Goal: Information Seeking & Learning: Check status

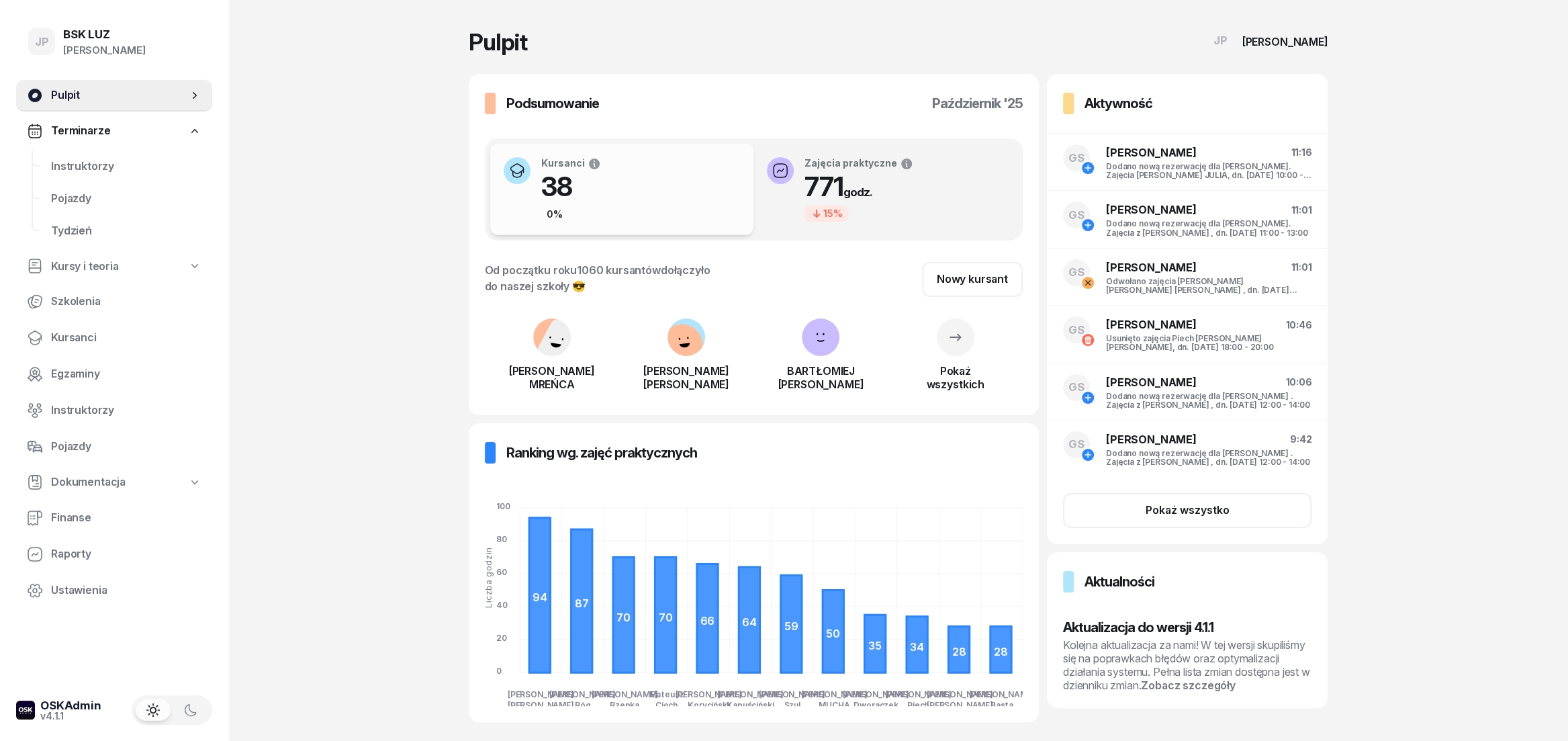
click at [123, 82] on link "Pulpit" at bounding box center [114, 95] width 196 height 32
click at [103, 308] on span "Szkolenia" at bounding box center [126, 301] width 151 height 18
select select "createdAt-desc"
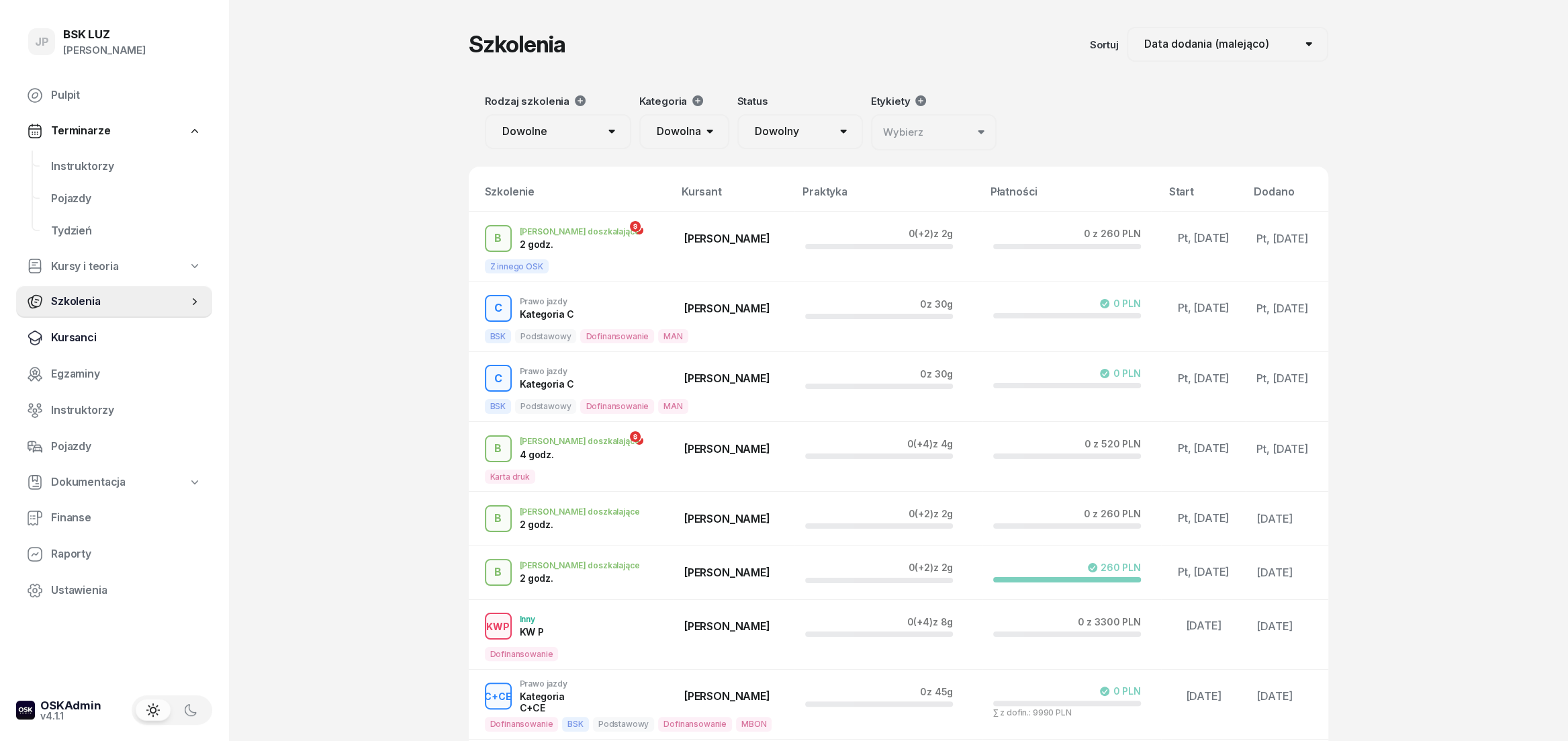
click at [88, 334] on span "Kursanci" at bounding box center [126, 338] width 151 height 18
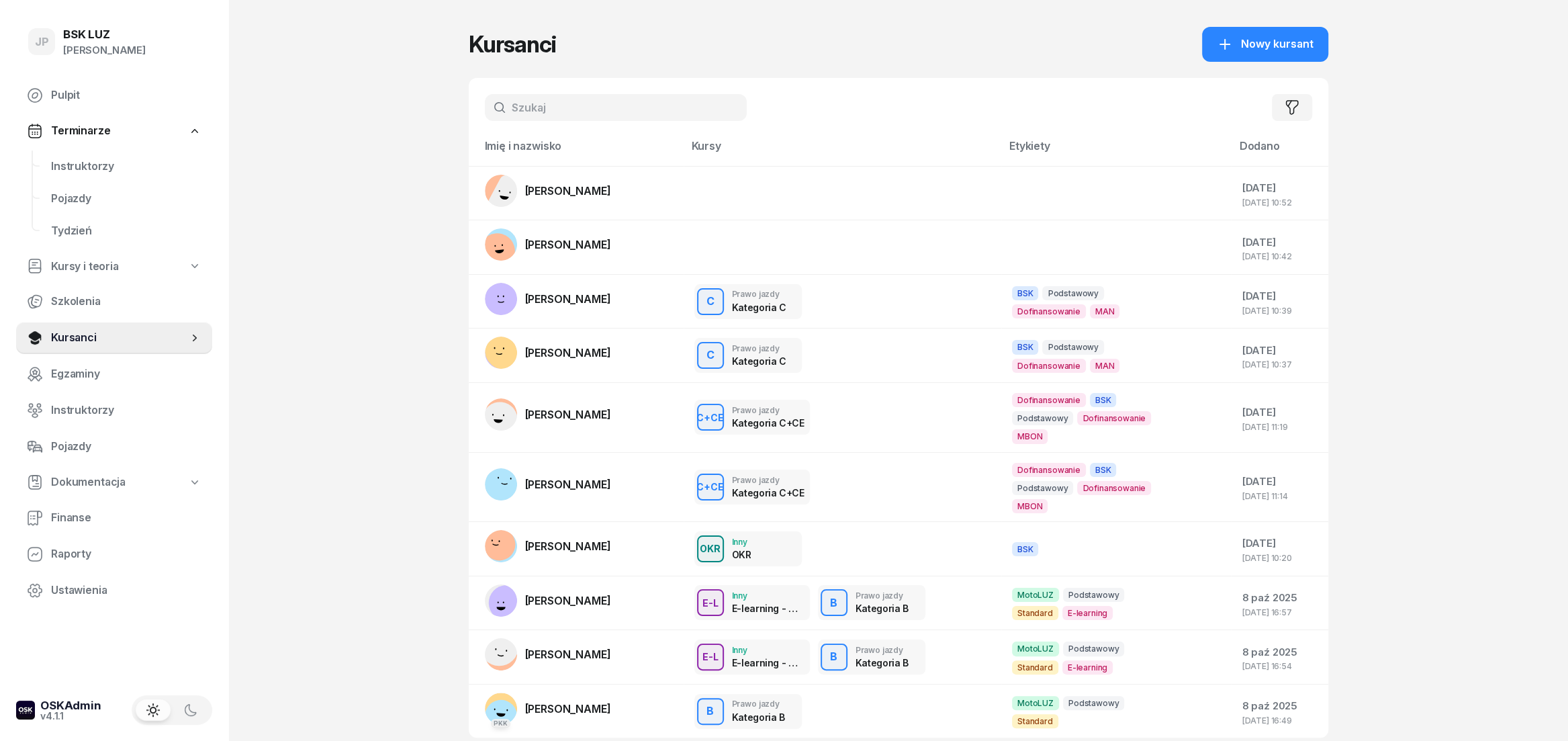
click at [601, 113] on input "text" at bounding box center [616, 107] width 262 height 27
type input "kura"
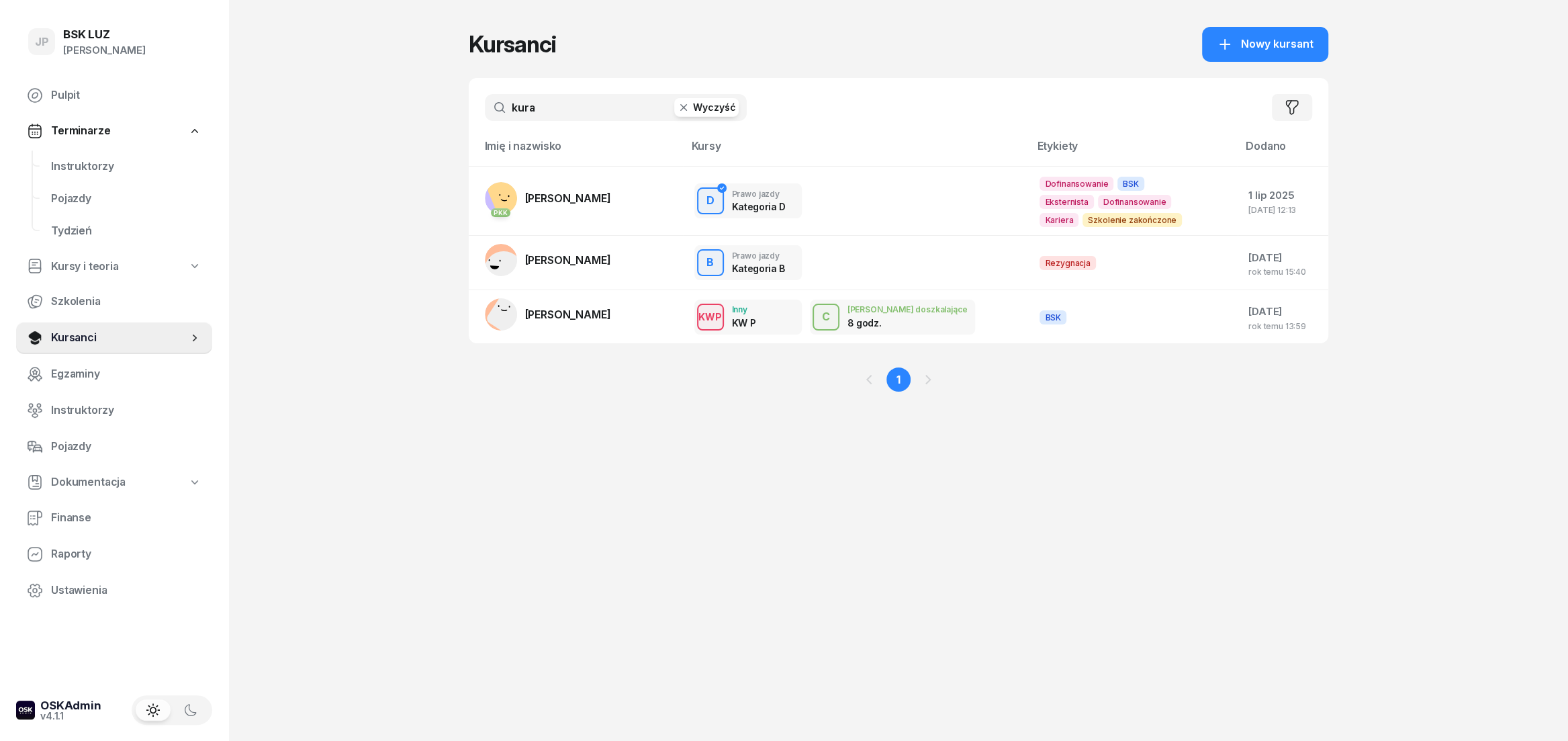
click at [704, 102] on button "Wyczyść" at bounding box center [706, 107] width 64 height 19
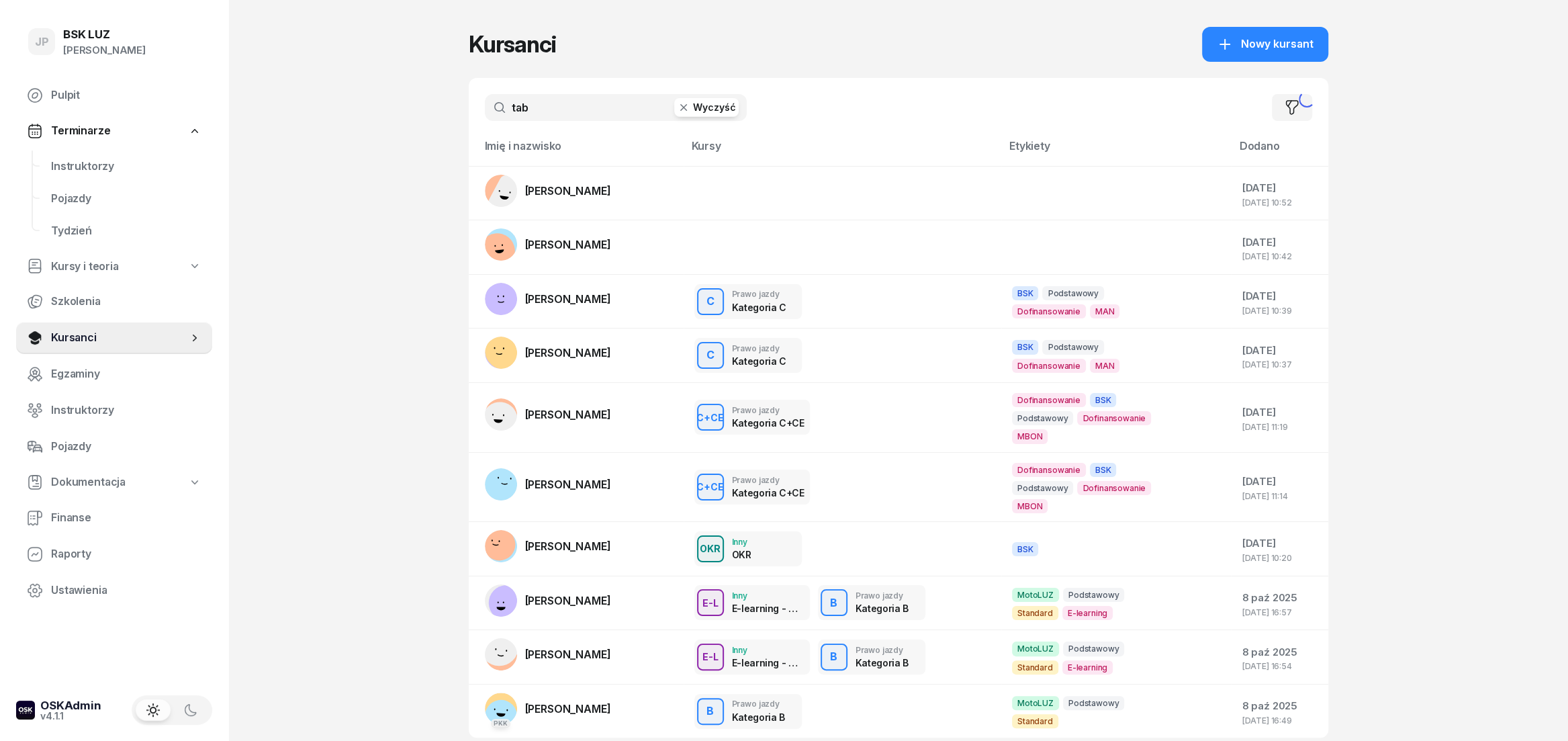
type input "tab"
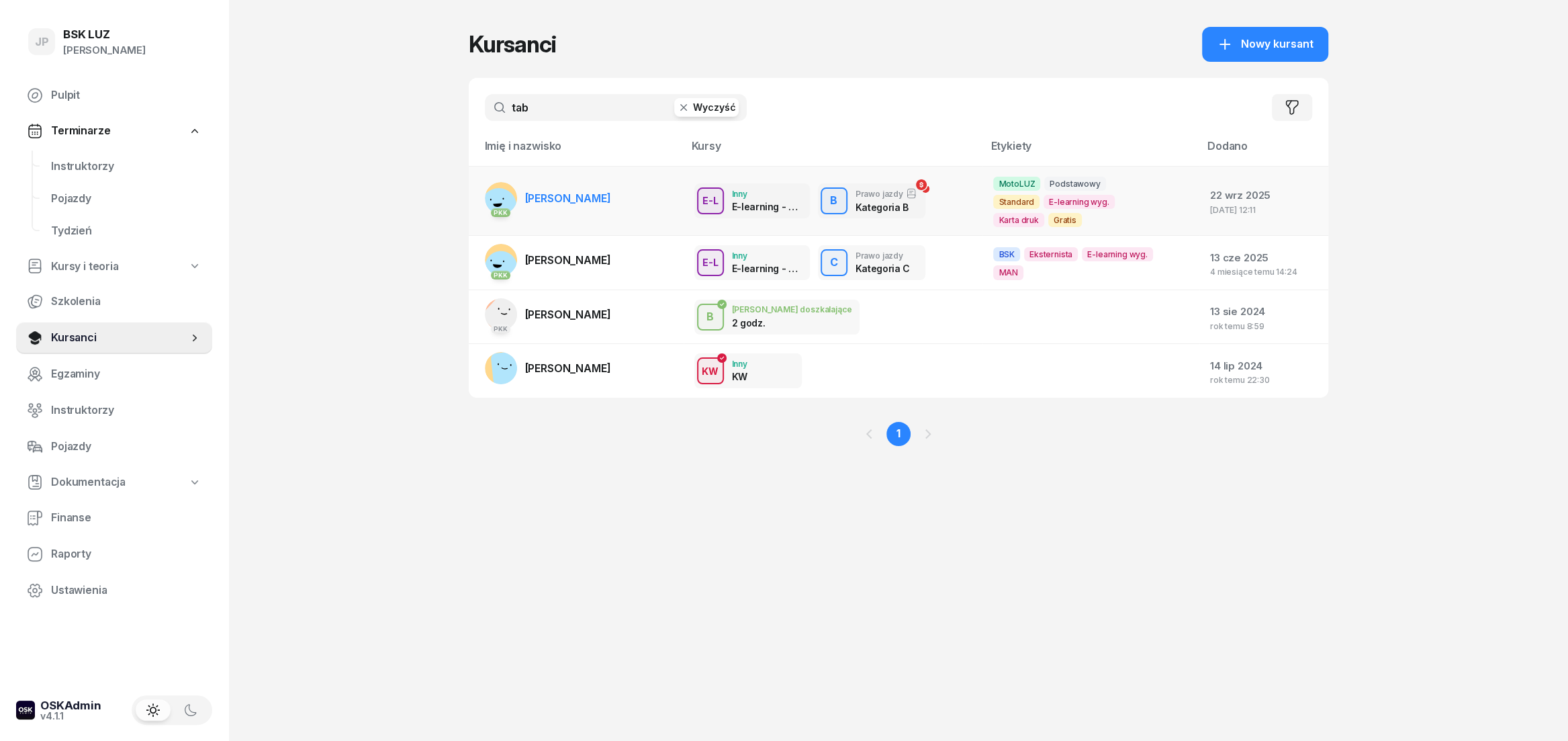
click at [572, 198] on link "PKK [PERSON_NAME]" at bounding box center [548, 198] width 126 height 32
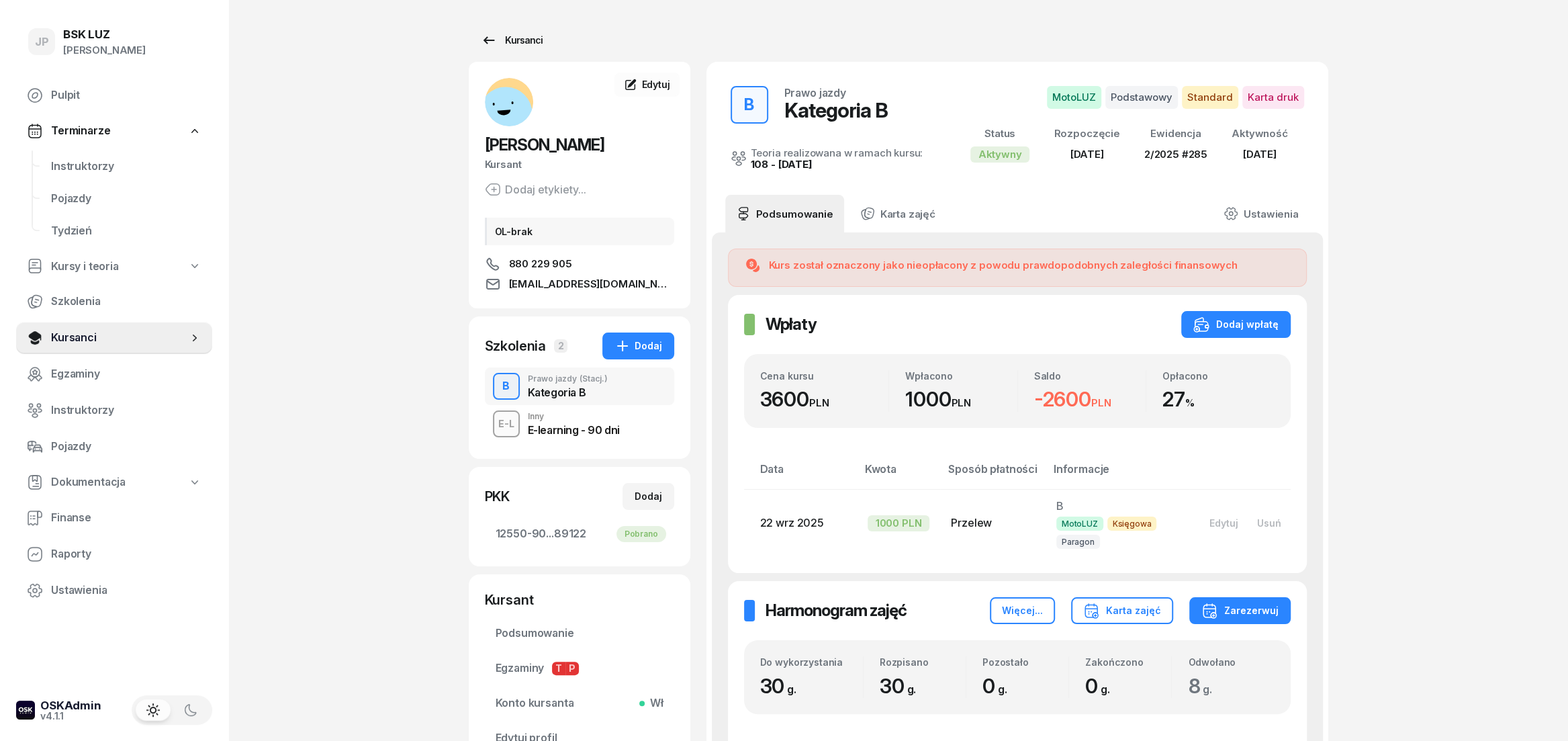
click at [491, 33] on icon at bounding box center [488, 40] width 16 height 16
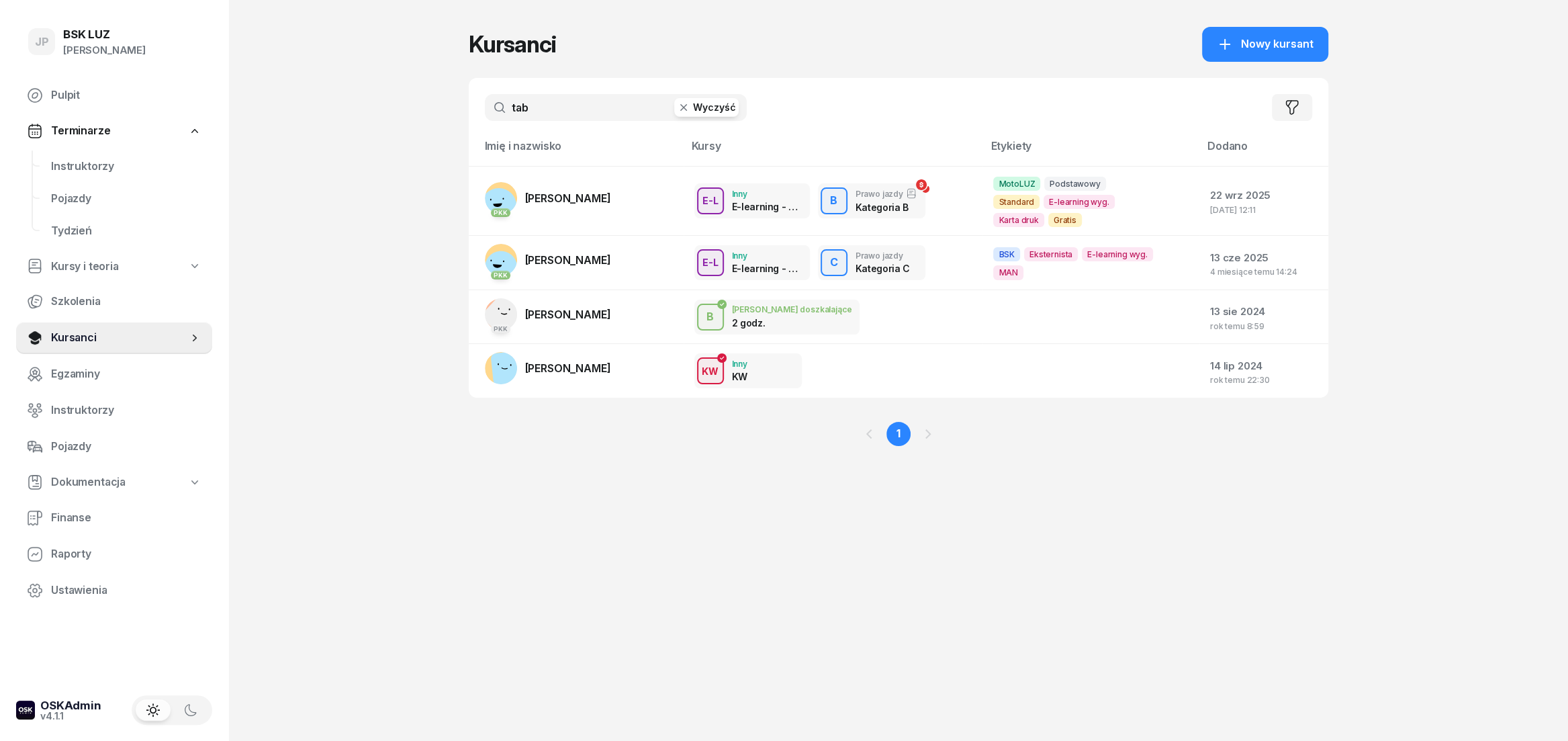
drag, startPoint x: 605, startPoint y: 107, endPoint x: 481, endPoint y: 104, distance: 124.0
click at [485, 104] on input "tab" at bounding box center [616, 107] width 262 height 27
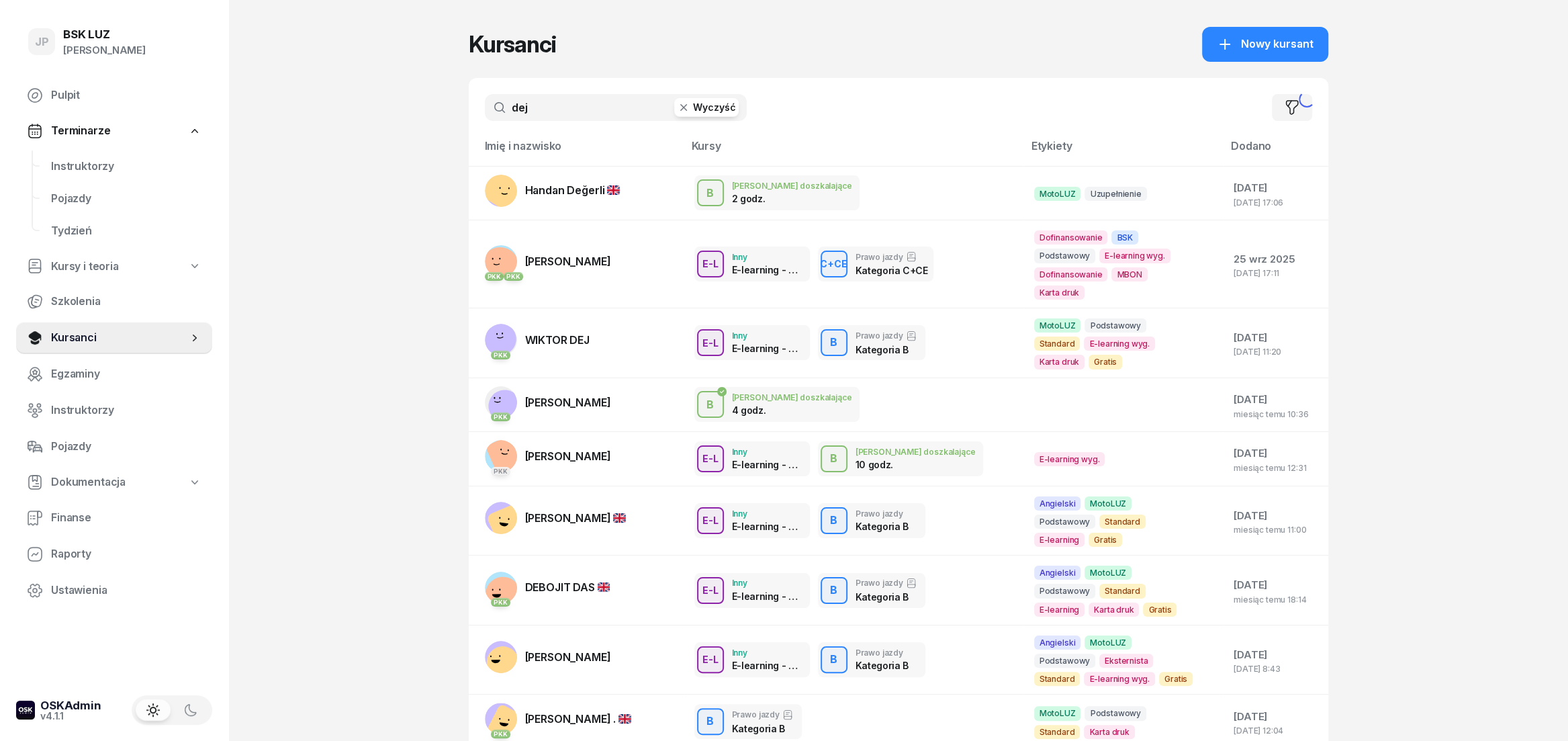
type input "dej"
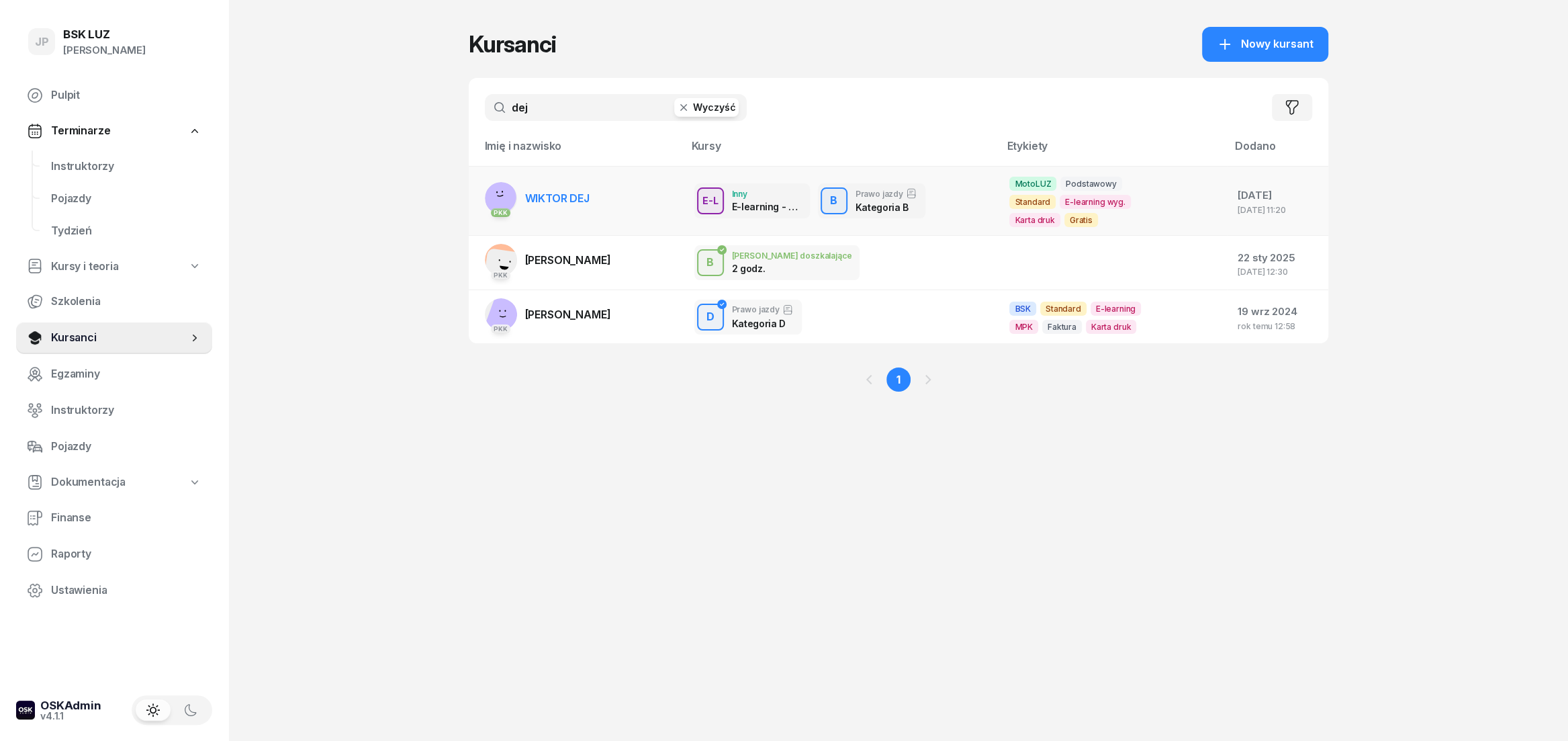
click at [573, 198] on link "PKK WIKTOR DEJ" at bounding box center [537, 198] width 105 height 32
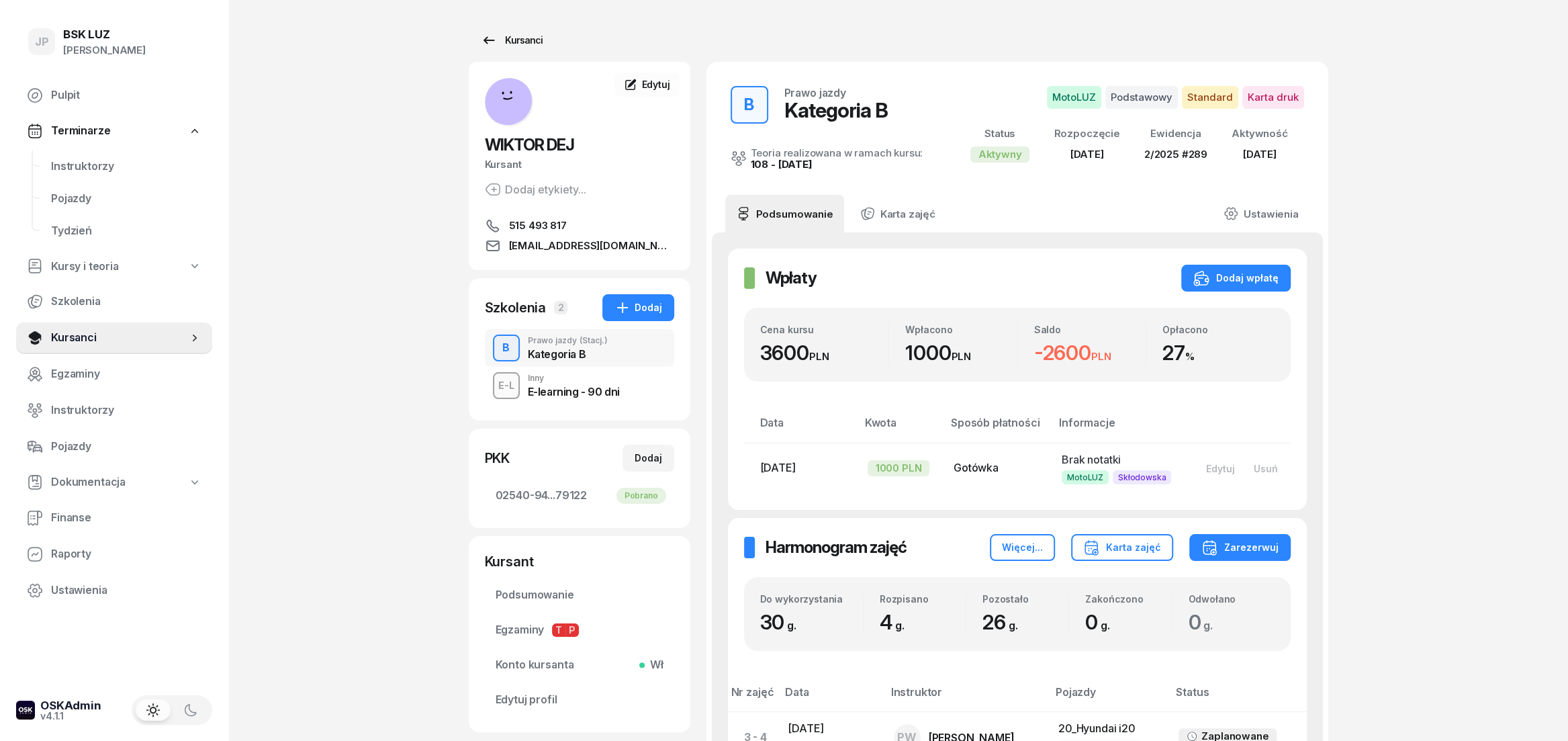
click at [528, 40] on div "Kursanci" at bounding box center [511, 40] width 62 height 16
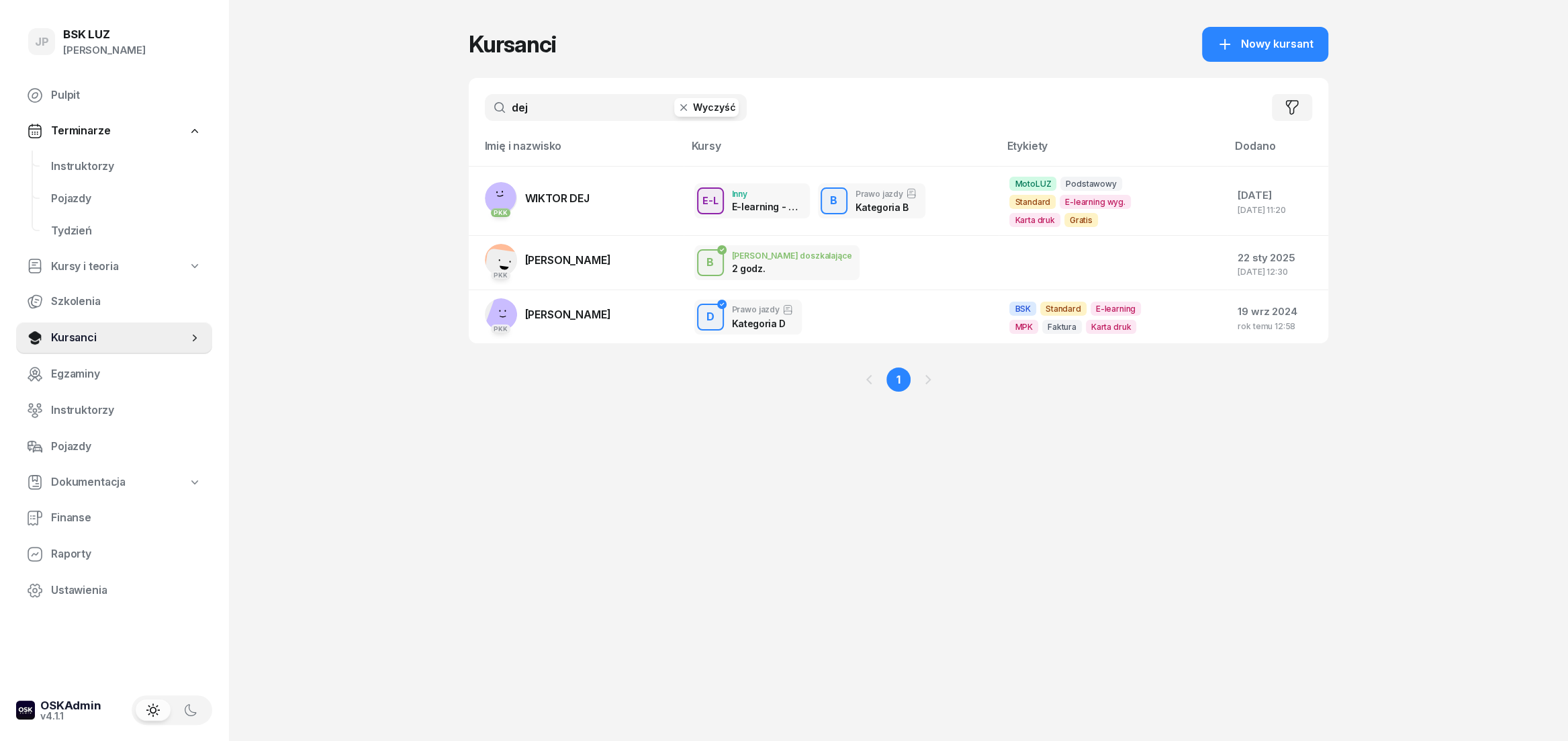
click at [716, 113] on button "Wyczyść" at bounding box center [706, 107] width 64 height 19
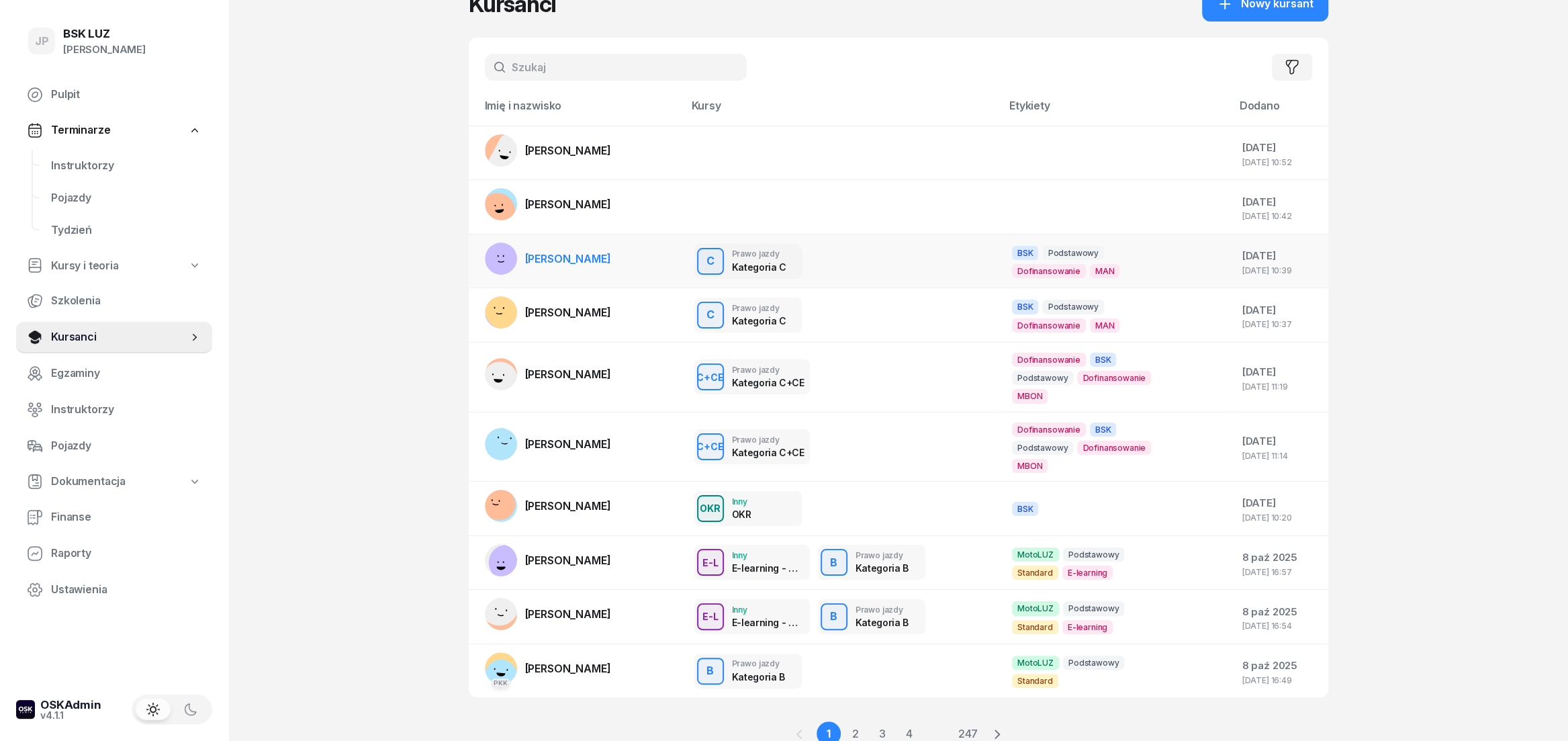
scroll to position [74, 0]
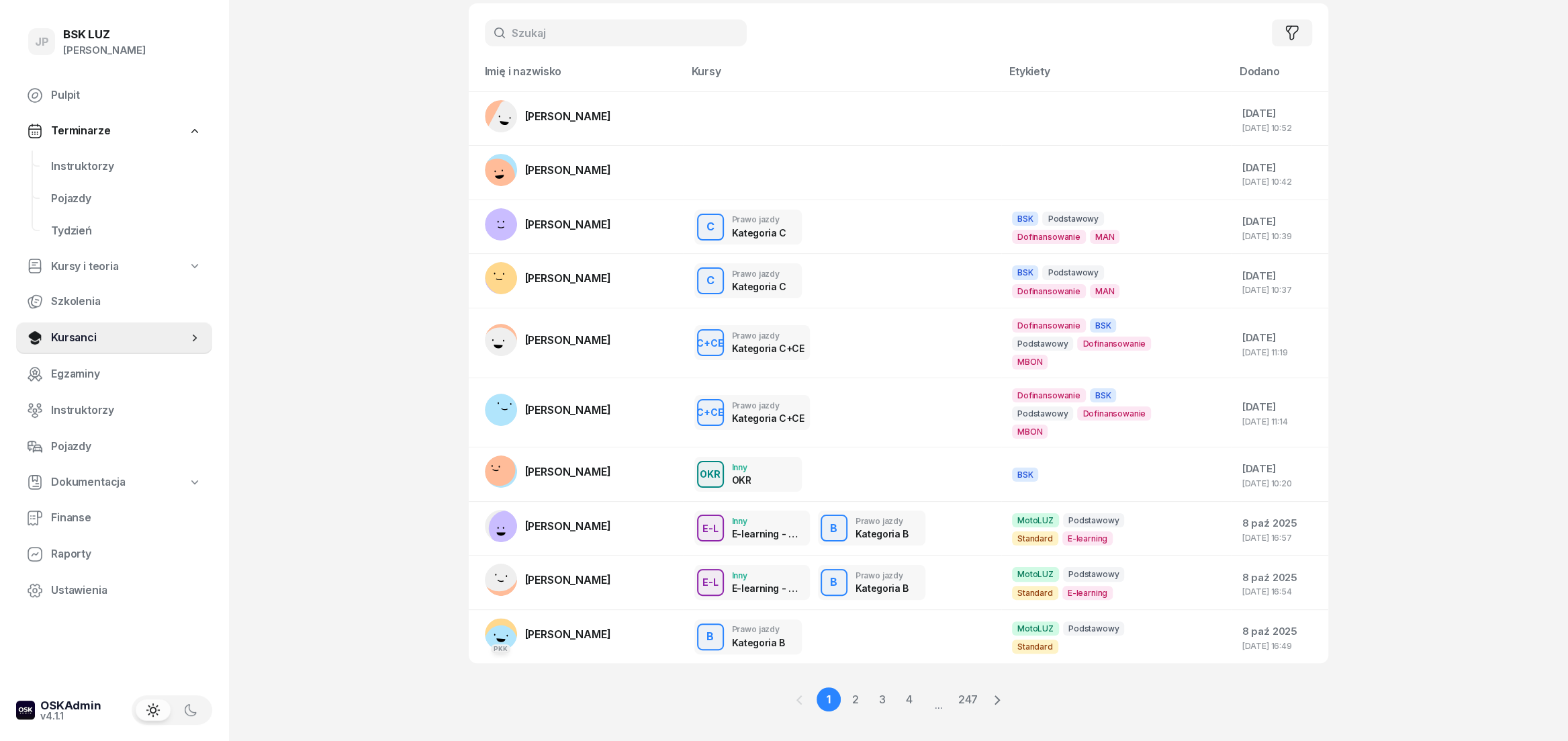
click at [606, 41] on input "text" at bounding box center [616, 33] width 262 height 27
type input "derd"
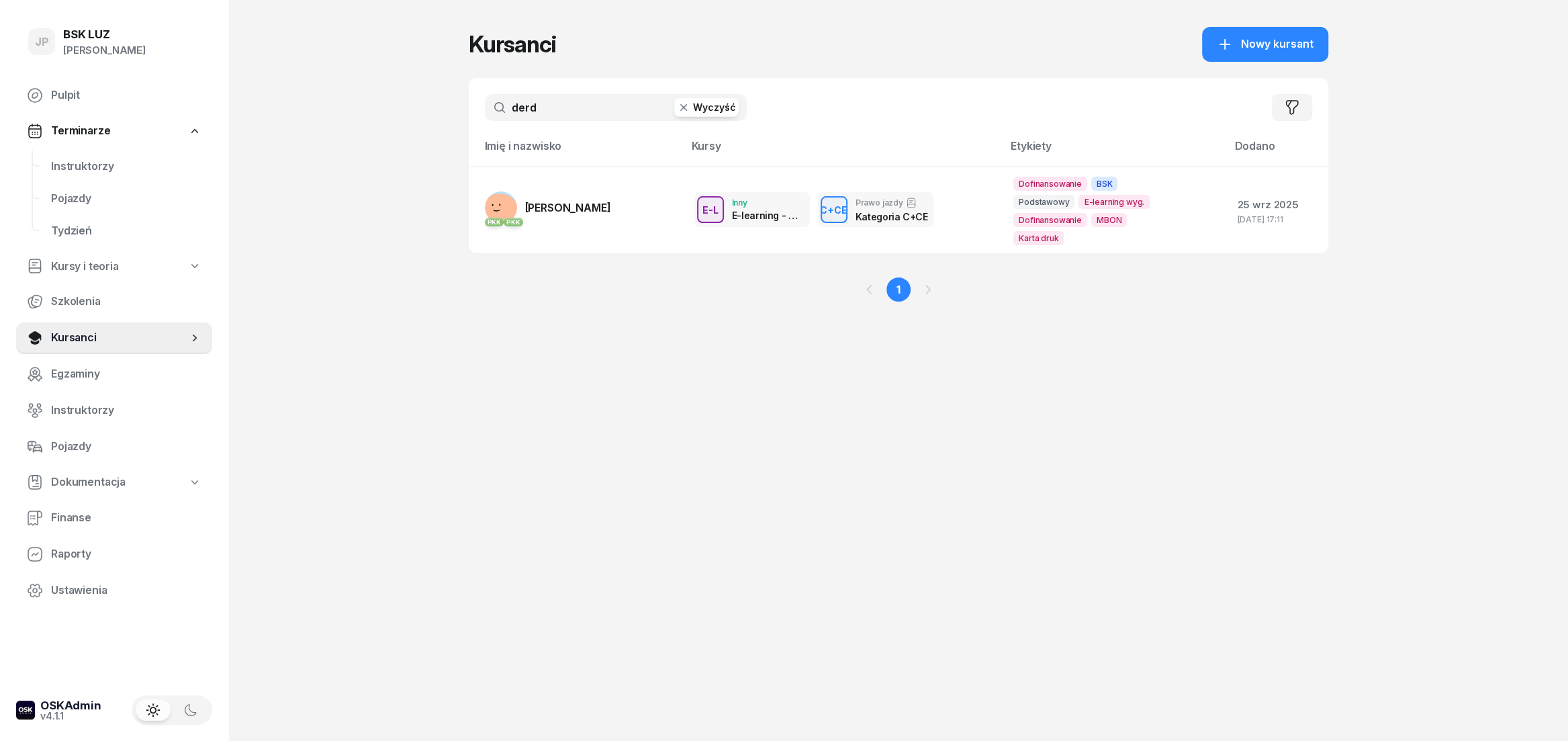
click at [699, 109] on button "Wyczyść" at bounding box center [706, 107] width 64 height 19
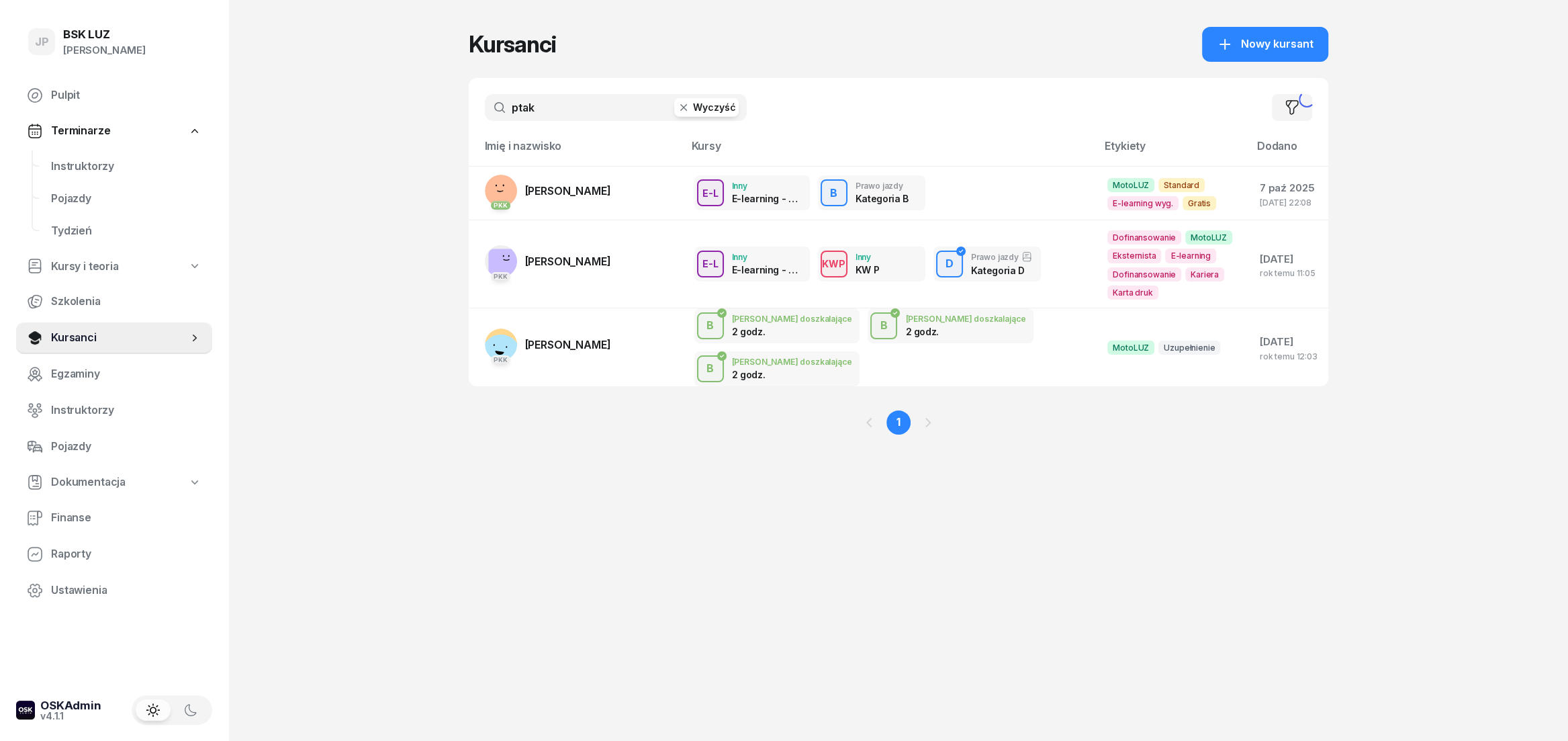
type input "ptak"
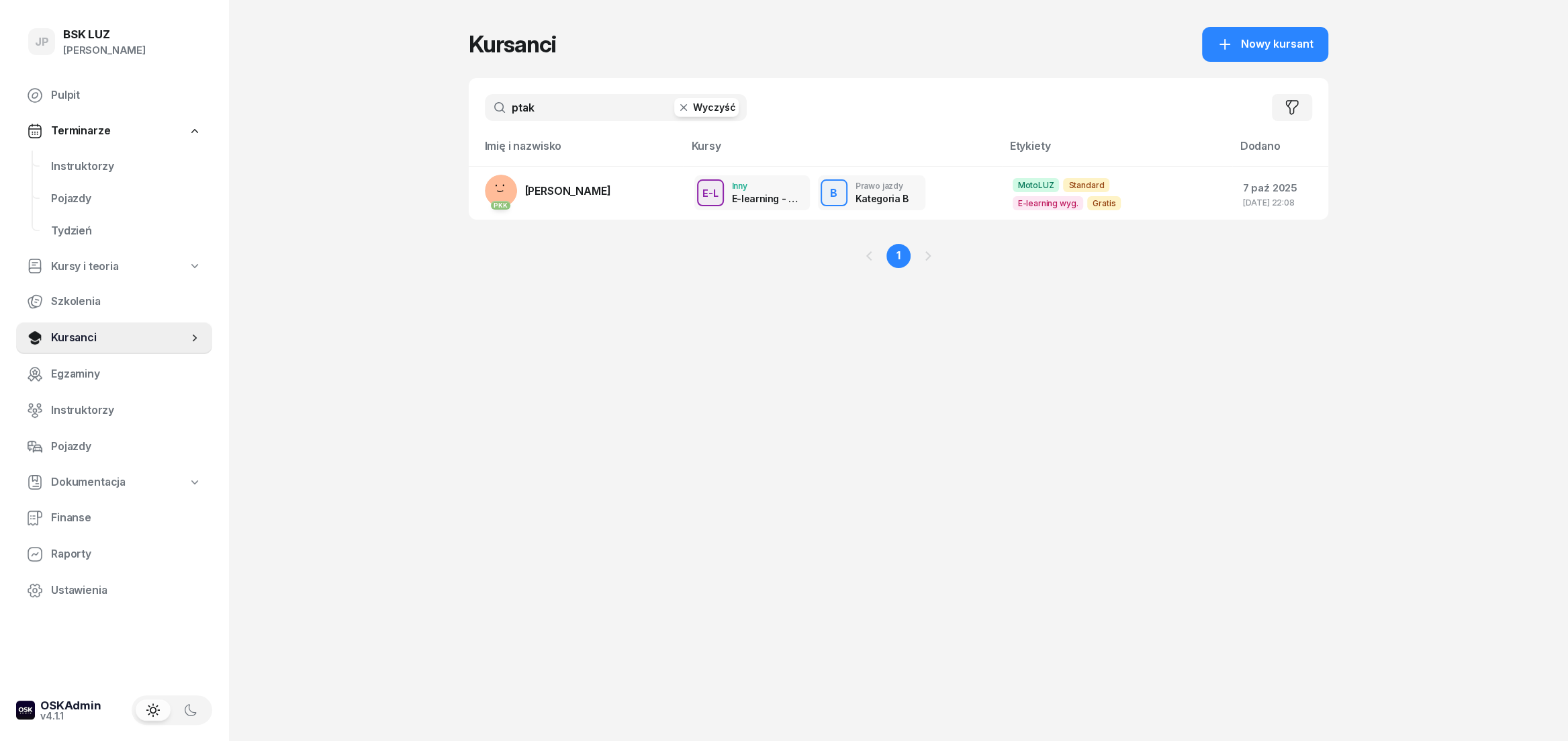
click at [686, 109] on icon "button" at bounding box center [683, 107] width 13 height 13
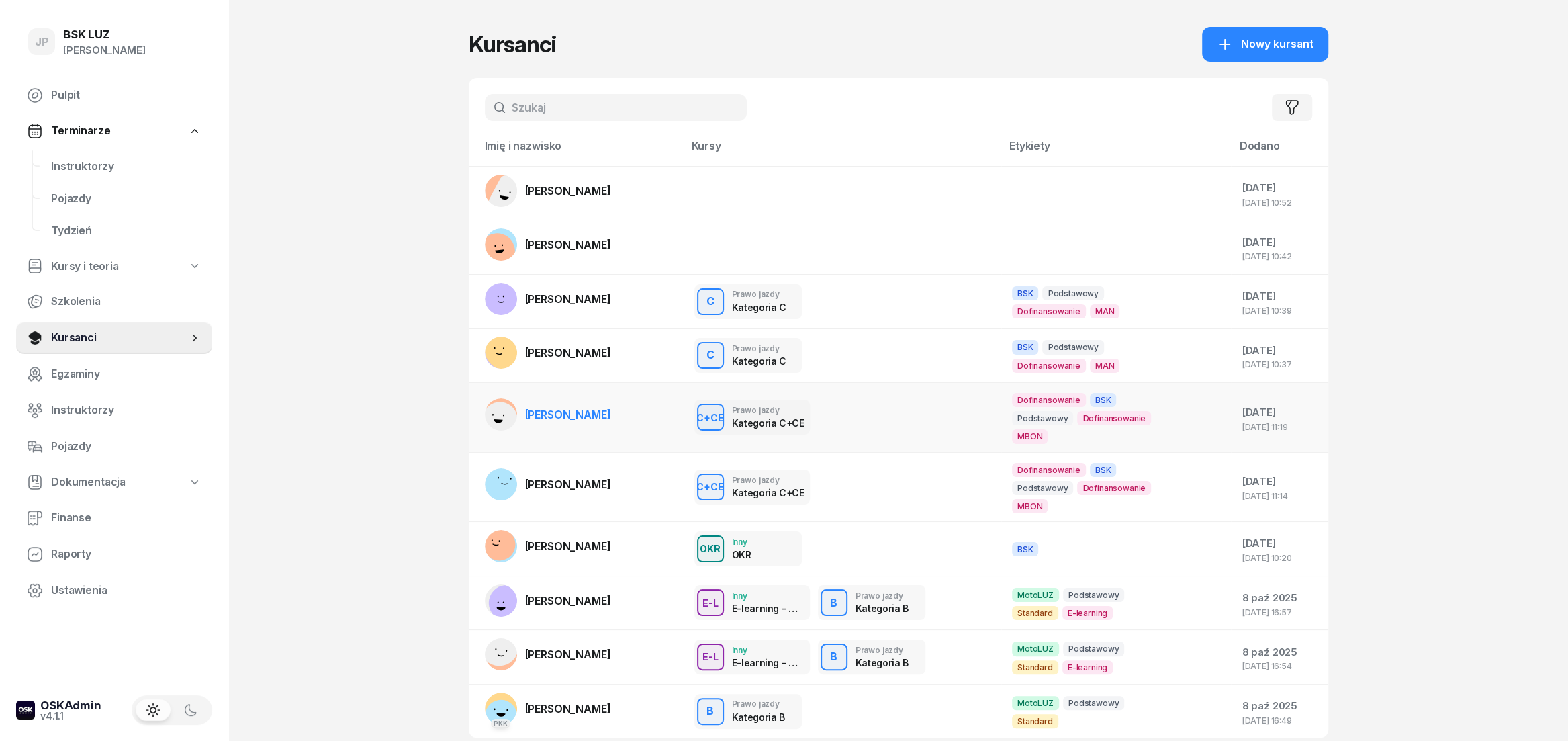
click at [596, 423] on link "[PERSON_NAME]" at bounding box center [548, 414] width 126 height 32
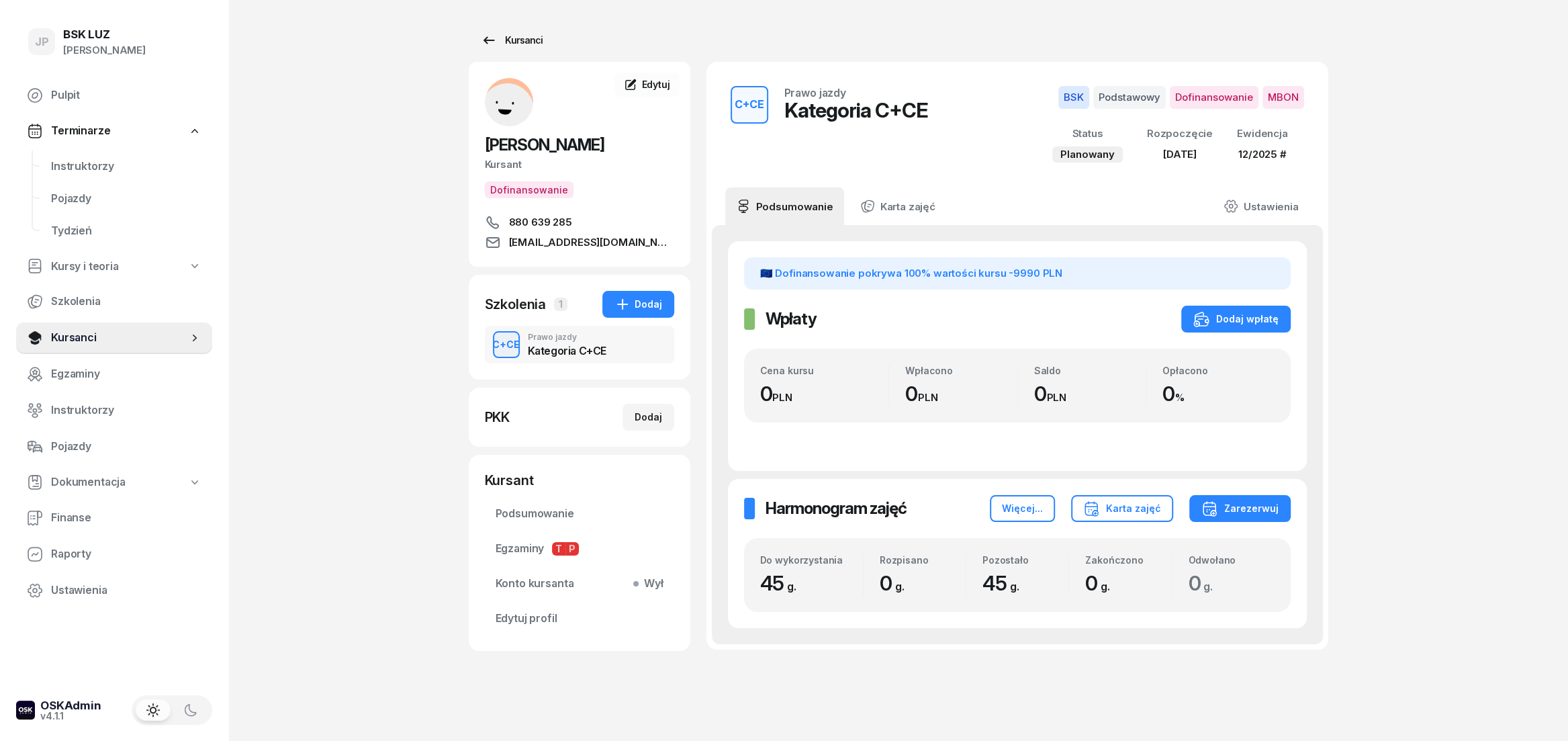
click at [507, 41] on div "Kursanci" at bounding box center [511, 40] width 62 height 16
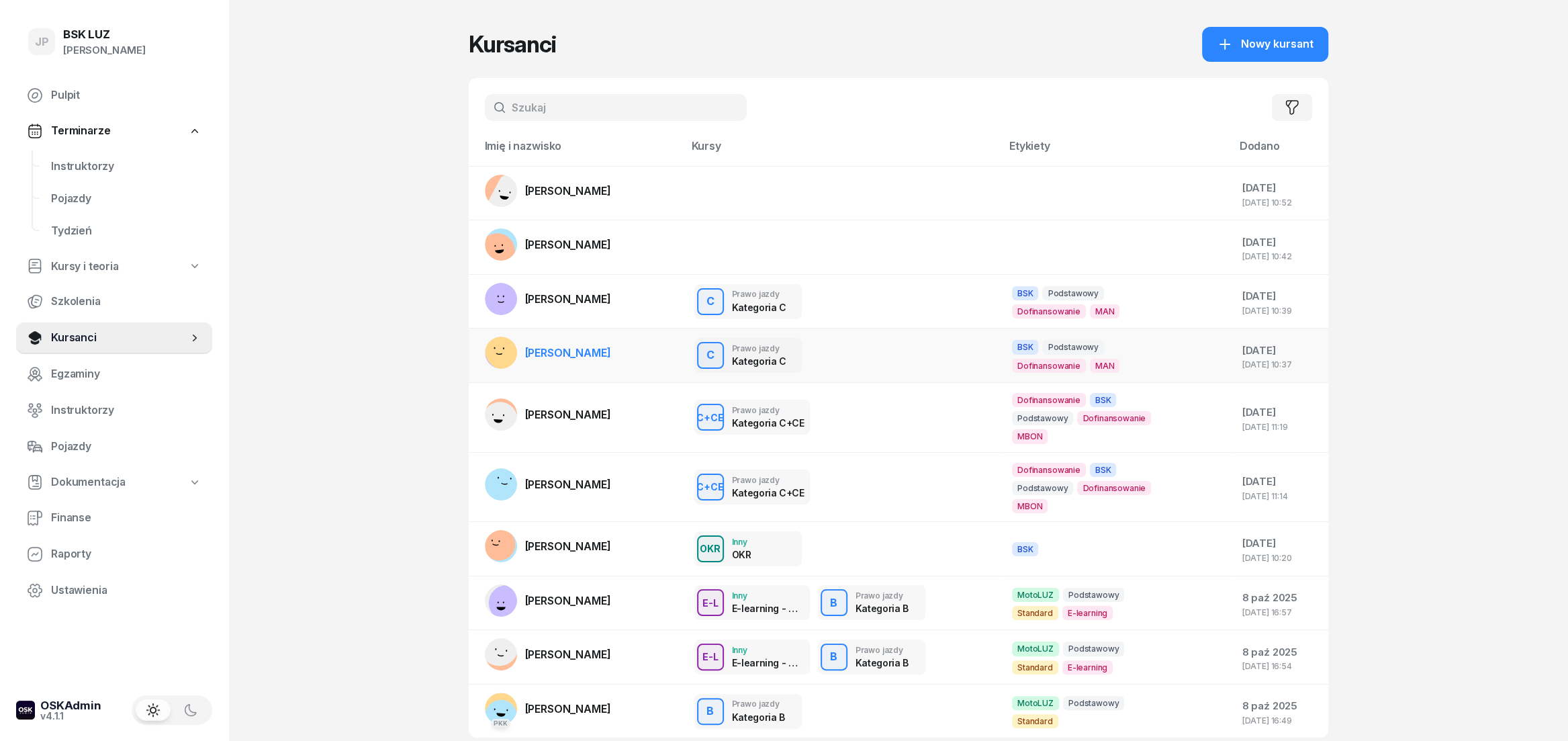
click at [840, 349] on div "C Prawo jazdy Kategoria C" at bounding box center [842, 355] width 296 height 35
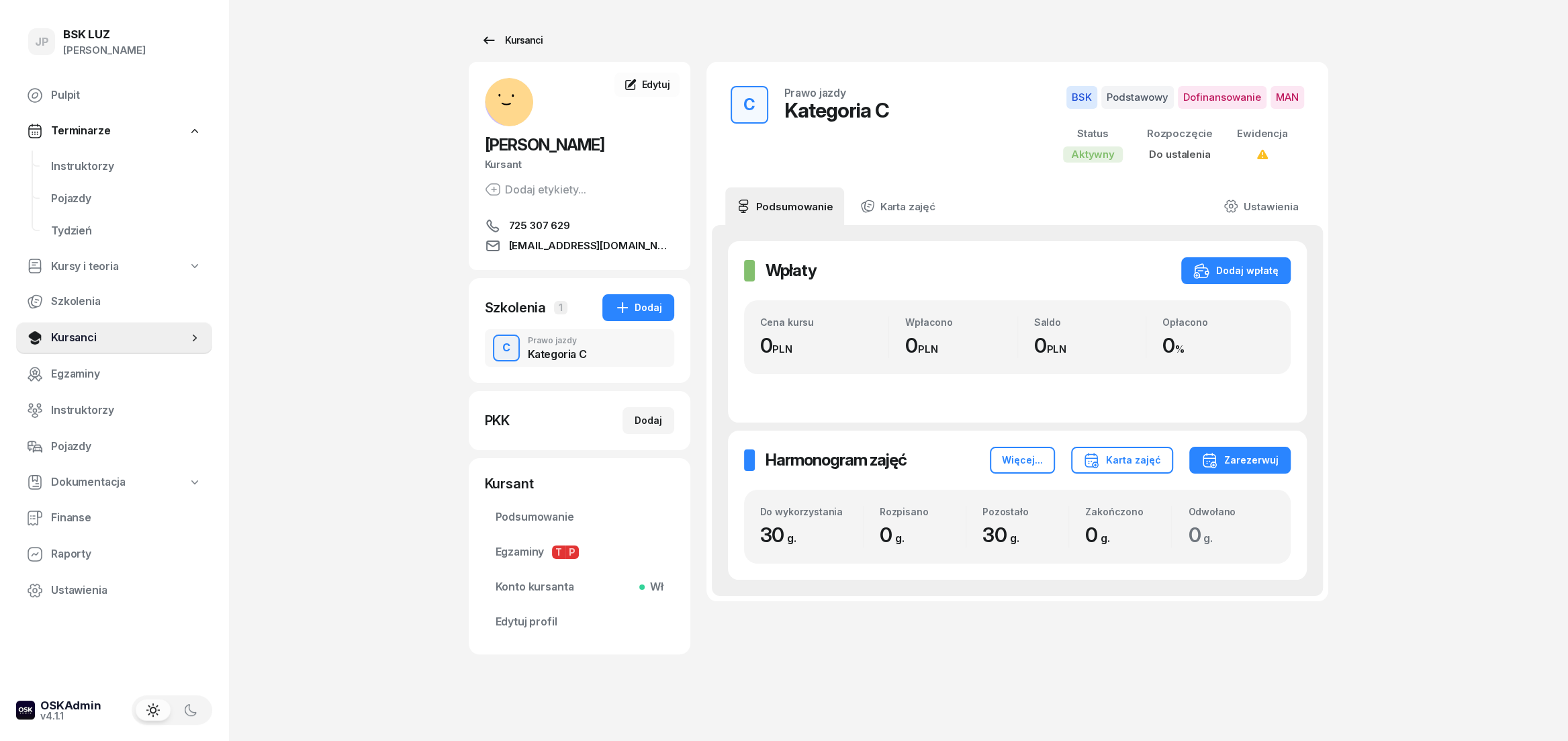
click at [500, 42] on div "Kursanci" at bounding box center [511, 40] width 62 height 16
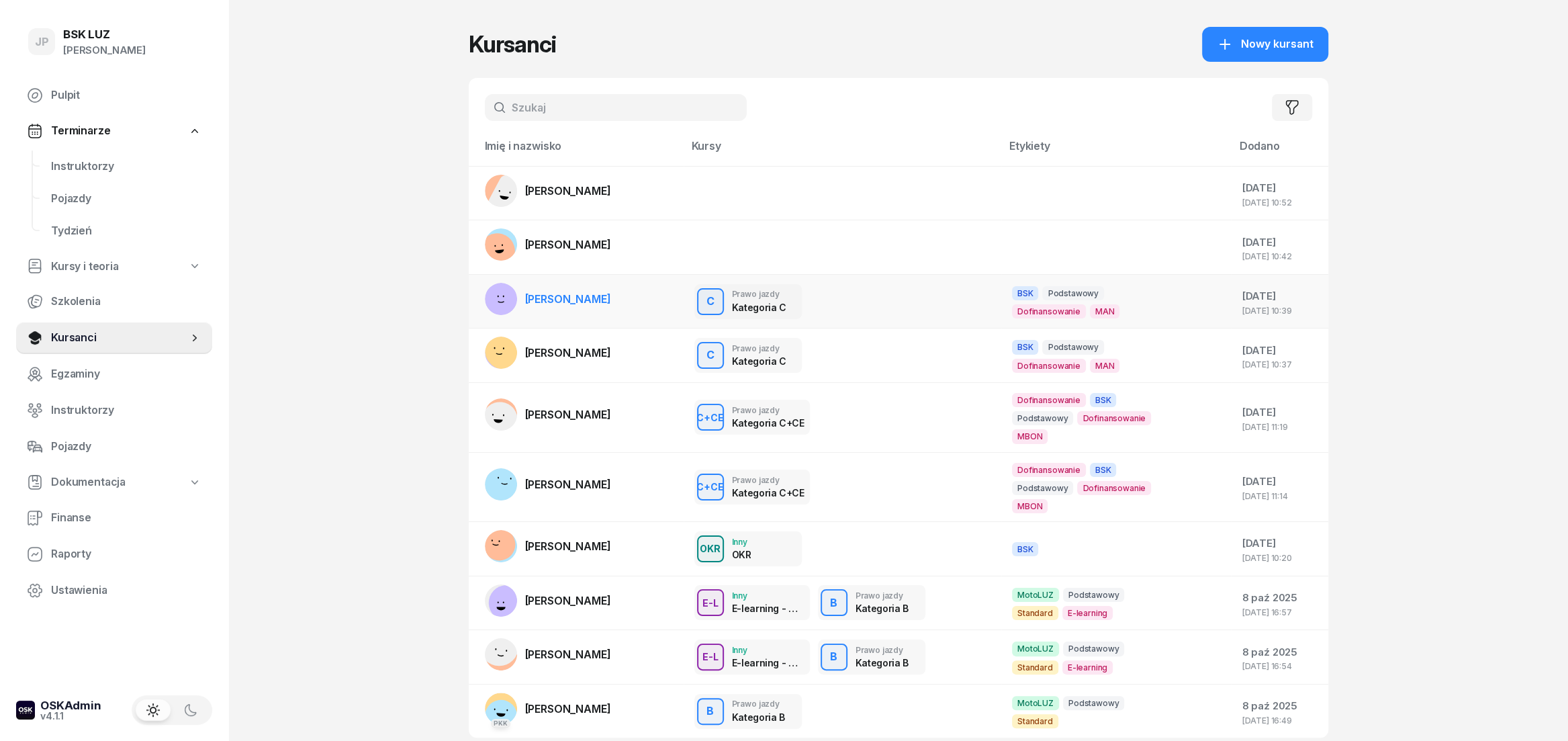
click at [858, 285] on div "C Prawo jazdy Kategoria C" at bounding box center [842, 301] width 296 height 35
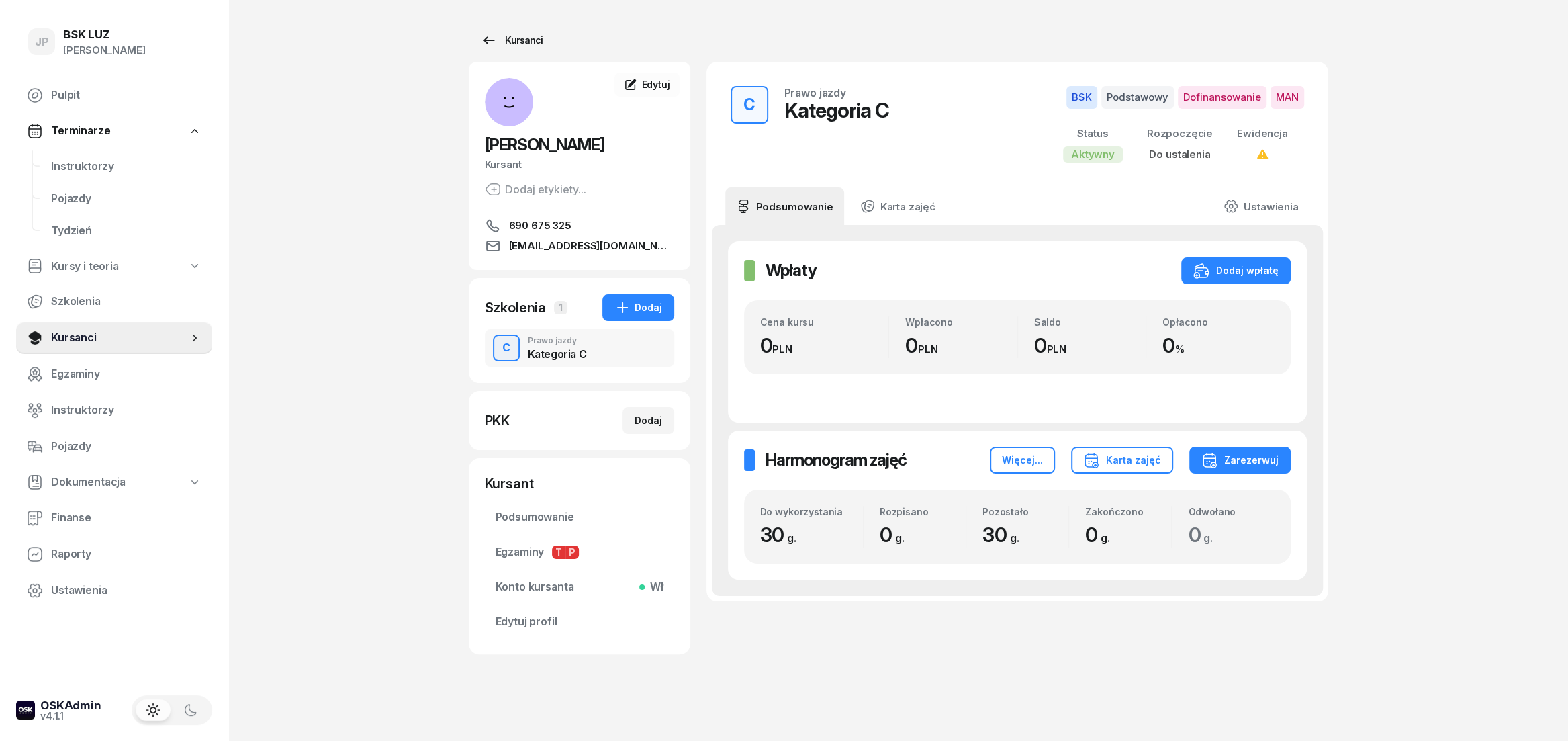
click at [508, 51] on link "Kursanci" at bounding box center [511, 40] width 86 height 27
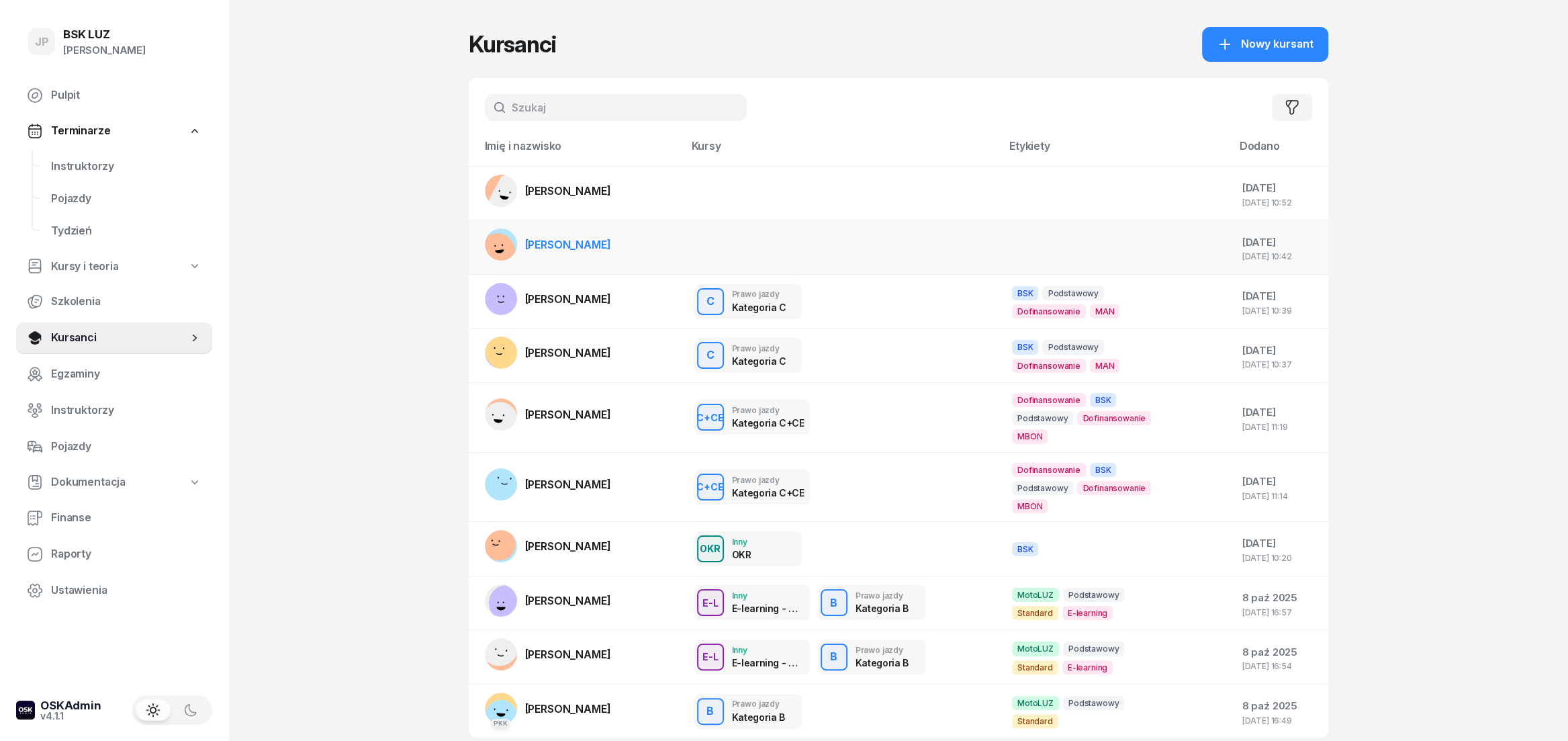
click at [672, 243] on td "[PERSON_NAME]" at bounding box center [576, 247] width 215 height 55
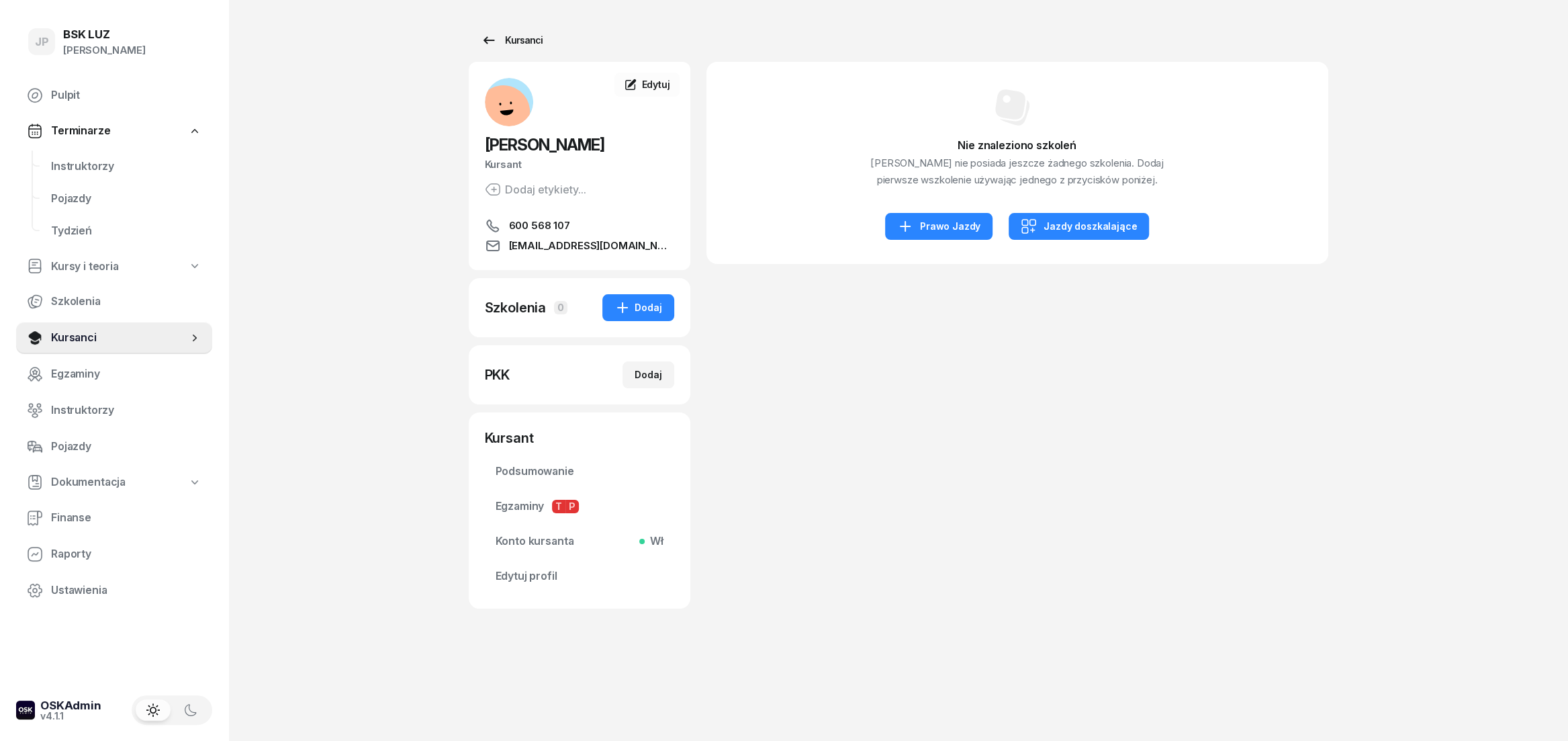
click at [498, 42] on div "Kursanci" at bounding box center [511, 40] width 62 height 16
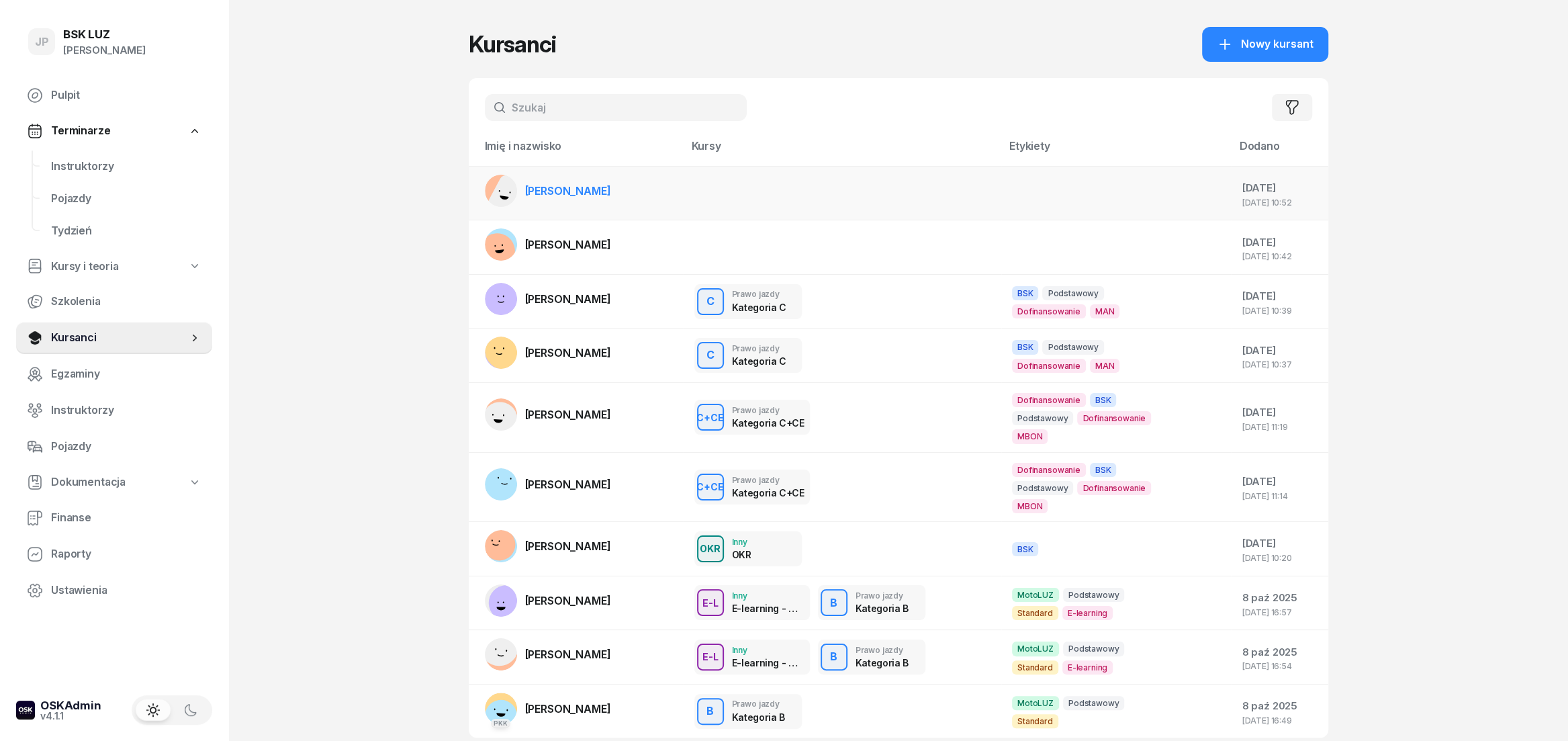
click at [598, 203] on link "[PERSON_NAME]" at bounding box center [548, 191] width 126 height 32
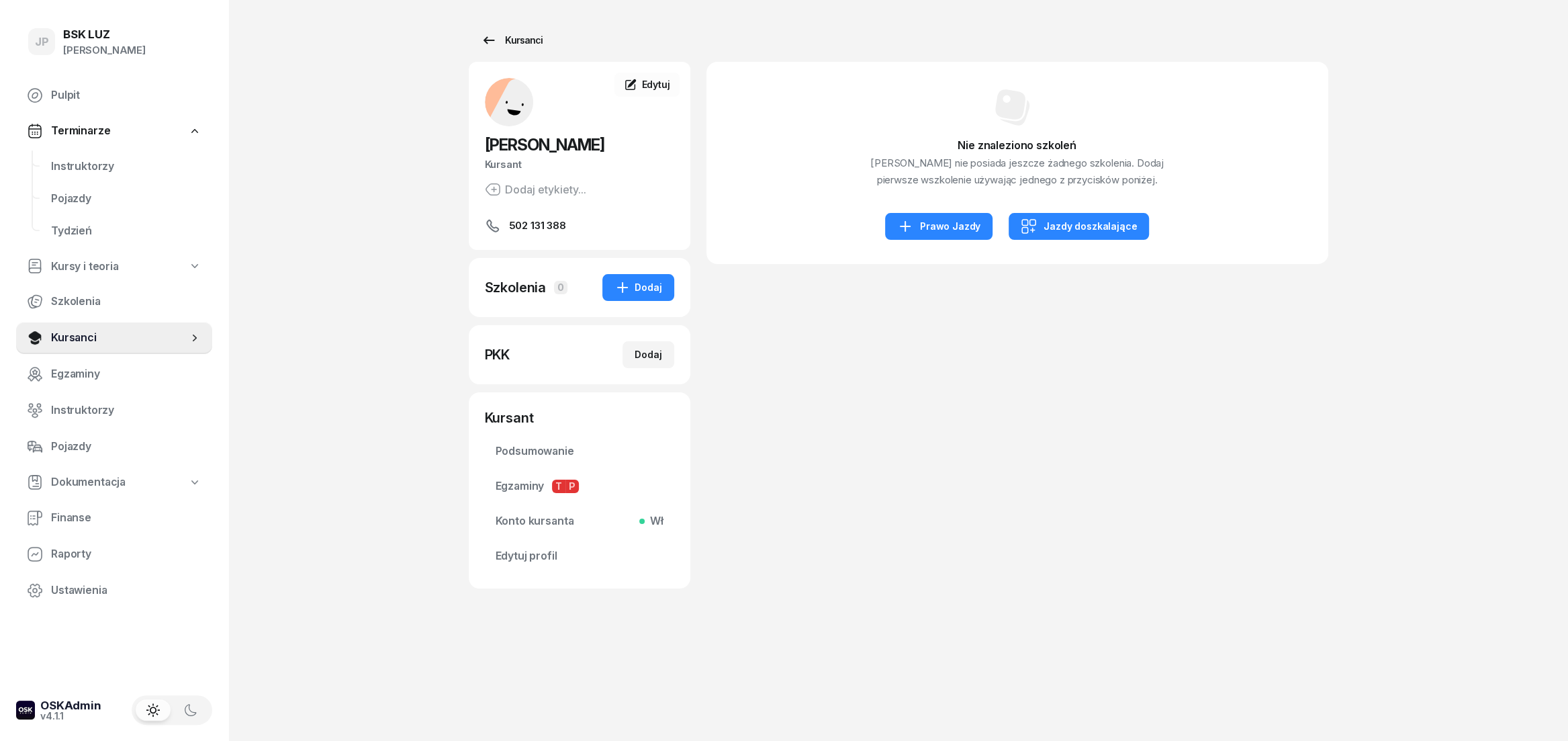
click at [503, 53] on link "Kursanci" at bounding box center [511, 40] width 86 height 27
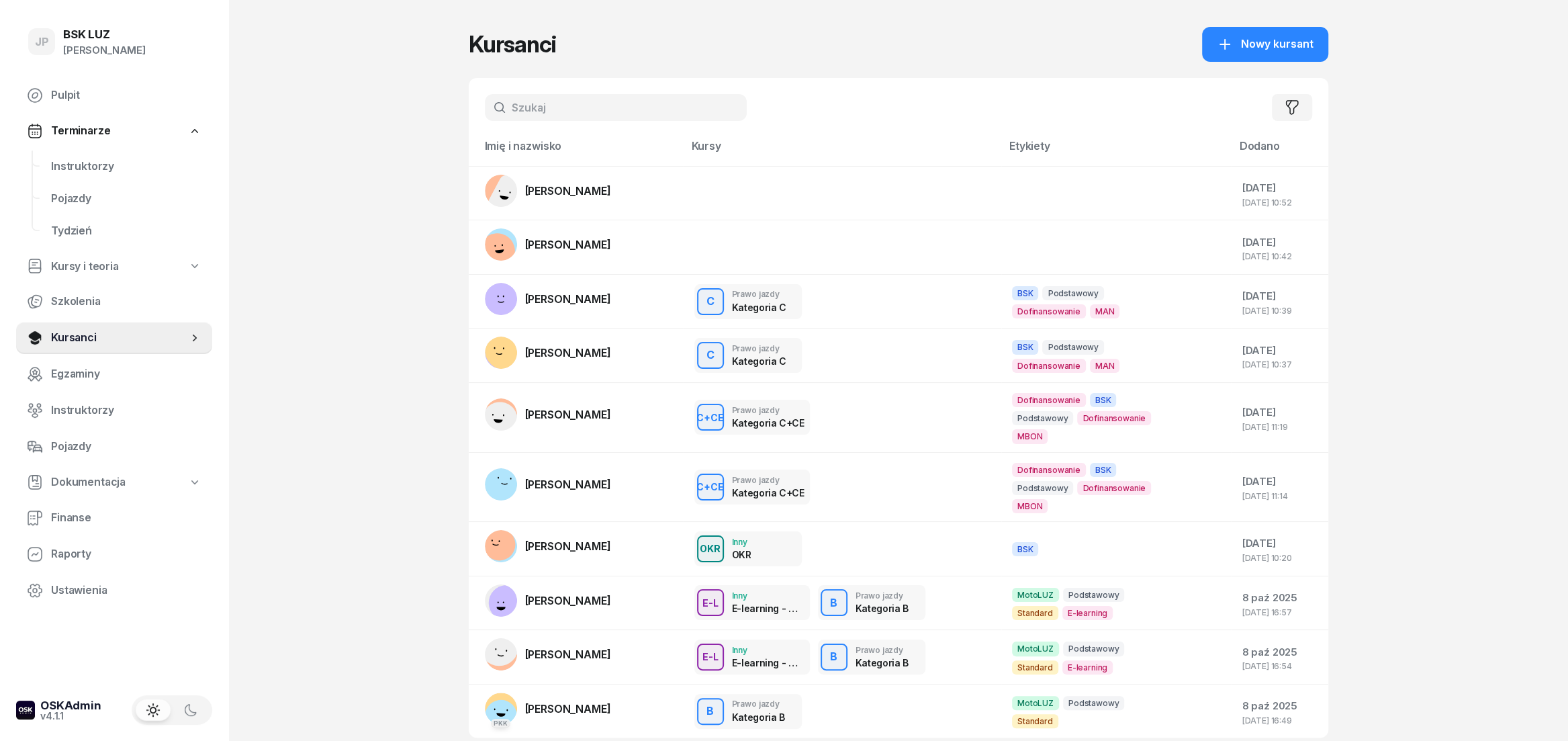
click at [621, 110] on input "text" at bounding box center [616, 107] width 262 height 27
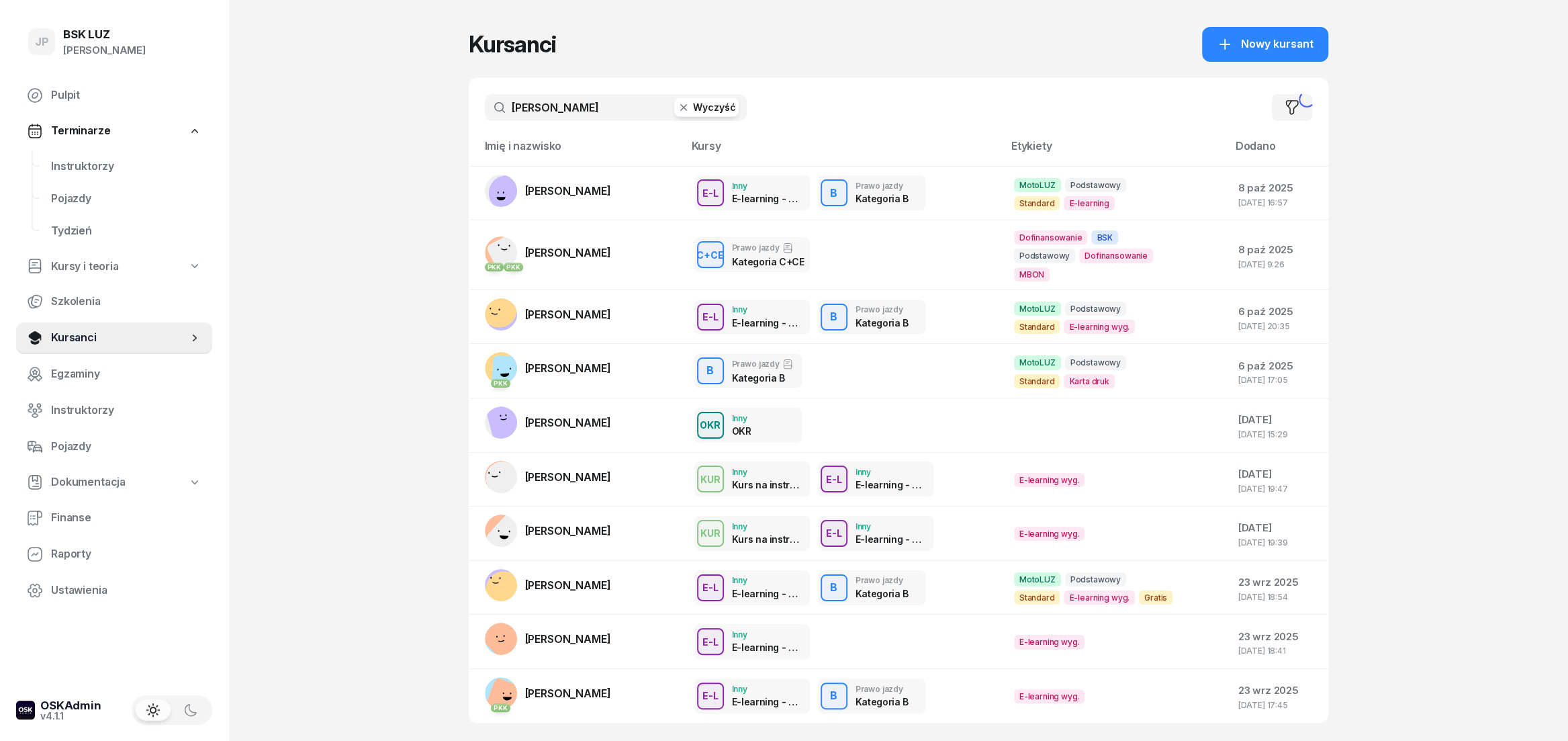
type input "[PERSON_NAME]"
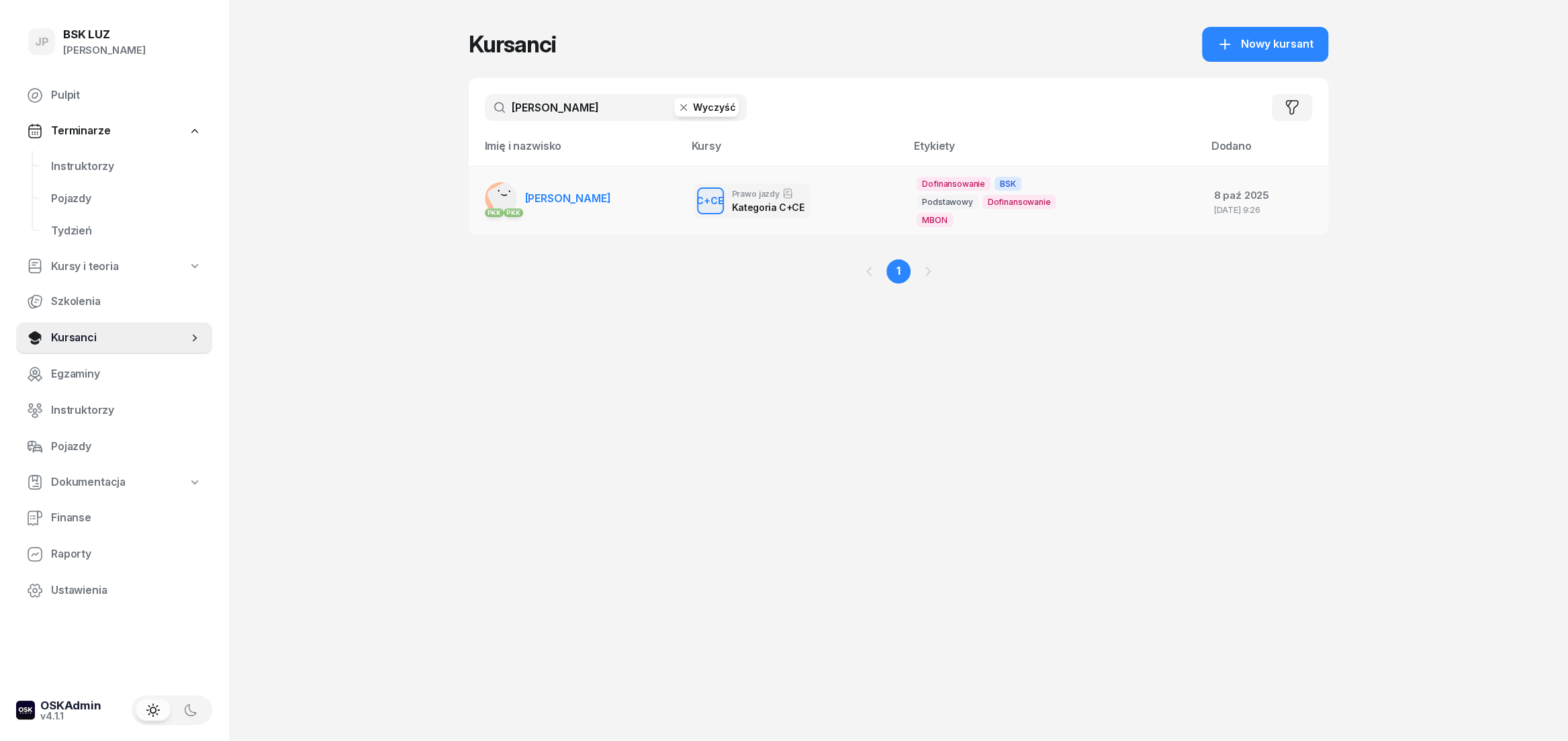
click at [593, 202] on span "[PERSON_NAME]" at bounding box center [568, 198] width 86 height 13
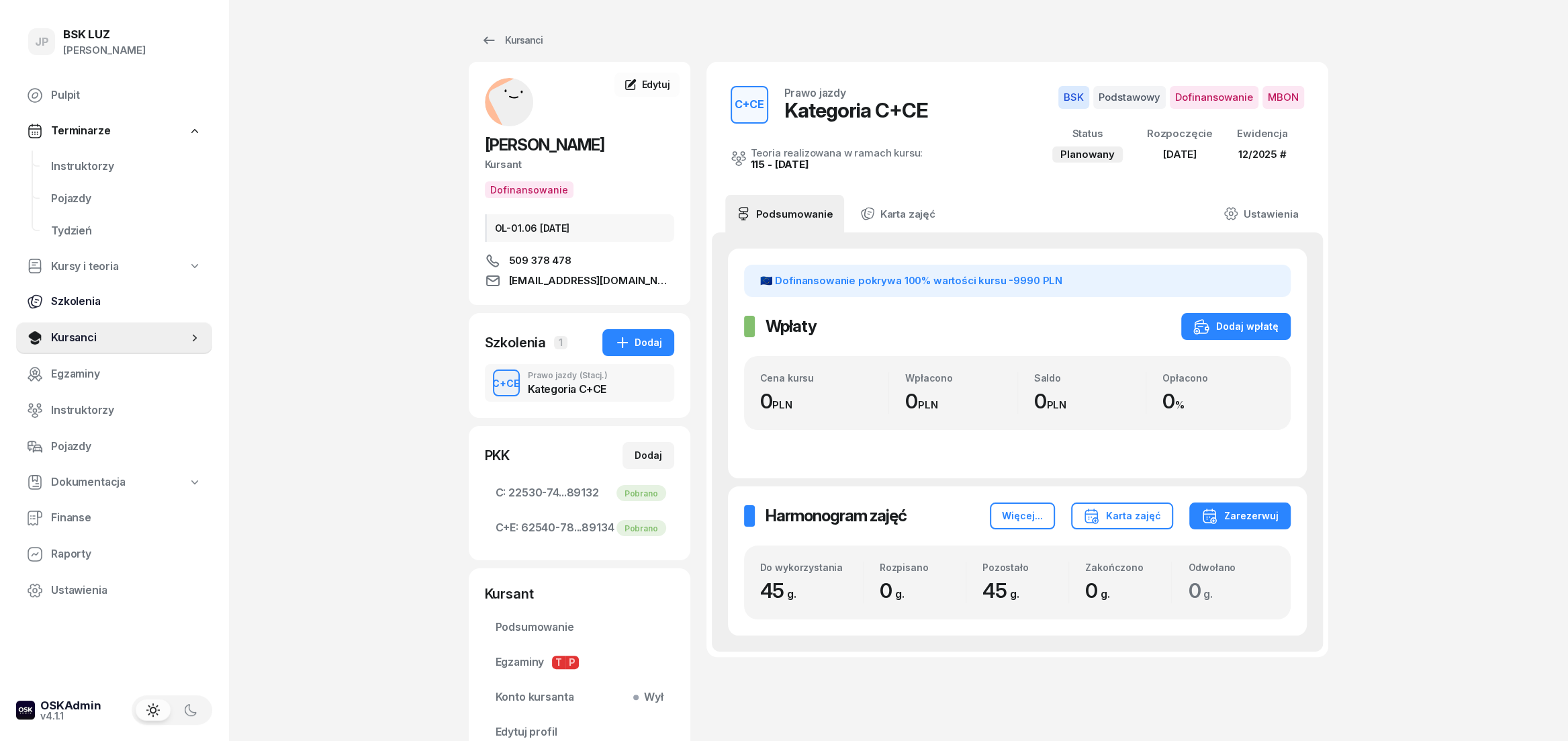
click at [76, 305] on span "Szkolenia" at bounding box center [126, 301] width 151 height 18
select select "createdAt-desc"
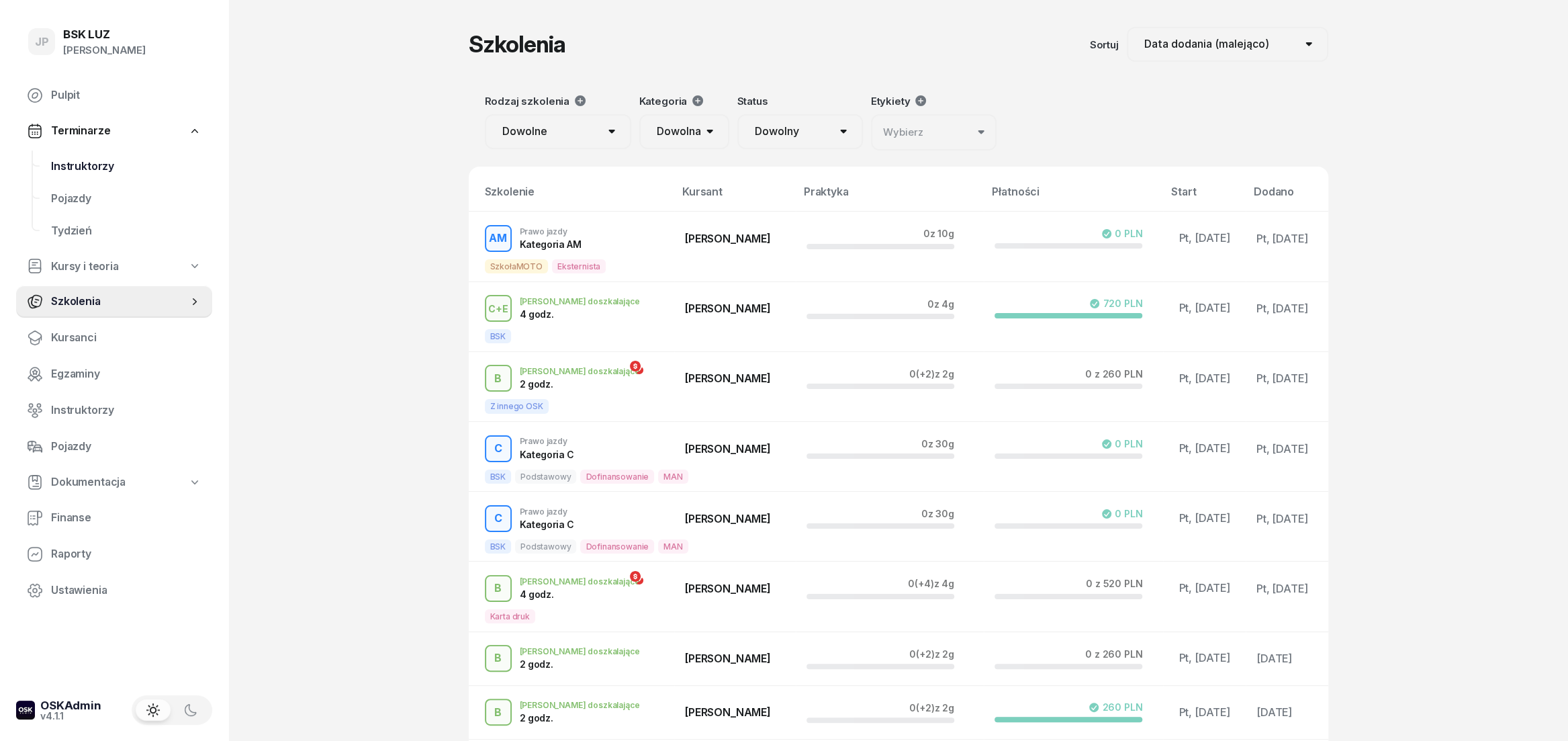
click at [97, 162] on span "Instruktorzy" at bounding box center [126, 166] width 151 height 18
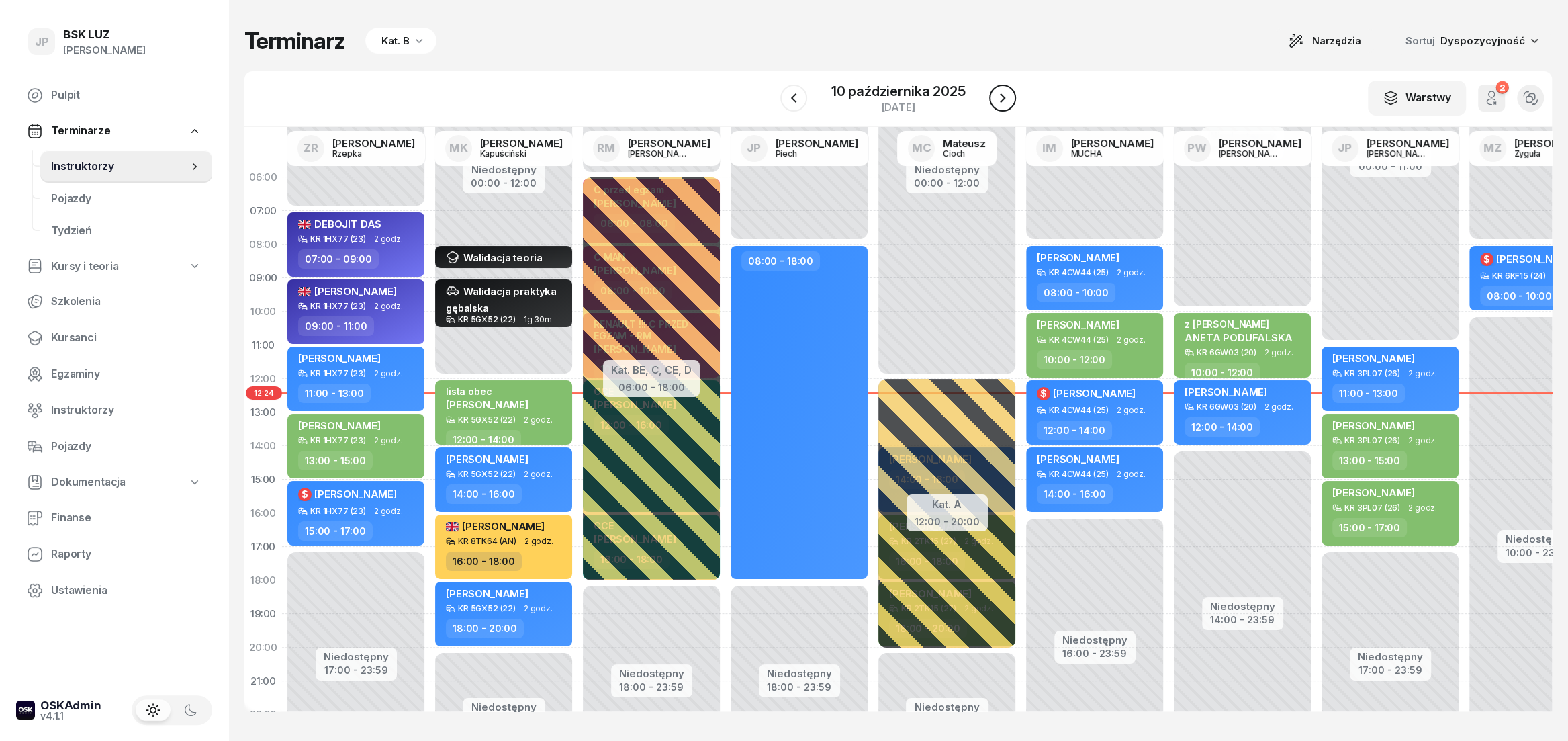
click at [1003, 95] on icon "button" at bounding box center [1003, 97] width 16 height 16
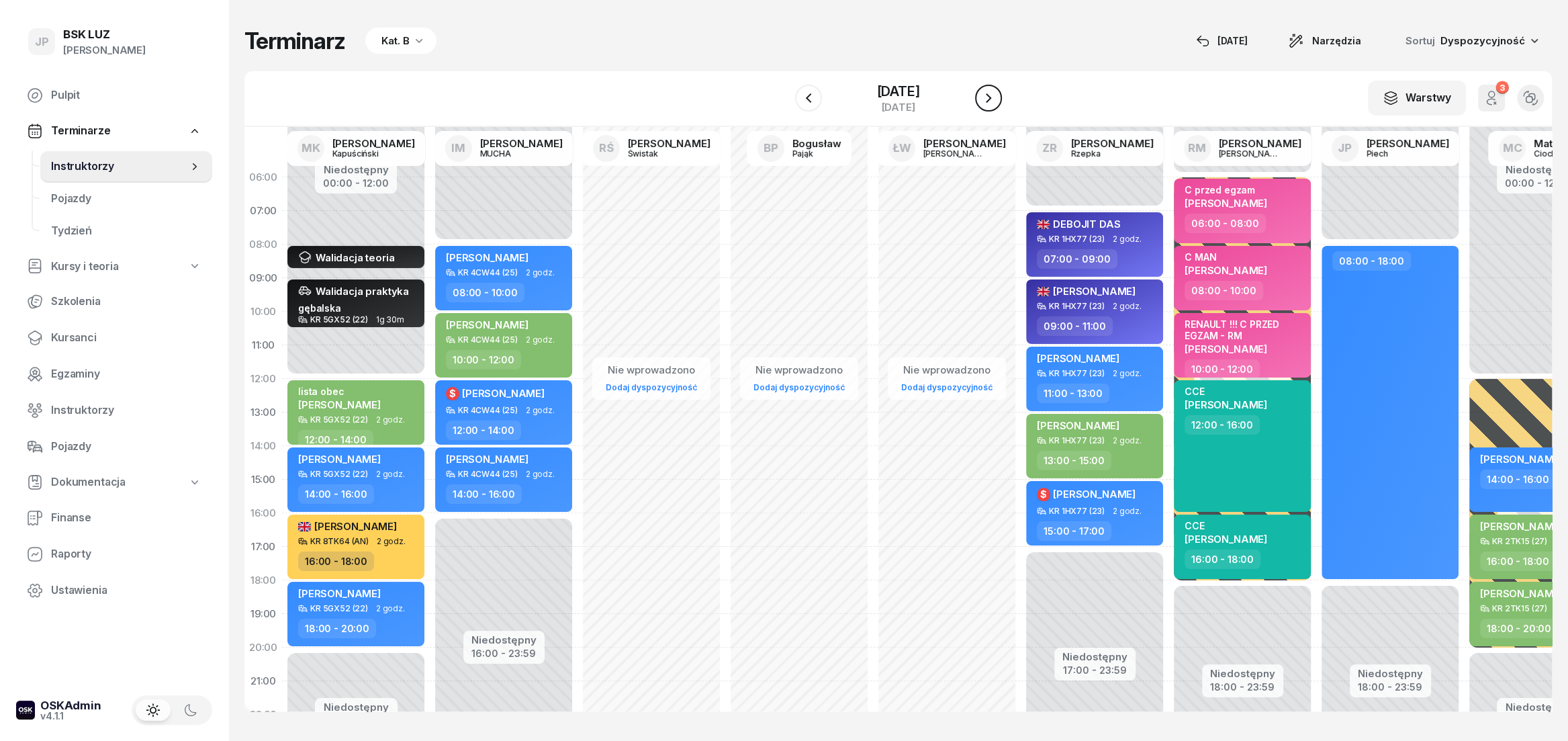
click at [997, 95] on icon "button" at bounding box center [989, 97] width 16 height 16
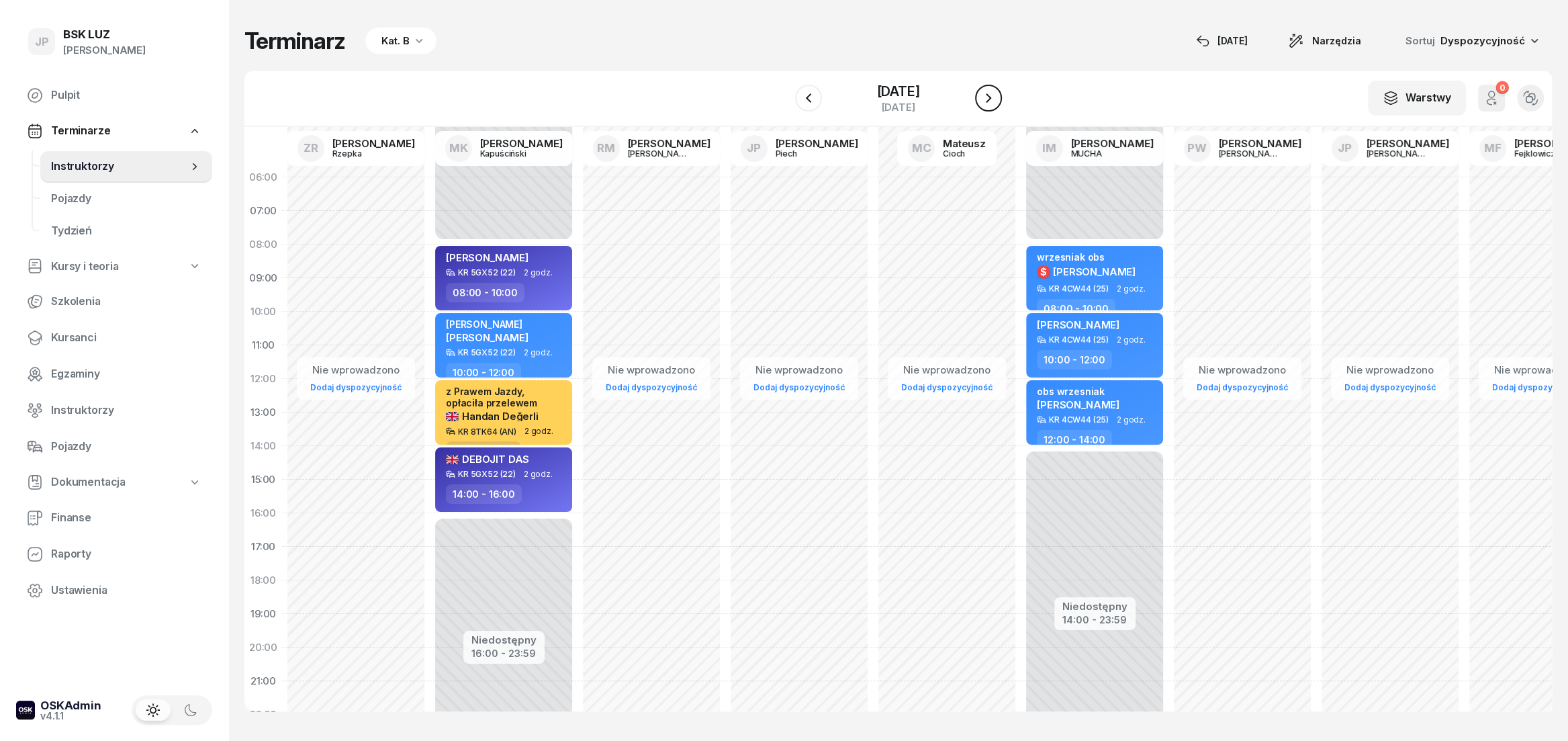
click at [997, 95] on icon "button" at bounding box center [989, 97] width 16 height 16
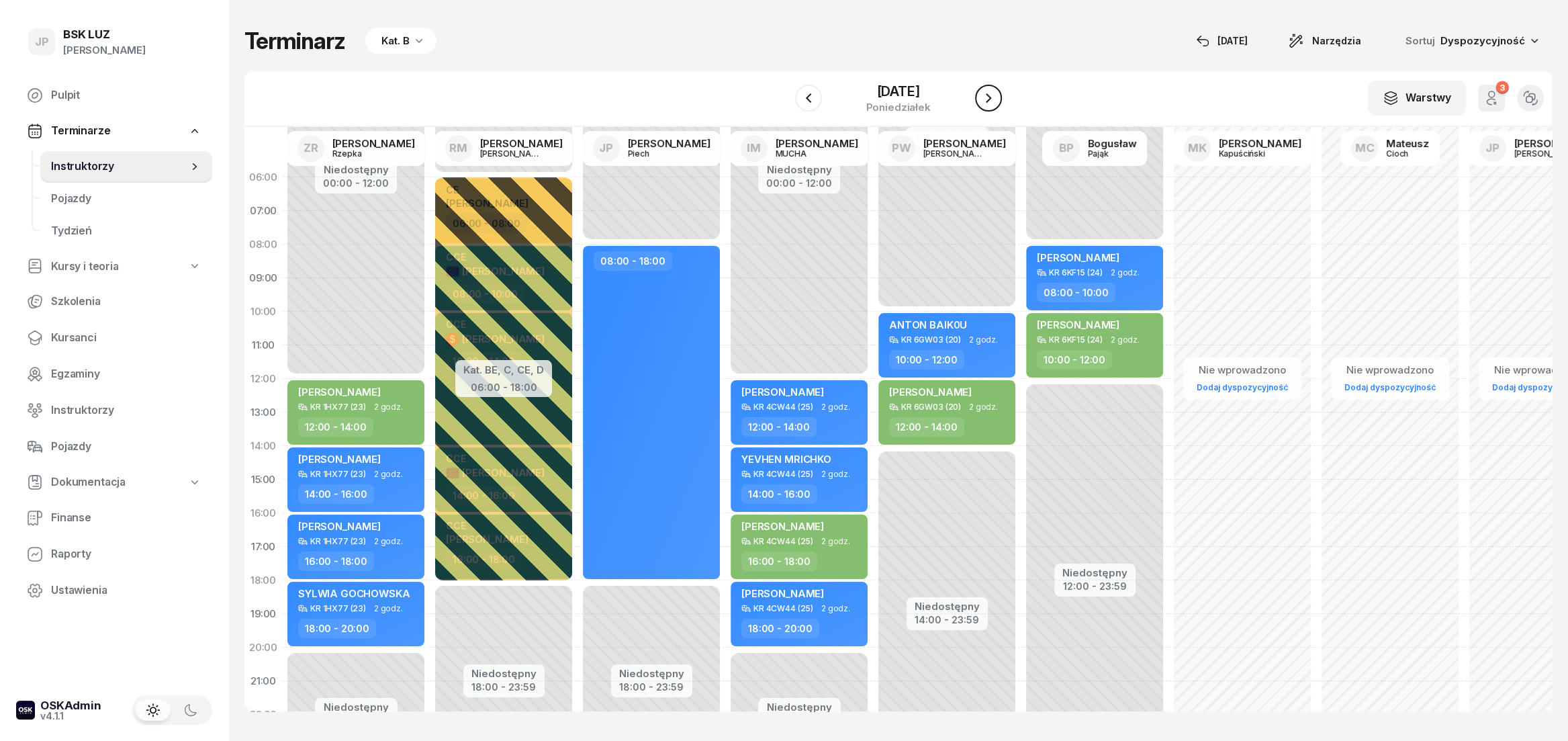
click at [997, 95] on icon "button" at bounding box center [989, 97] width 16 height 16
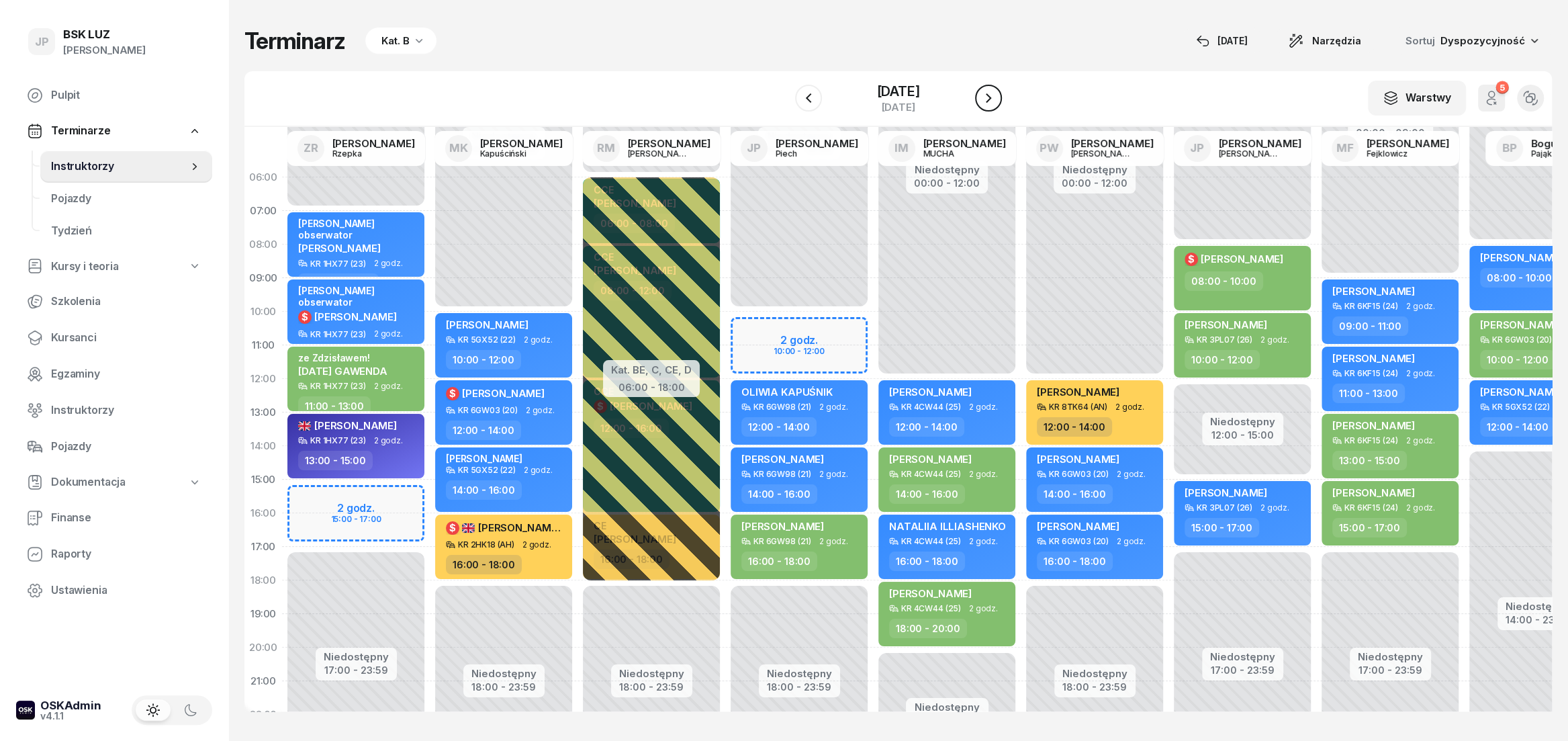
click at [997, 95] on icon "button" at bounding box center [989, 97] width 16 height 16
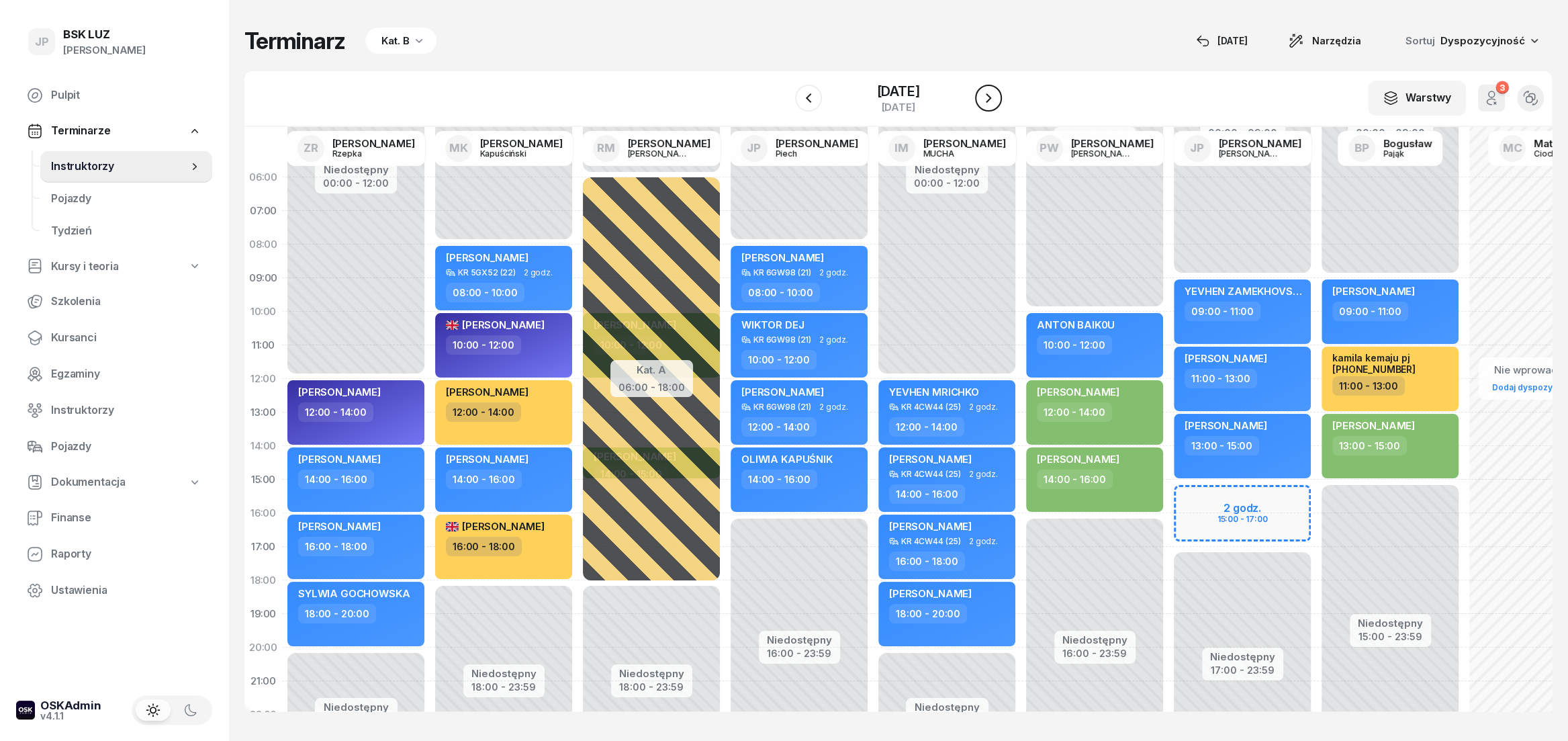
click at [997, 95] on icon "button" at bounding box center [989, 97] width 16 height 16
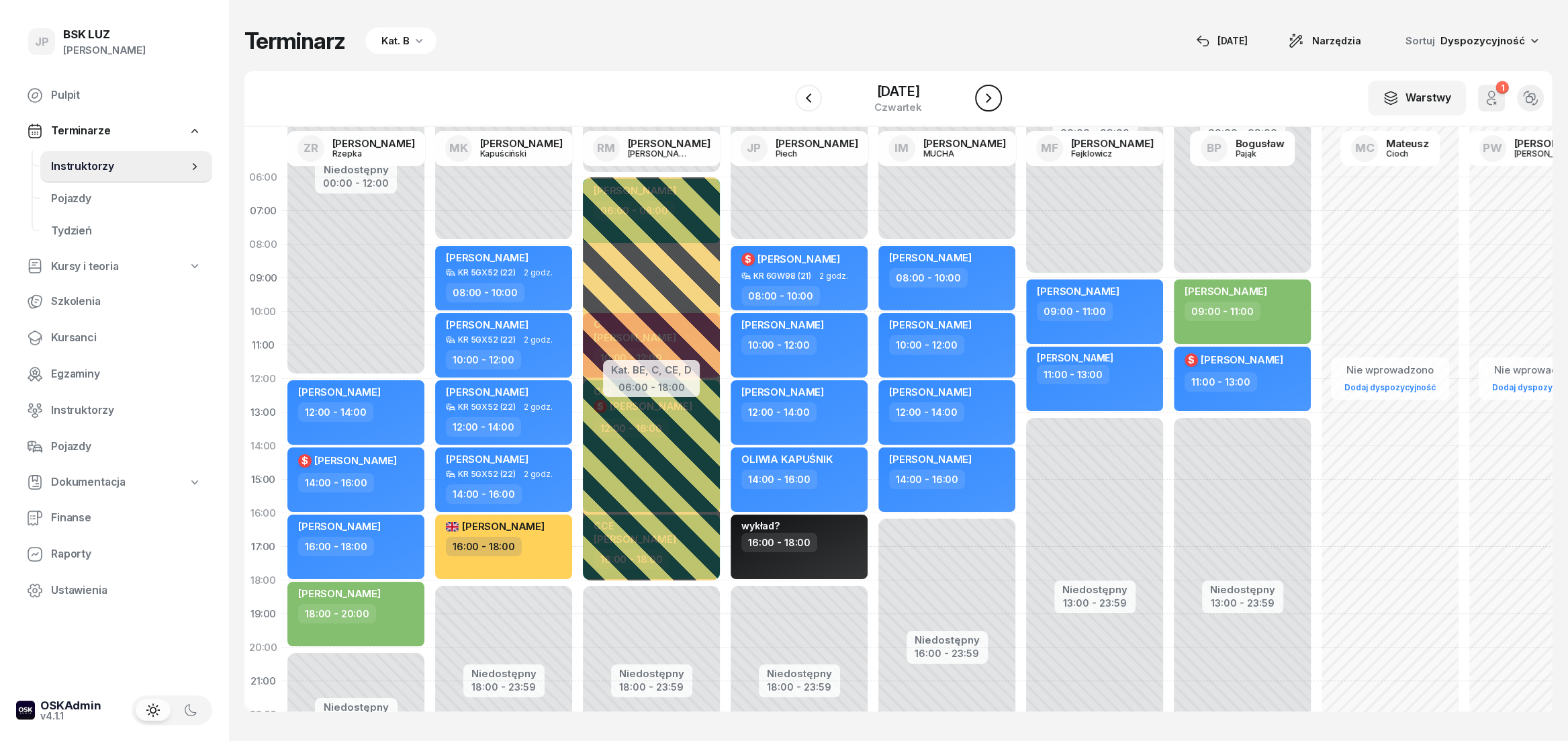
click at [997, 95] on icon "button" at bounding box center [989, 97] width 16 height 16
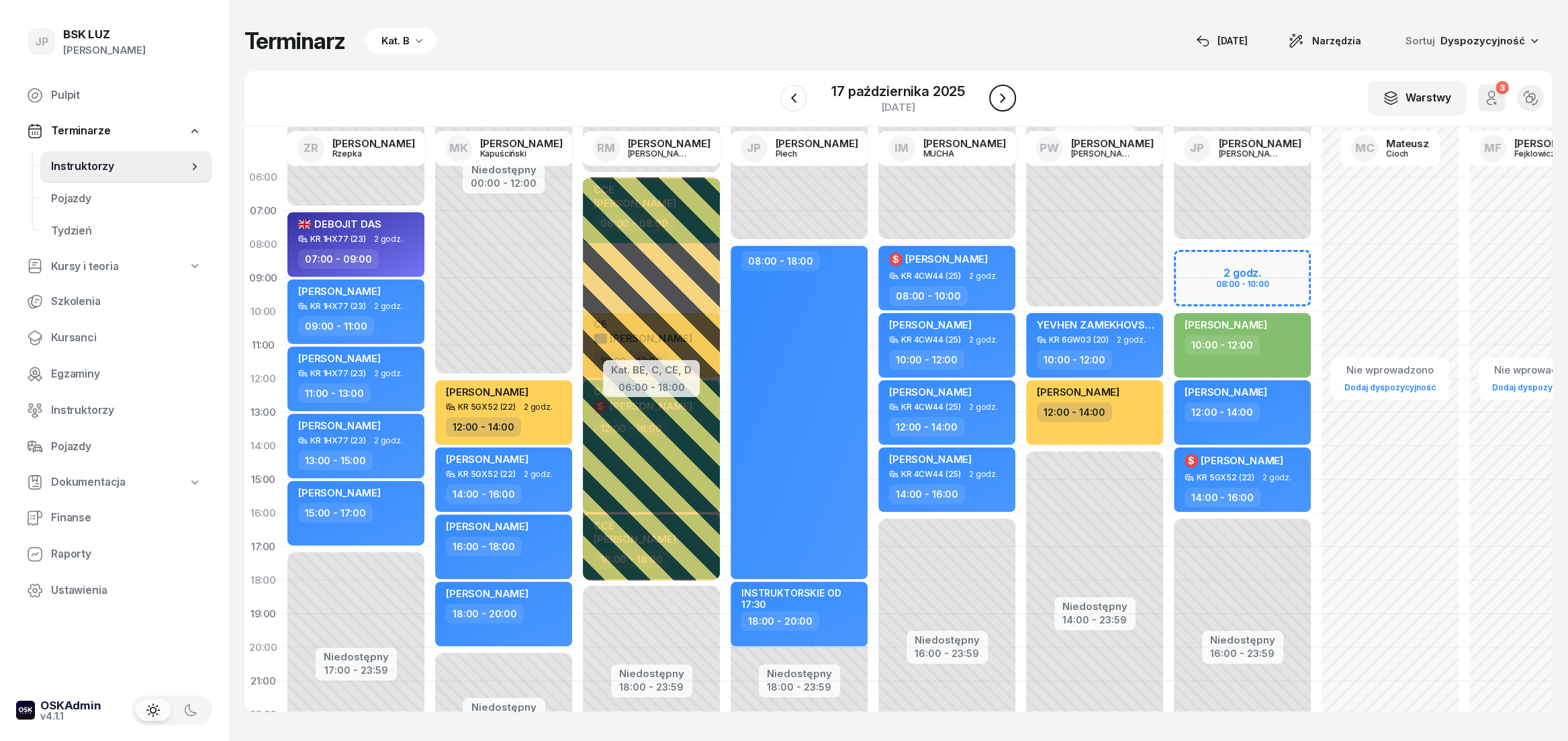
click at [1003, 95] on icon "button" at bounding box center [1003, 97] width 16 height 16
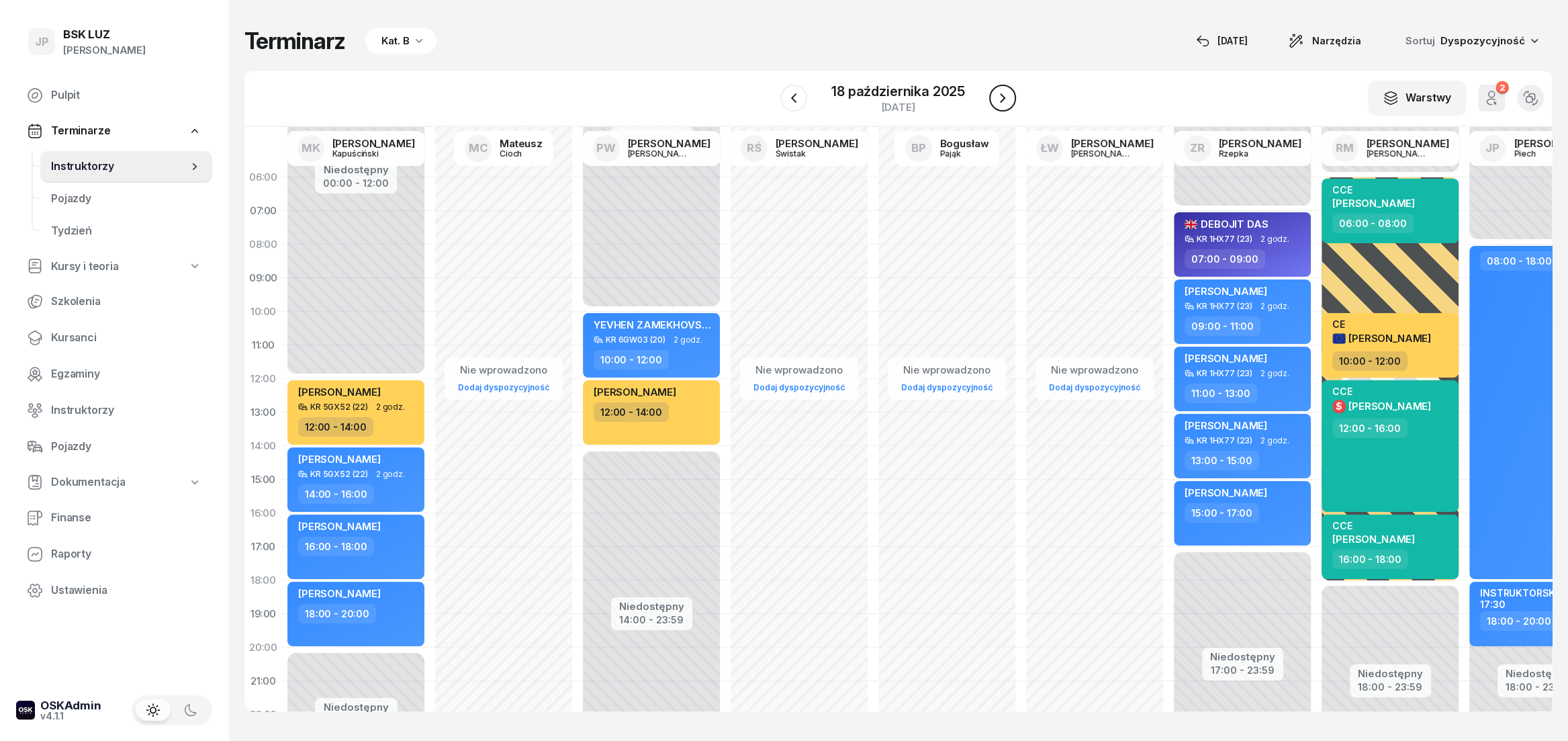
click at [1003, 95] on icon "button" at bounding box center [1003, 97] width 16 height 16
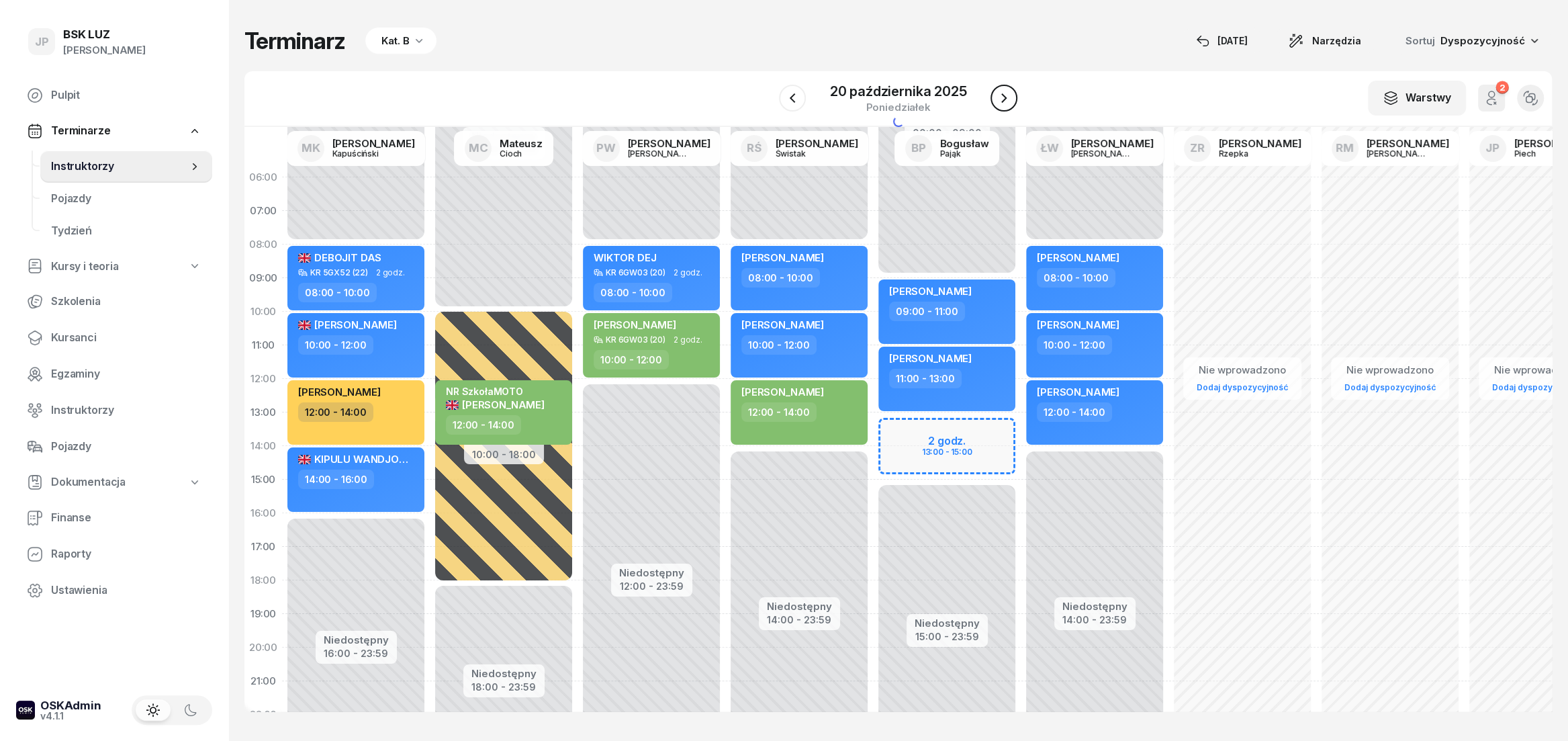
click at [1003, 95] on icon "button" at bounding box center [1004, 97] width 16 height 16
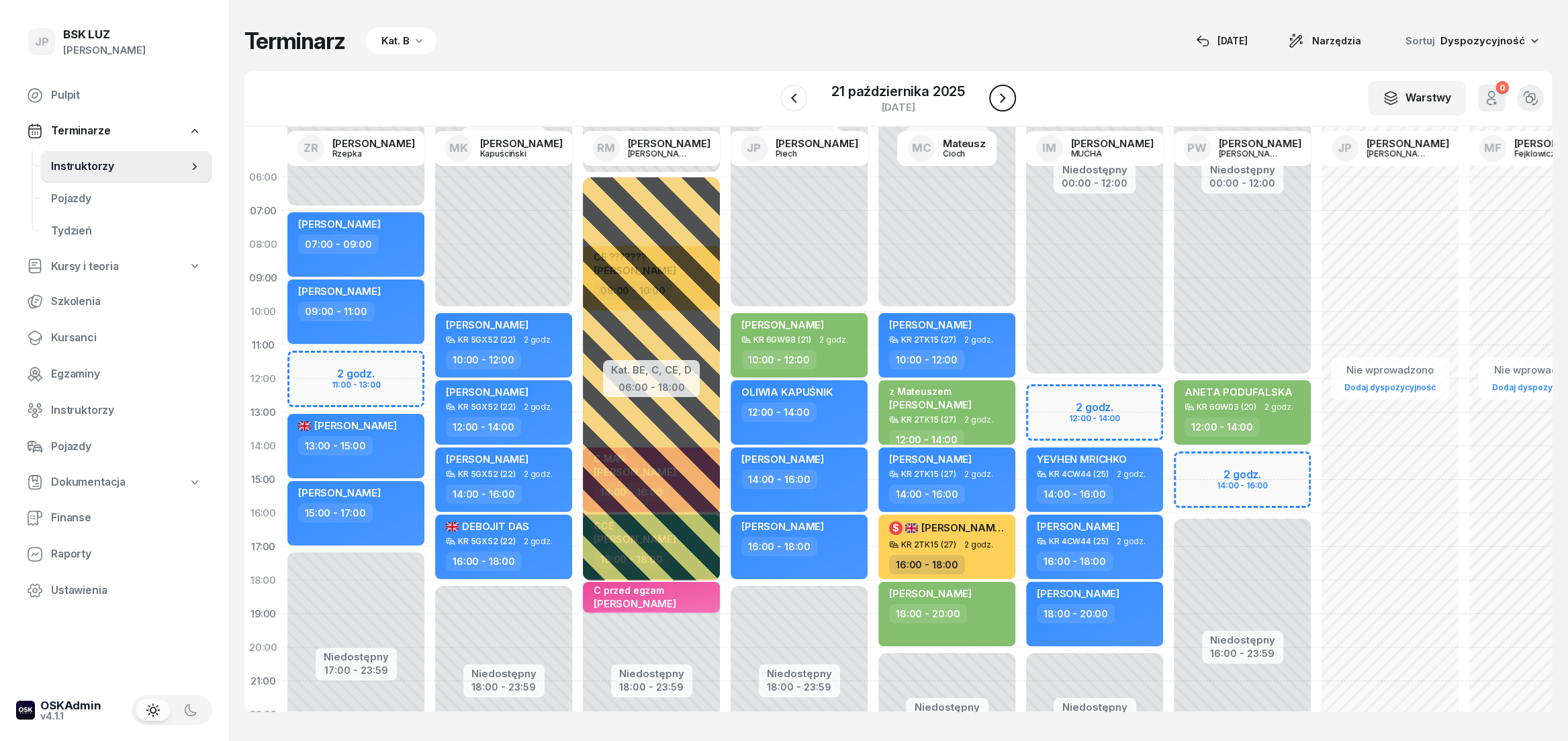
click at [1003, 95] on icon "button" at bounding box center [1003, 97] width 16 height 16
click at [1003, 95] on icon "button" at bounding box center [1004, 97] width 16 height 16
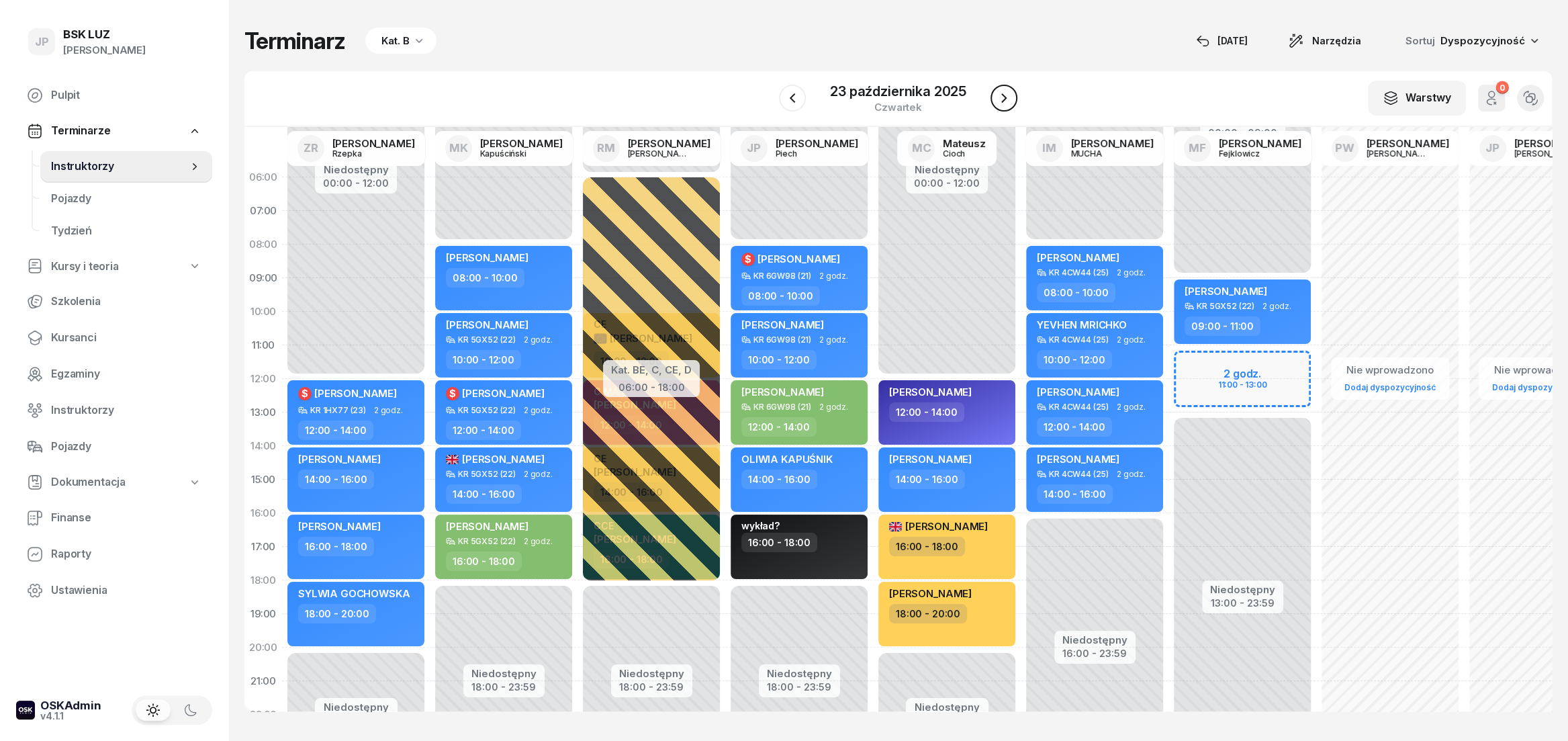
click at [1003, 95] on icon "button" at bounding box center [1004, 97] width 16 height 16
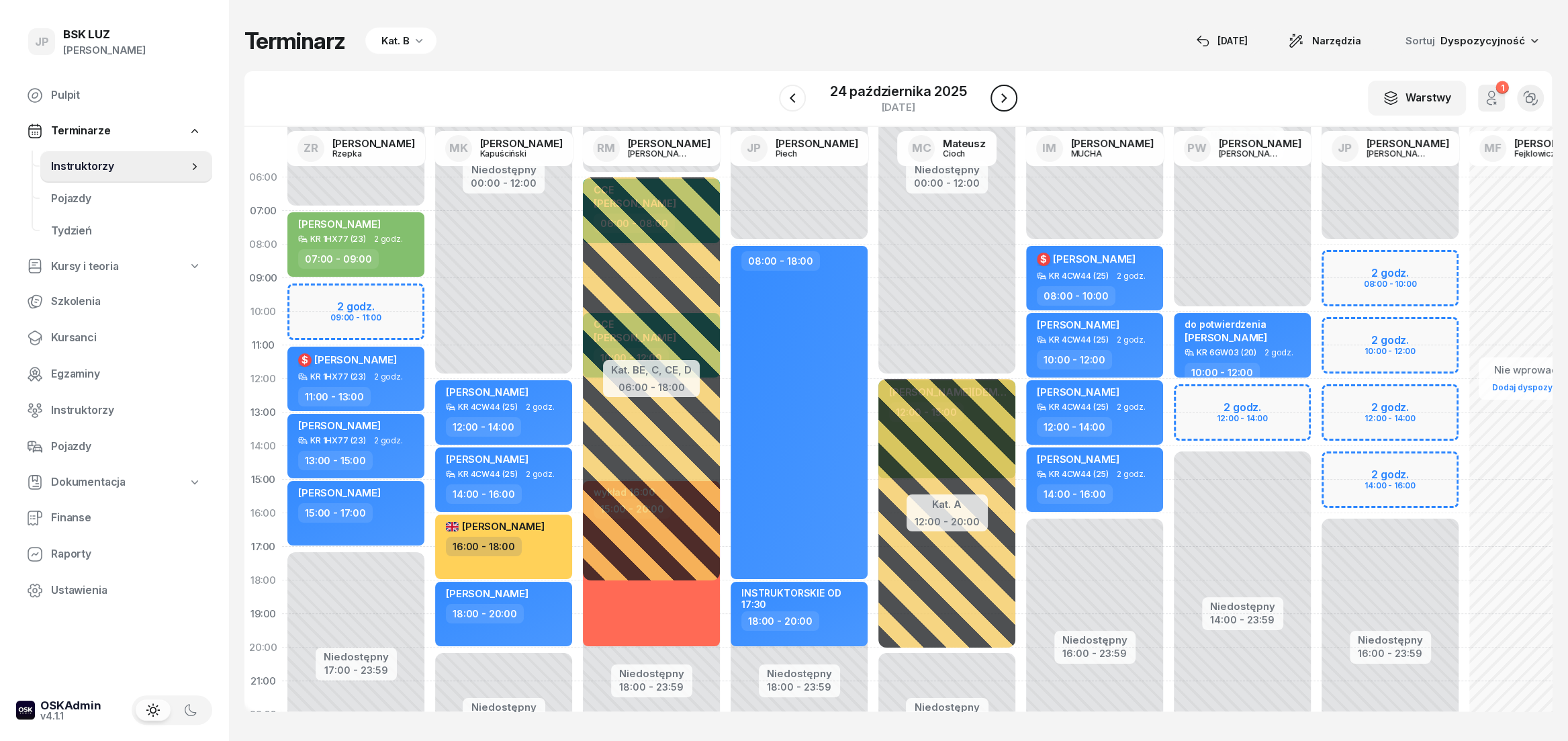
click at [1003, 95] on icon "button" at bounding box center [1004, 97] width 16 height 16
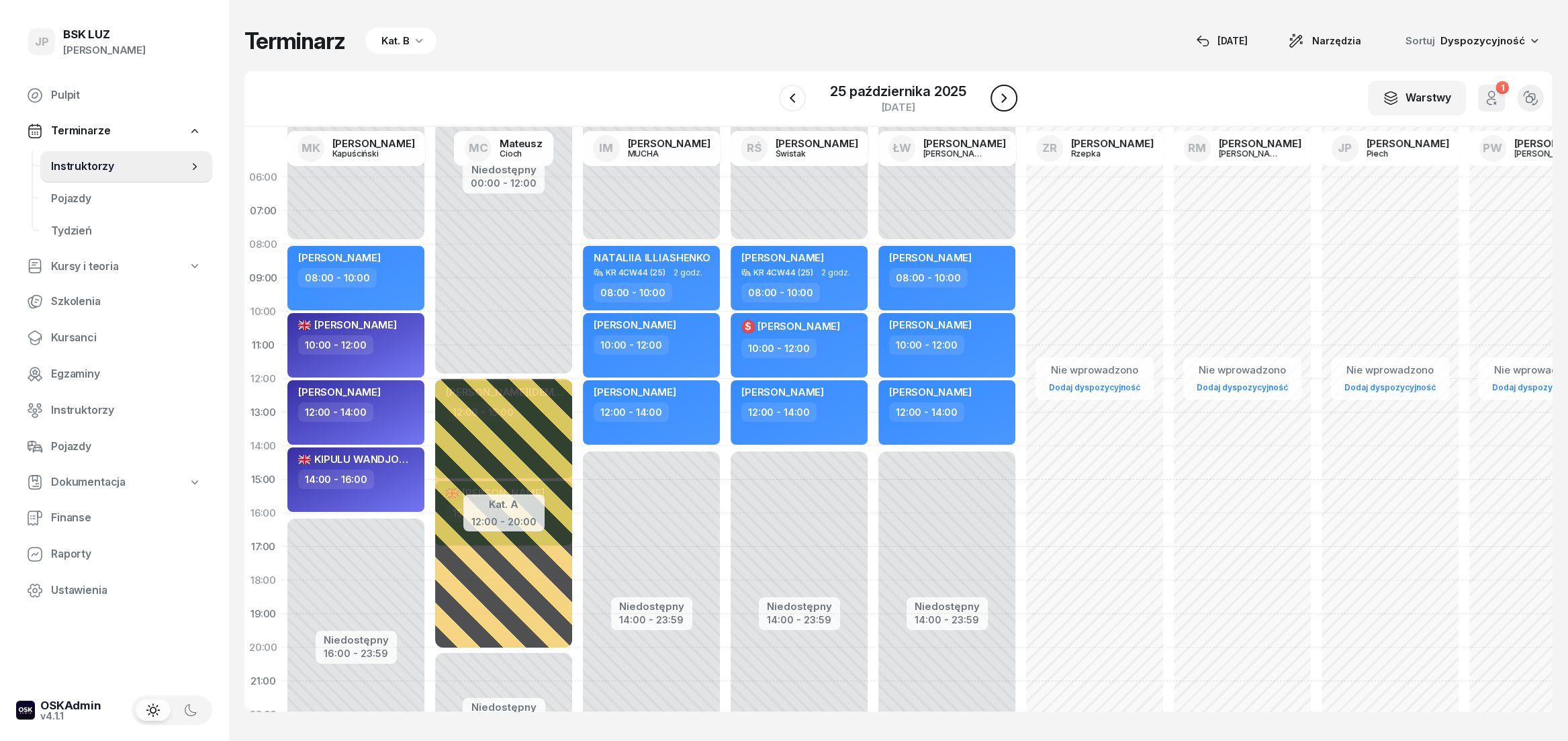
click at [1003, 95] on icon "button" at bounding box center [1004, 97] width 16 height 16
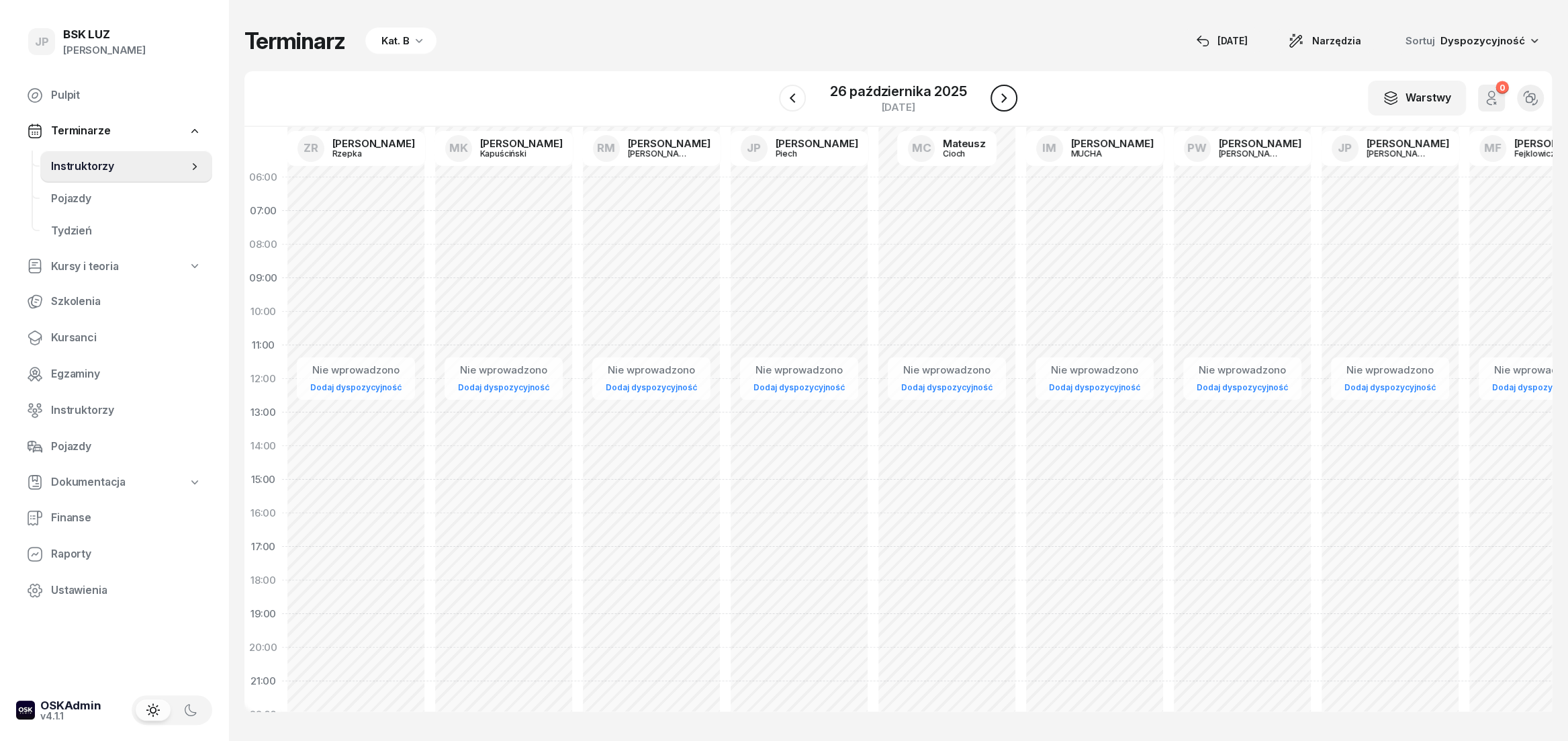
click at [1003, 95] on icon "button" at bounding box center [1004, 97] width 16 height 16
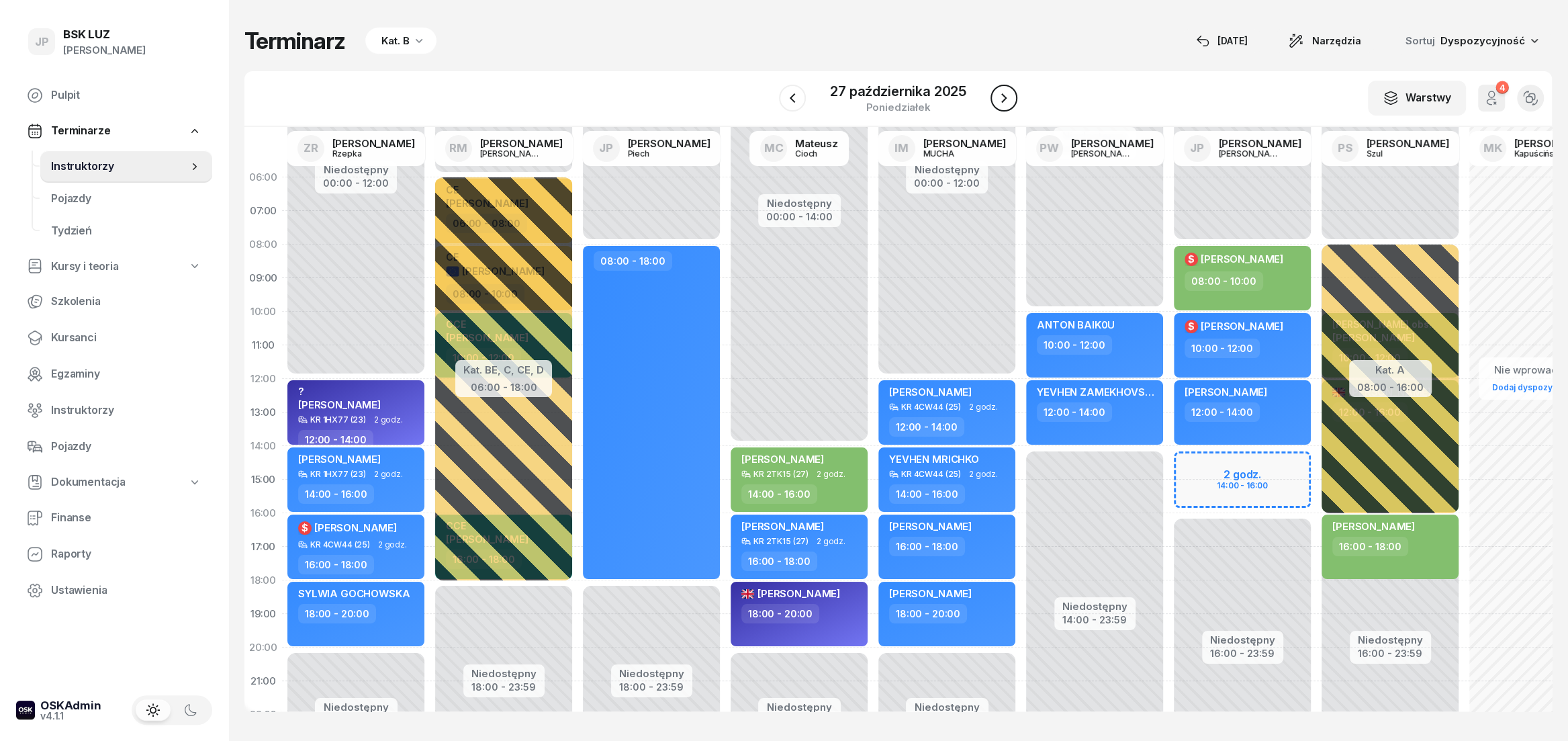
click at [1003, 95] on icon "button" at bounding box center [1004, 97] width 16 height 16
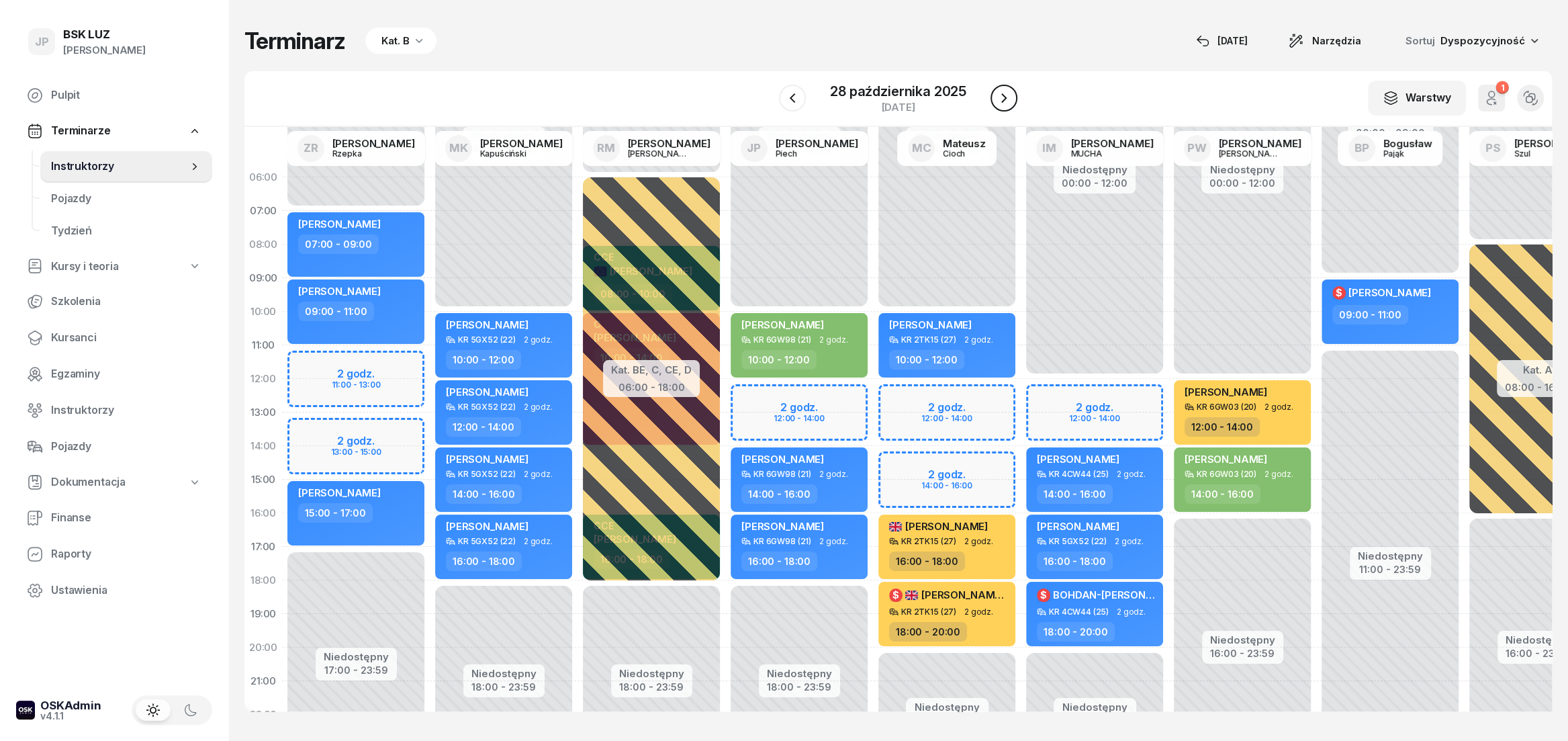
click at [1003, 95] on icon "button" at bounding box center [1004, 97] width 16 height 16
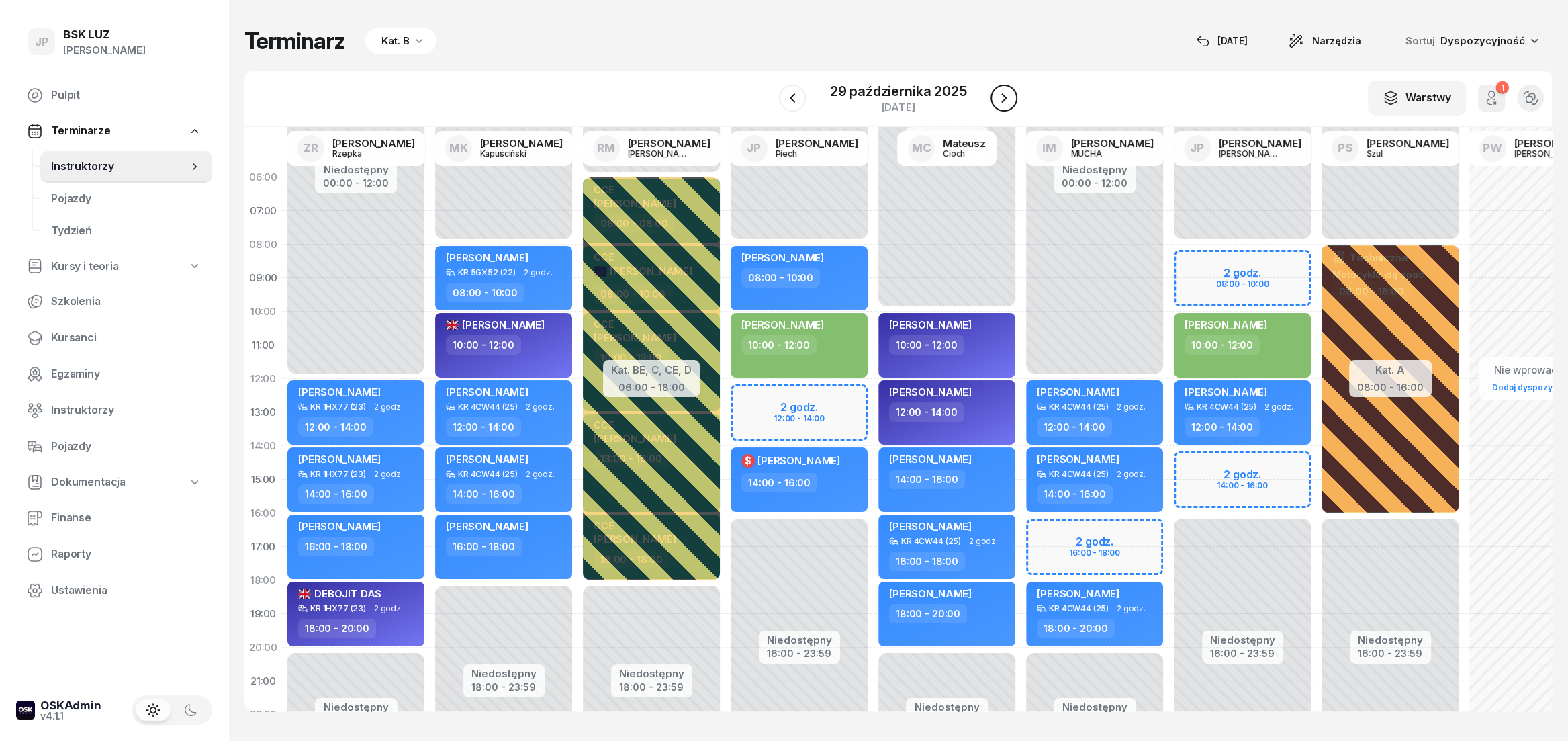
click at [1003, 95] on icon "button" at bounding box center [1004, 97] width 16 height 16
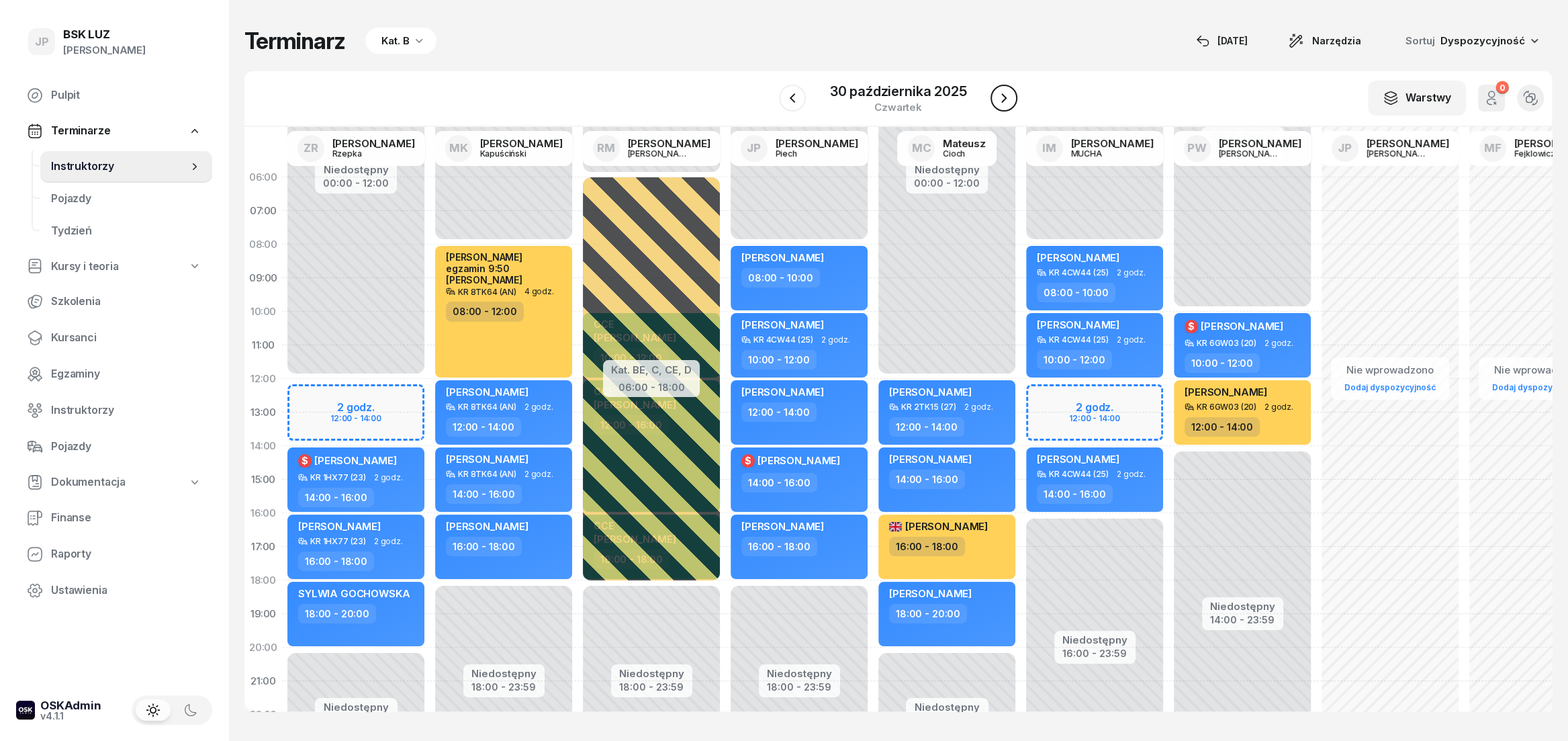
click at [1002, 95] on icon "button" at bounding box center [1004, 97] width 6 height 9
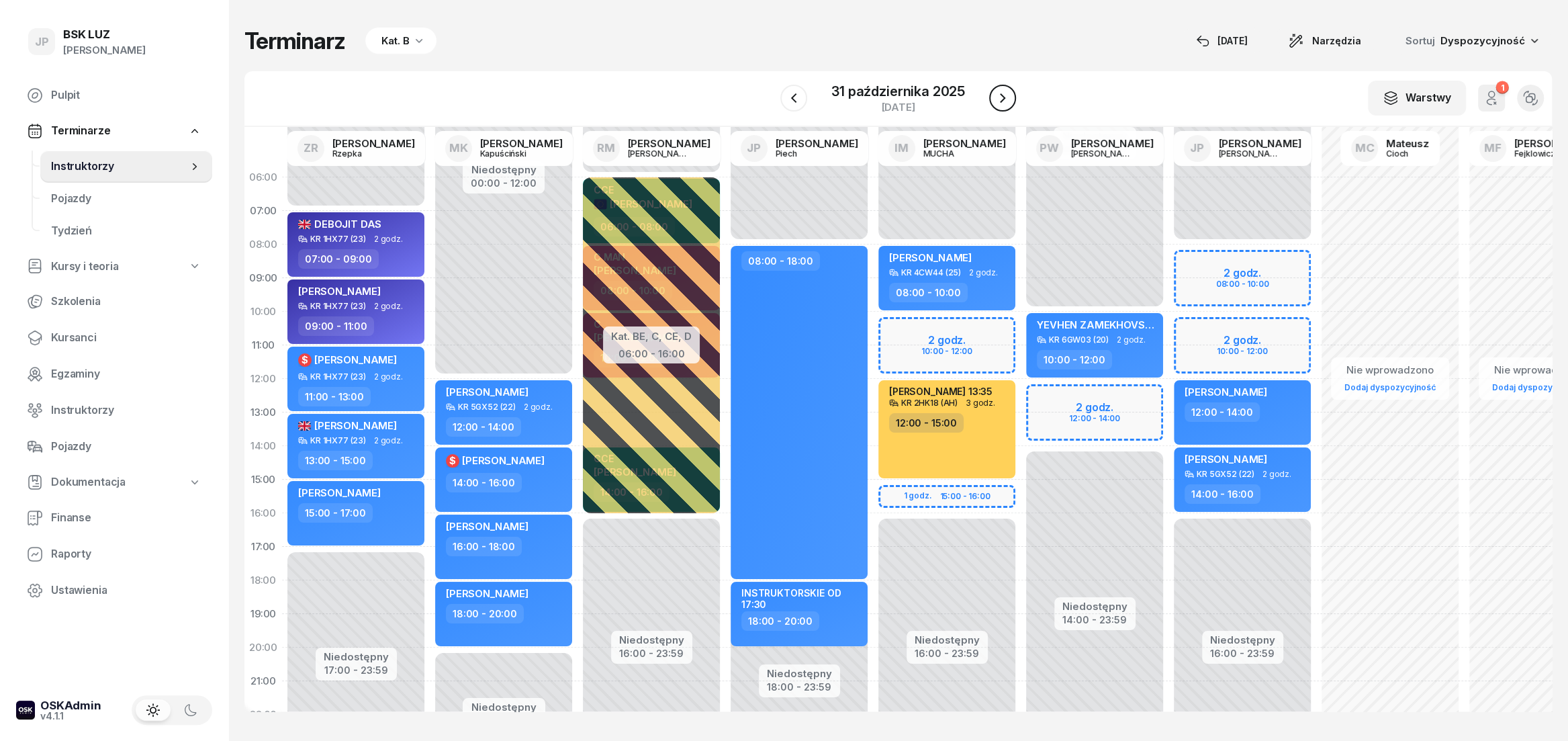
click at [1002, 95] on icon "button" at bounding box center [1003, 97] width 16 height 16
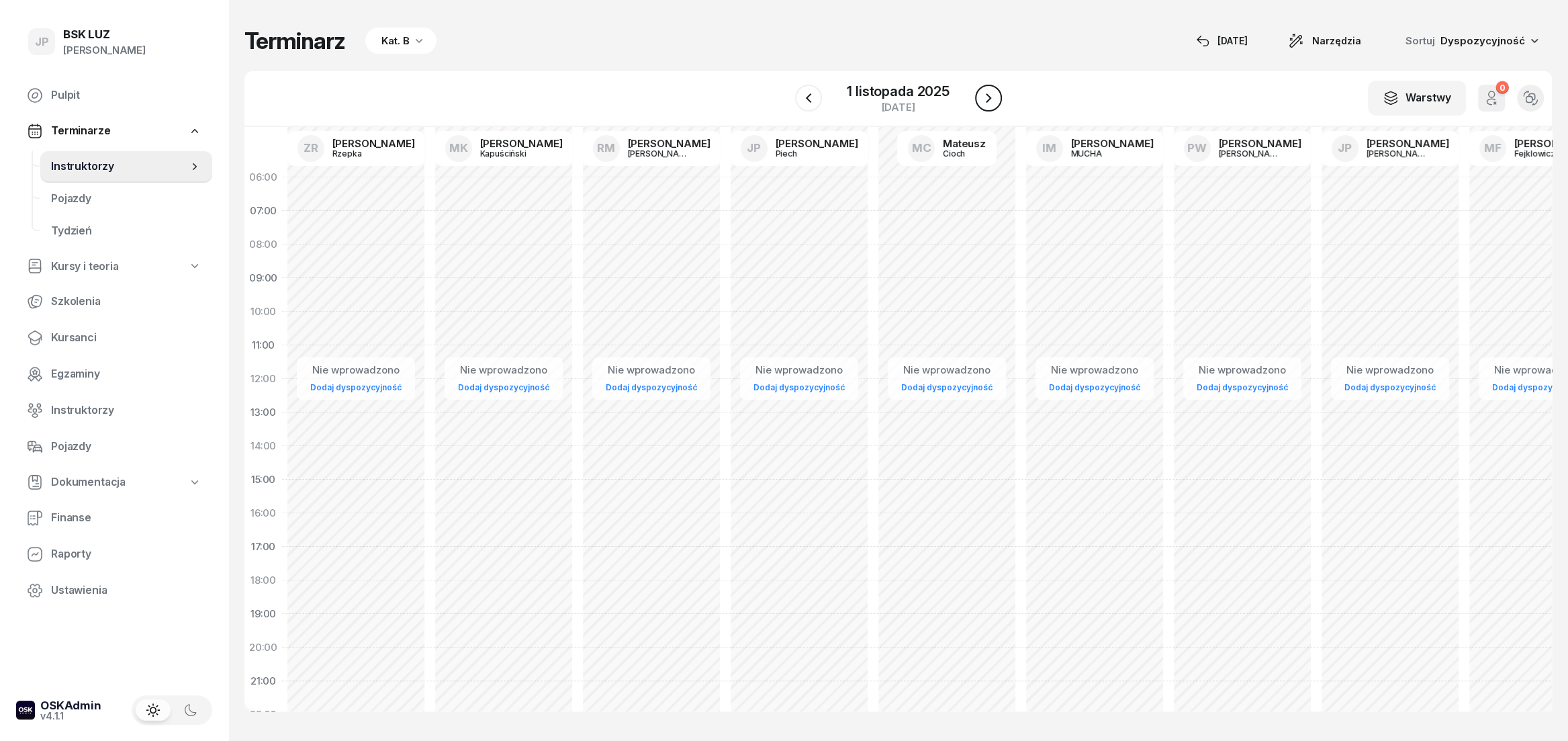
click at [998, 96] on button "button" at bounding box center [989, 98] width 27 height 27
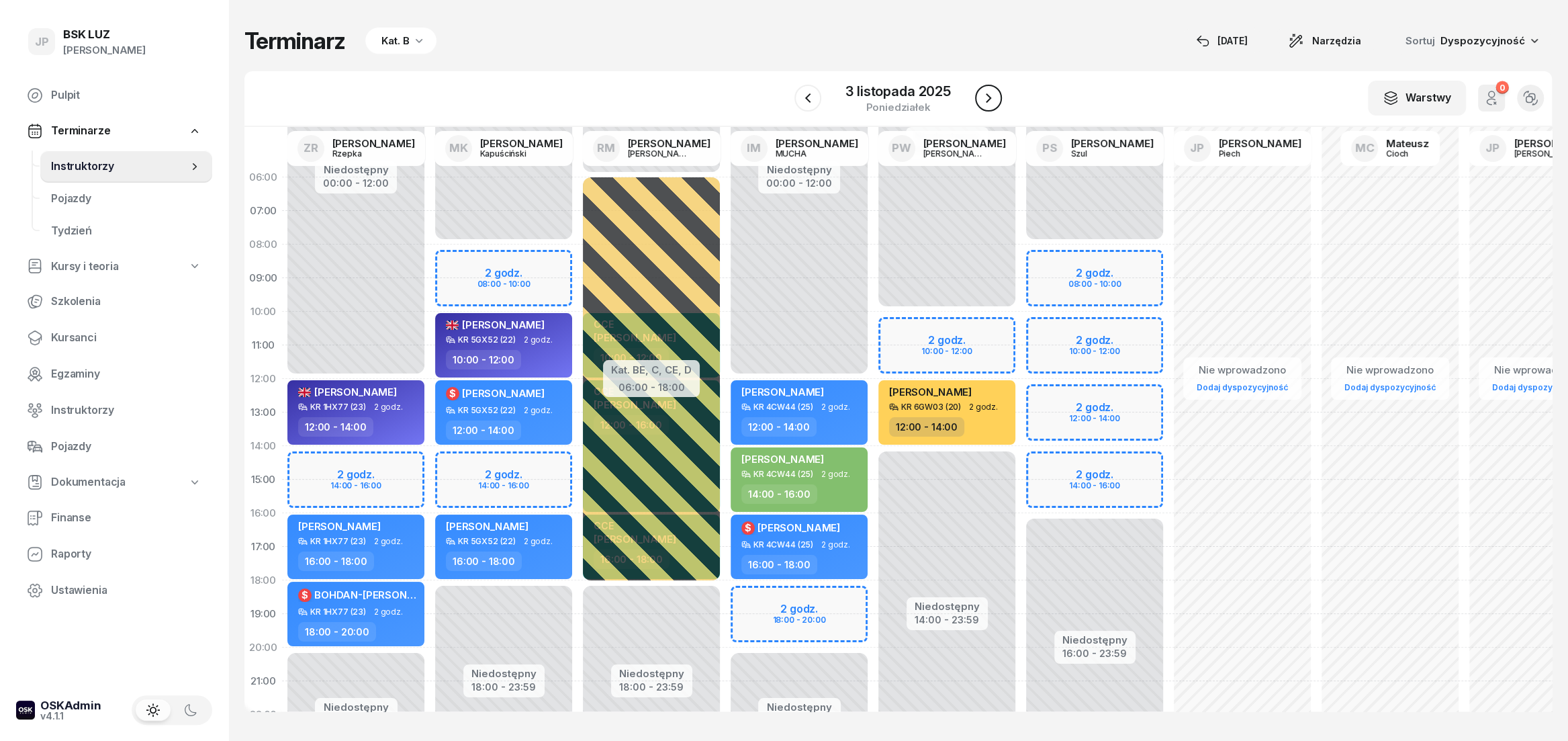
click at [998, 100] on button "button" at bounding box center [989, 98] width 27 height 27
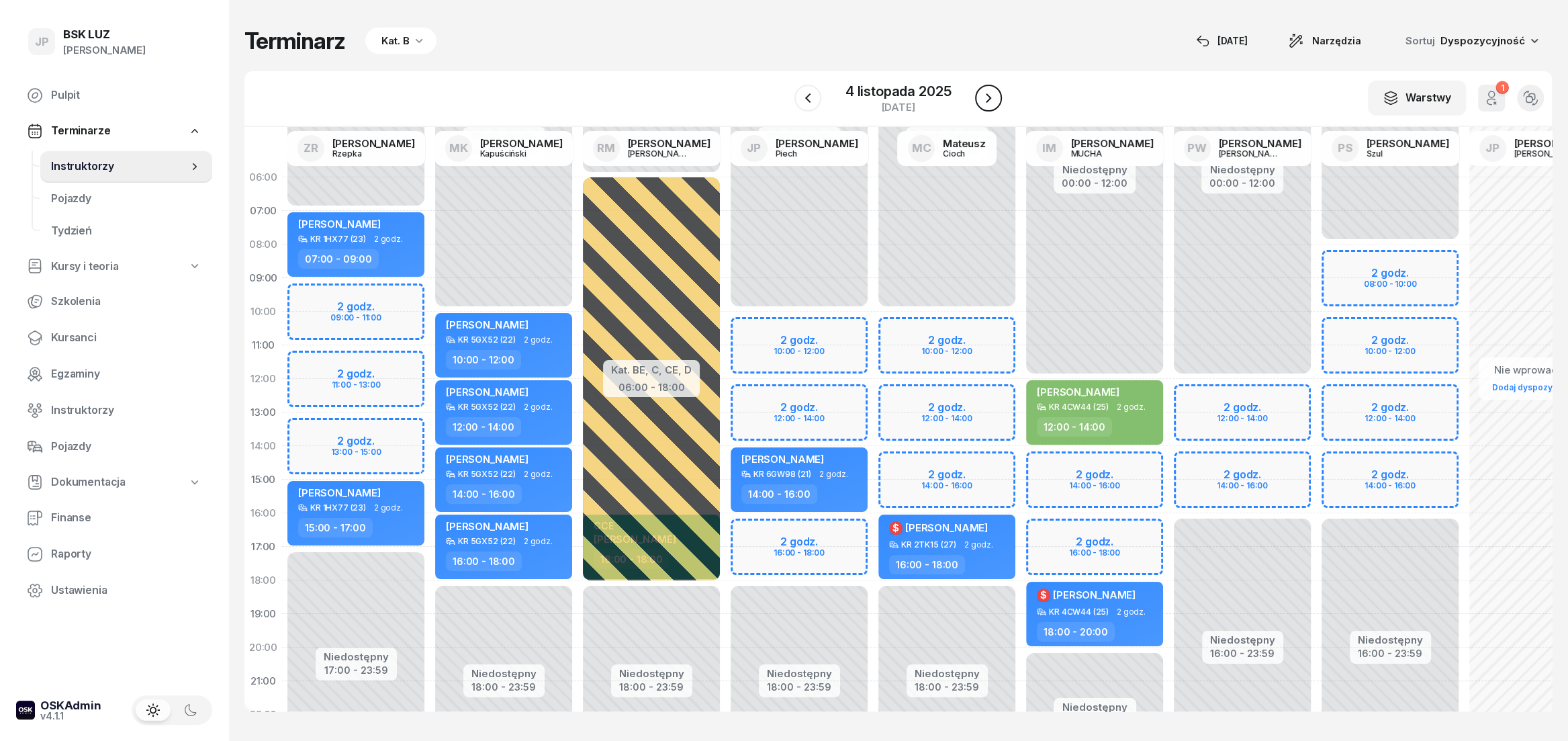
click at [998, 100] on button "button" at bounding box center [989, 98] width 27 height 27
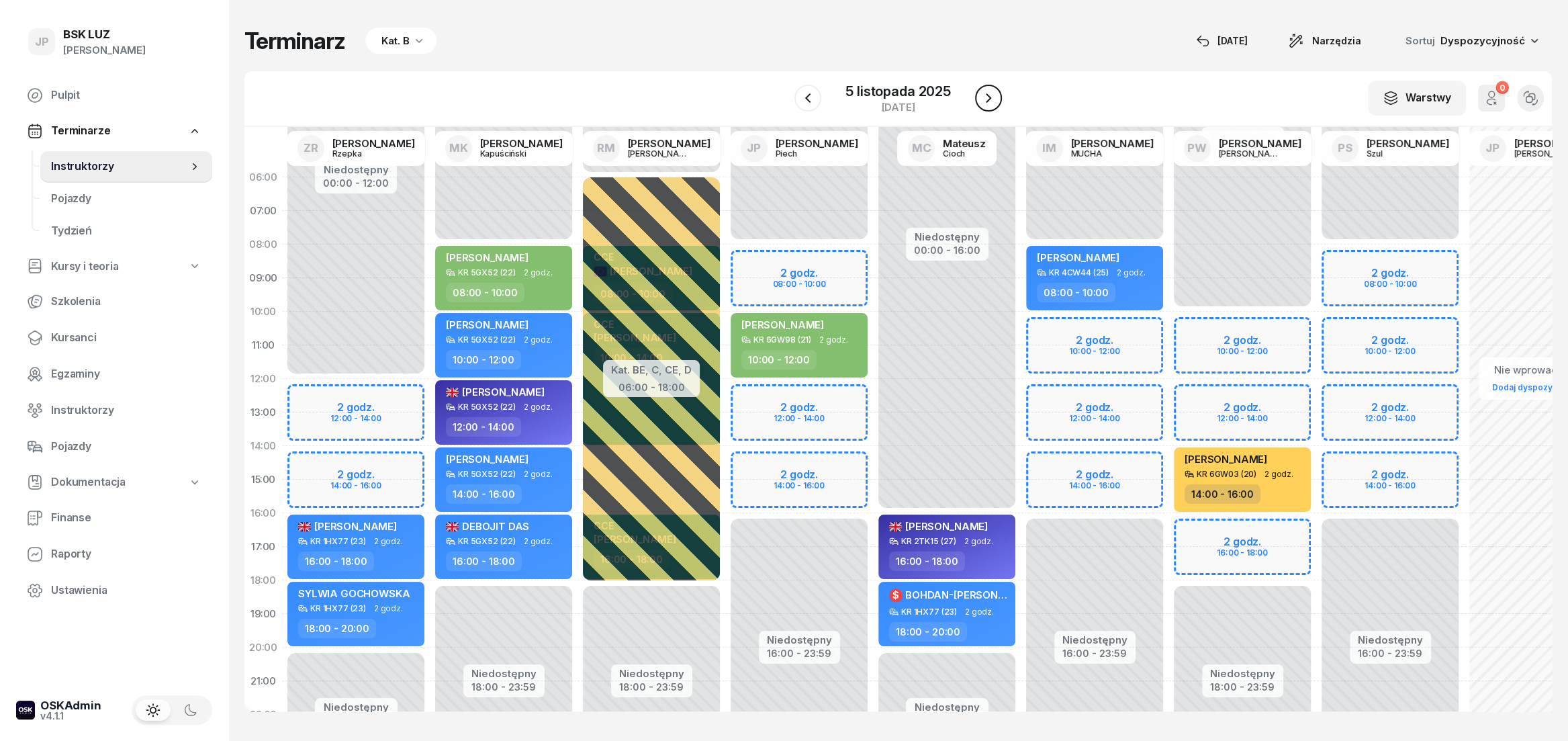
click at [981, 106] on icon "button" at bounding box center [989, 97] width 16 height 16
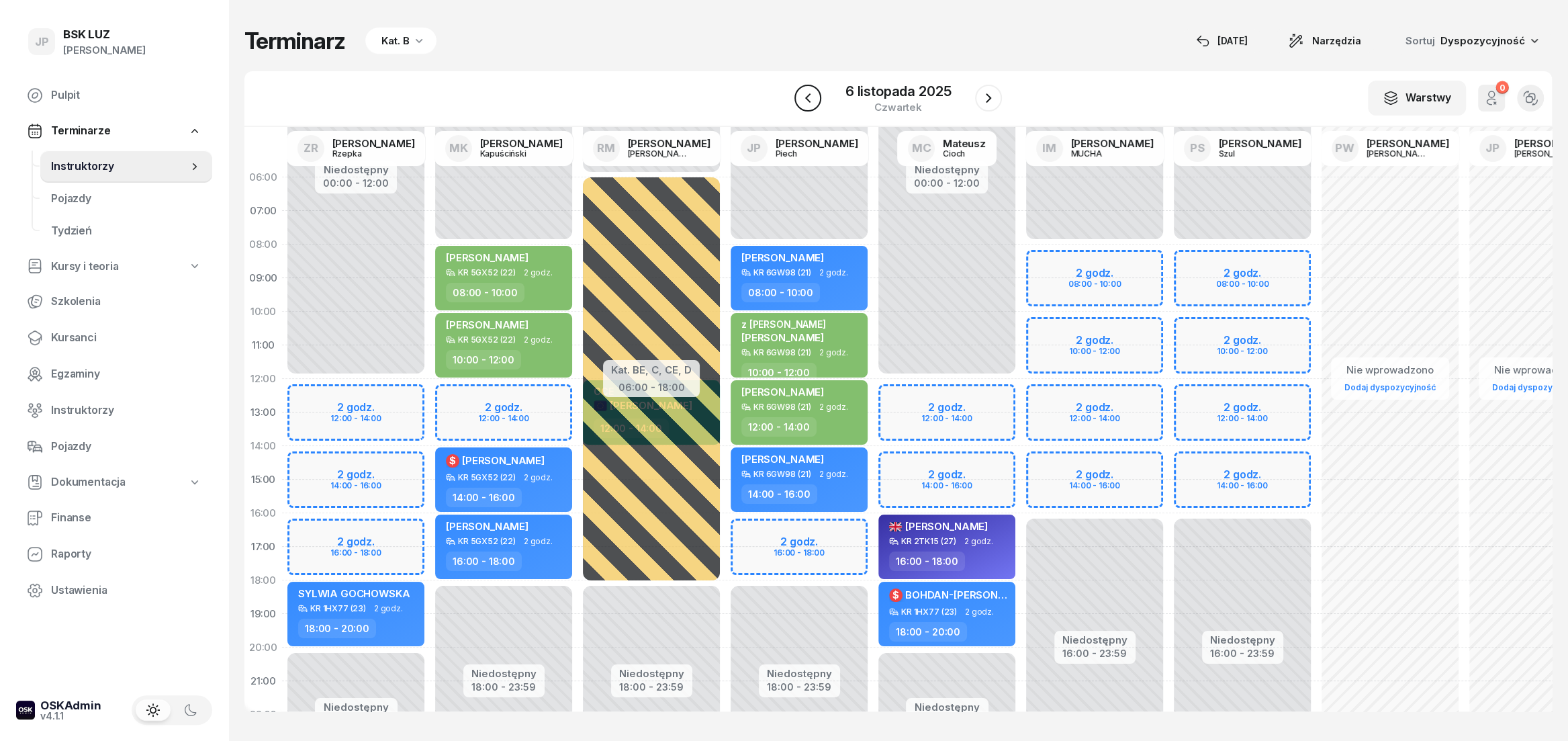
click at [804, 97] on icon "button" at bounding box center [808, 97] width 16 height 16
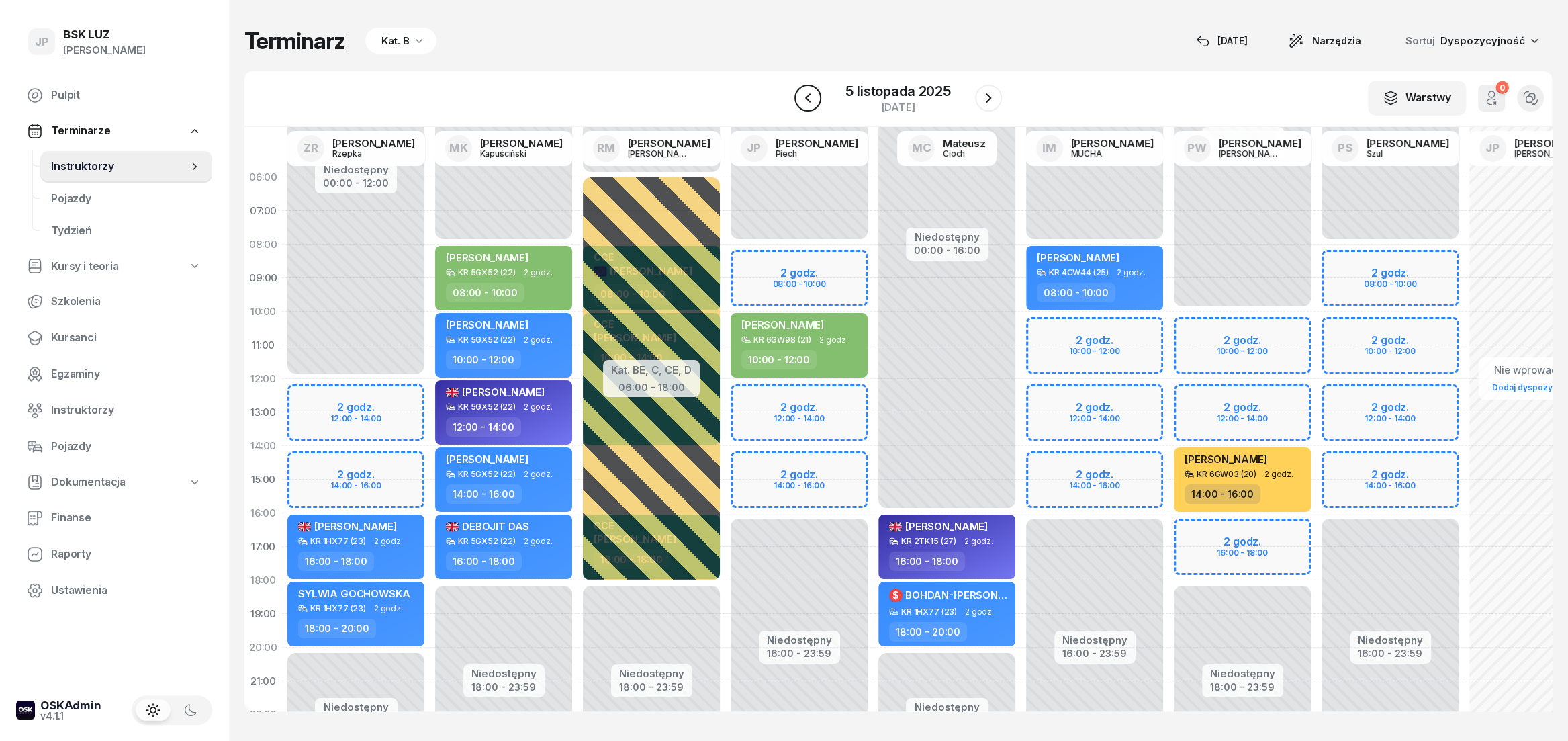
click at [804, 97] on icon "button" at bounding box center [808, 97] width 16 height 16
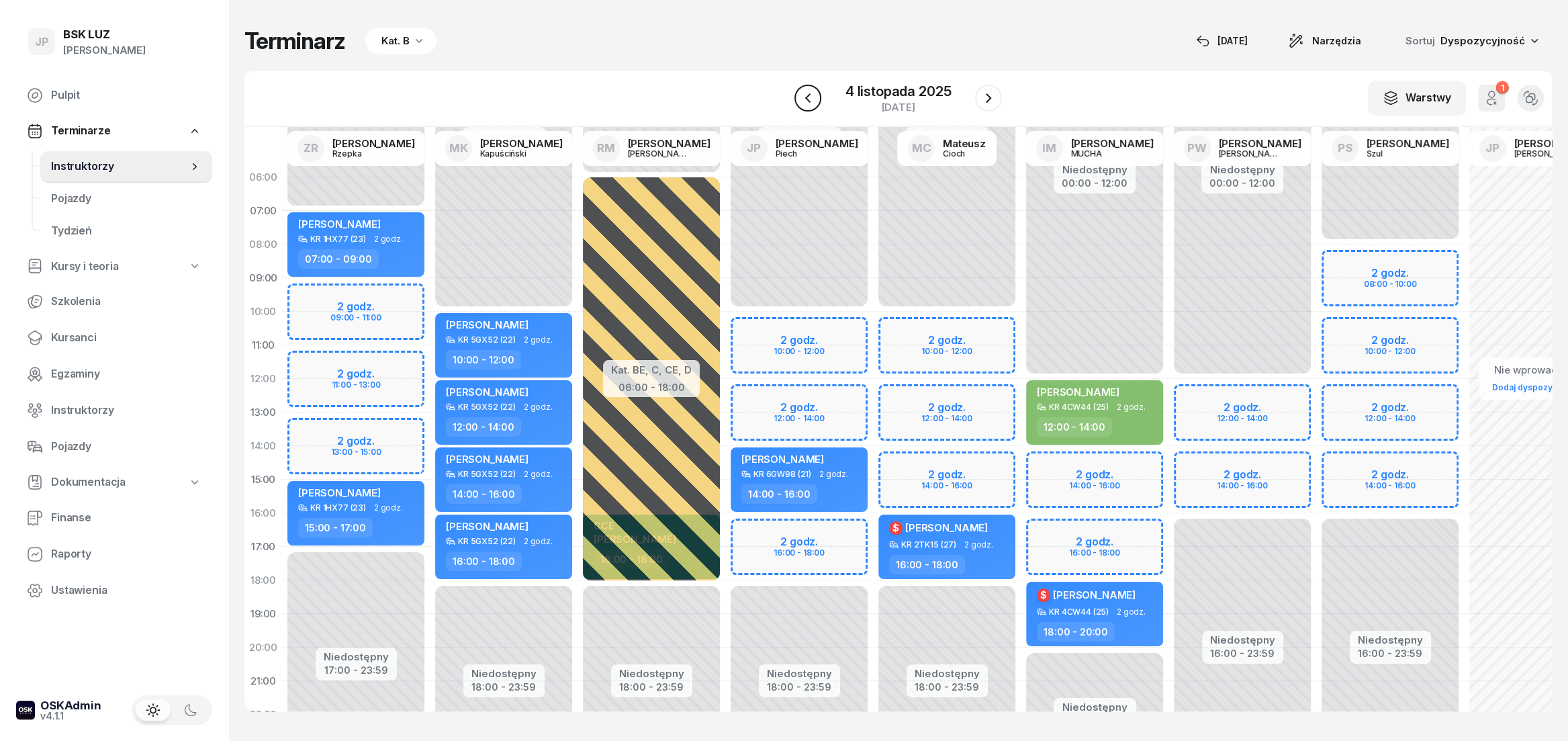
click at [804, 97] on icon "button" at bounding box center [808, 97] width 16 height 16
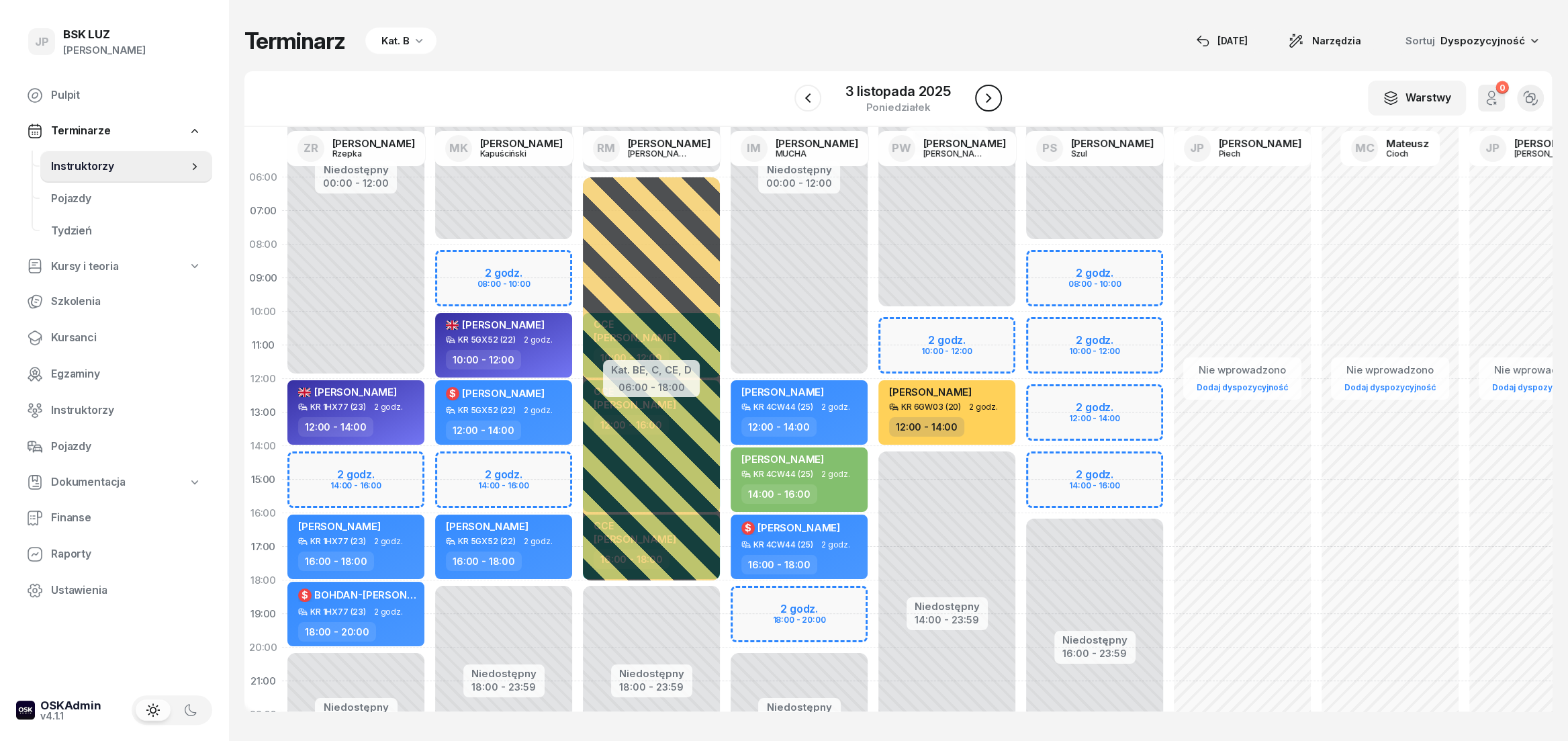
click at [976, 95] on button "button" at bounding box center [989, 98] width 27 height 27
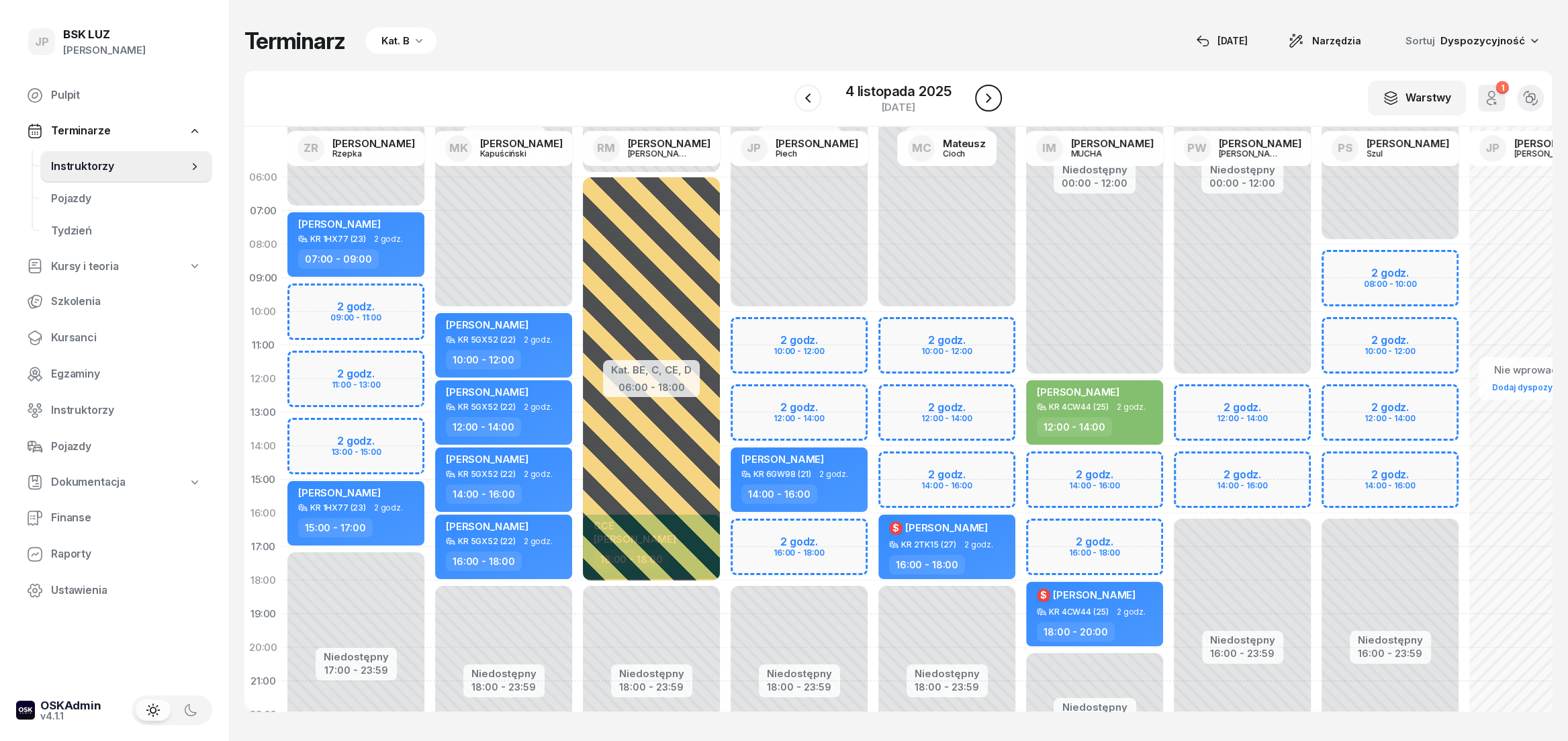
click at [993, 95] on icon "button" at bounding box center [989, 97] width 16 height 16
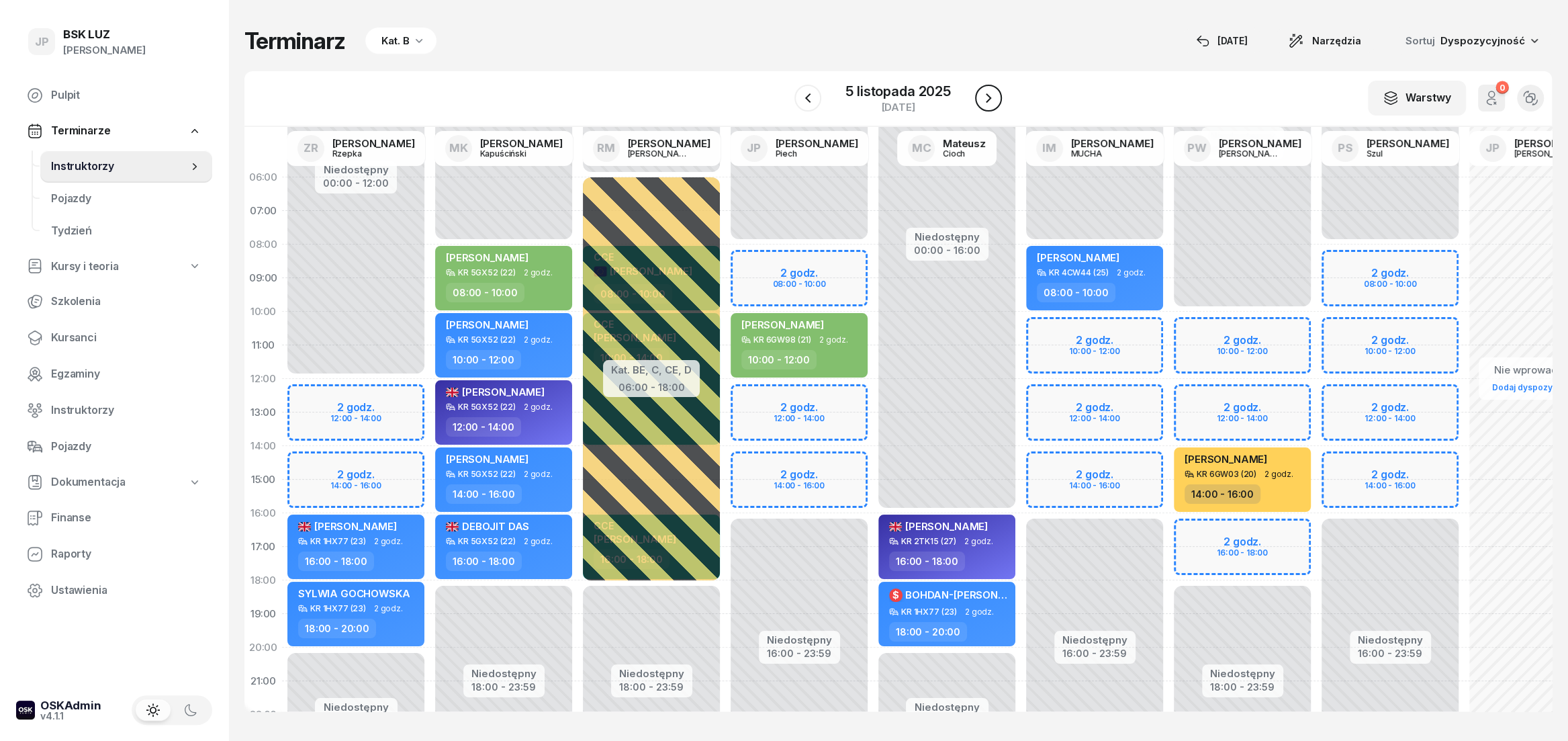
click at [993, 95] on icon "button" at bounding box center [989, 97] width 16 height 16
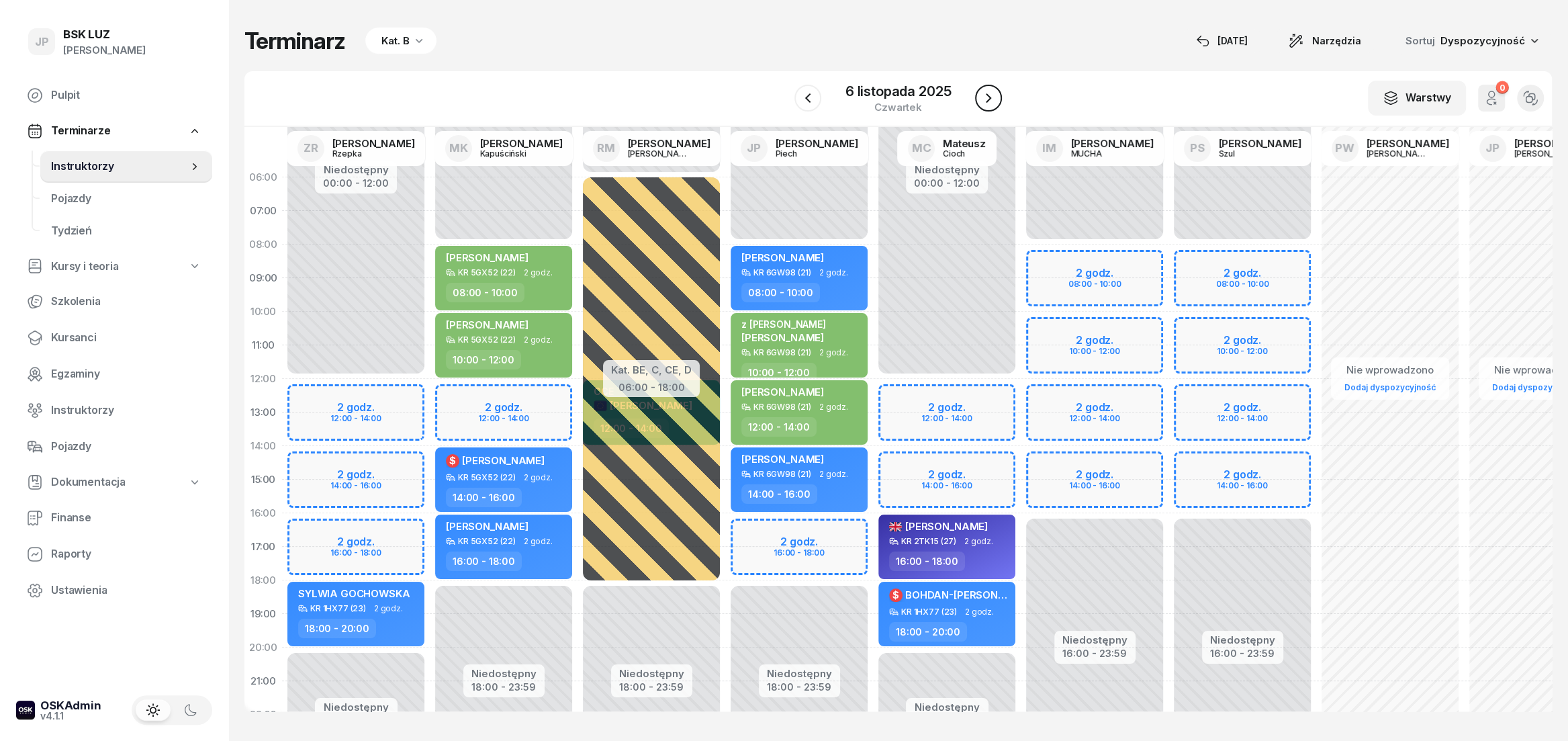
click at [993, 95] on icon "button" at bounding box center [989, 97] width 16 height 16
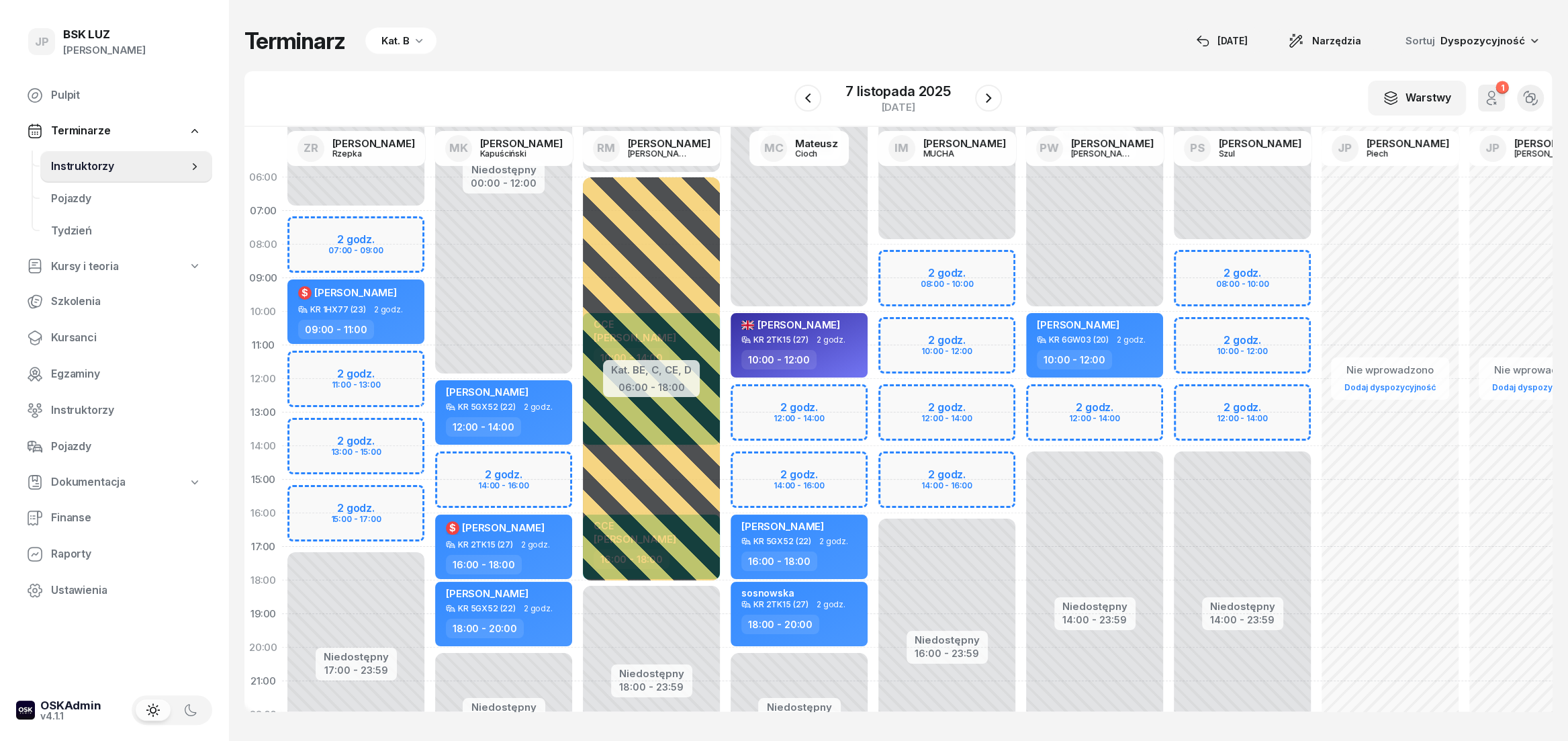
click at [826, 100] on div "[DATE]" at bounding box center [898, 98] width 207 height 39
click at [813, 98] on icon "button" at bounding box center [808, 97] width 16 height 16
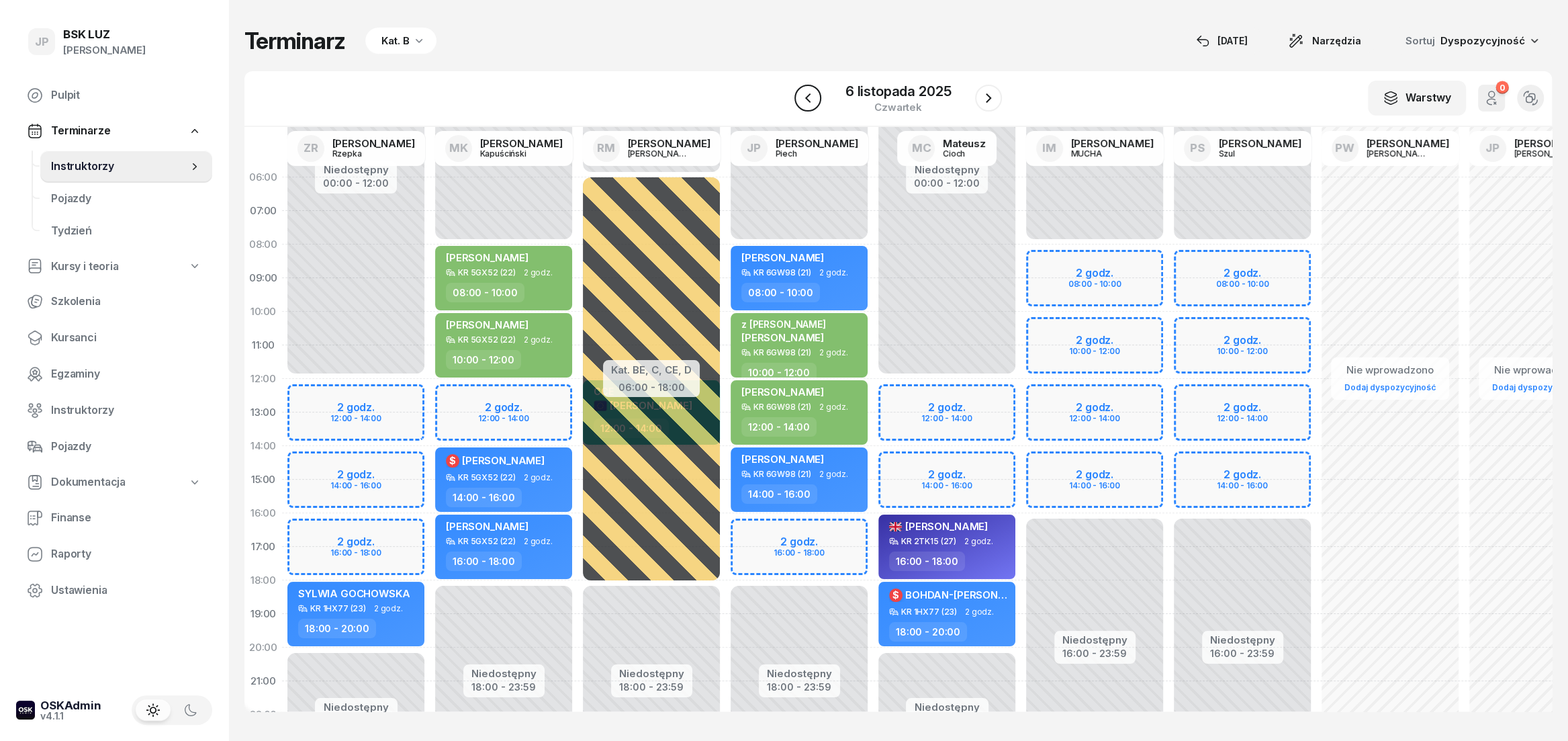
click at [813, 98] on icon "button" at bounding box center [808, 97] width 16 height 16
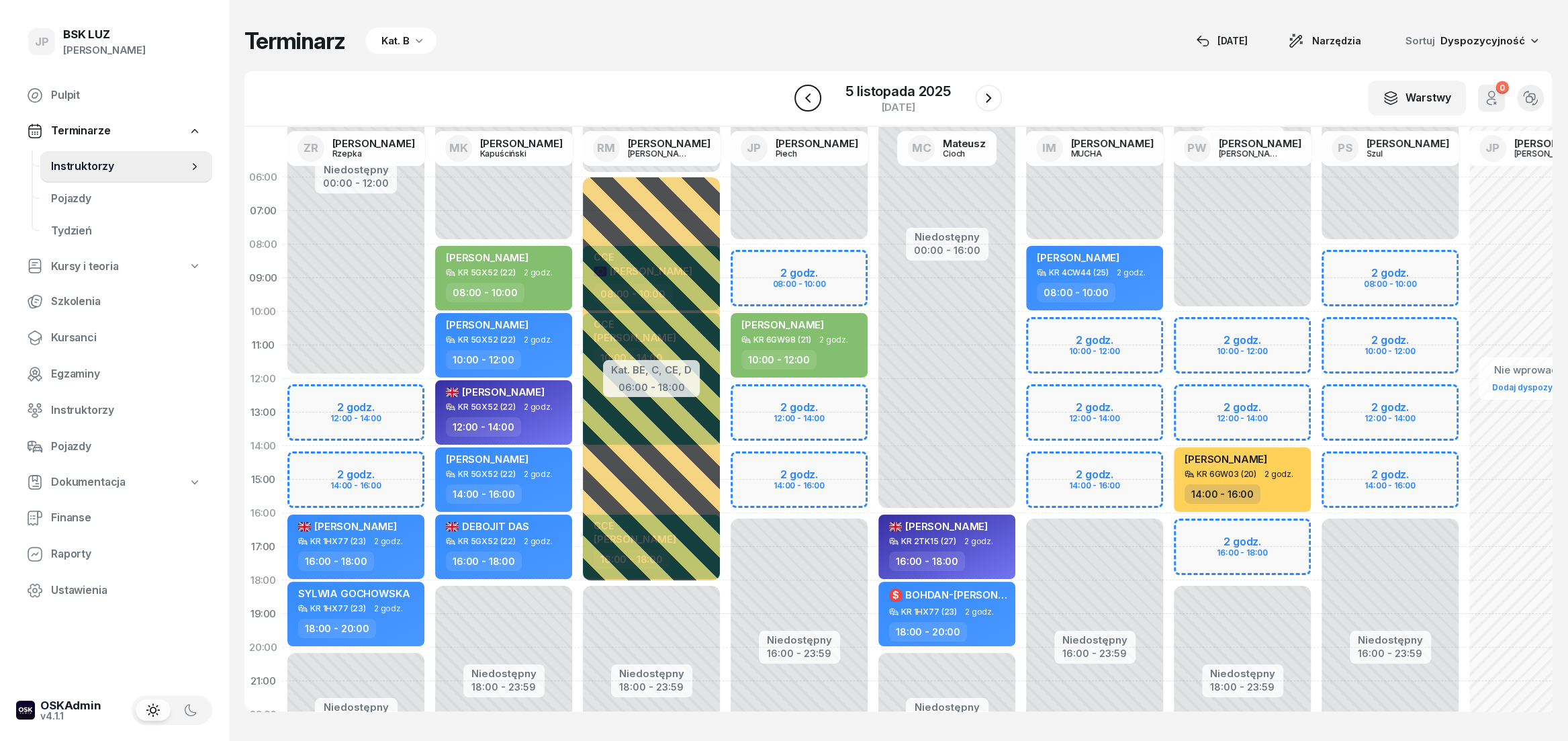
click at [813, 98] on icon "button" at bounding box center [808, 97] width 16 height 16
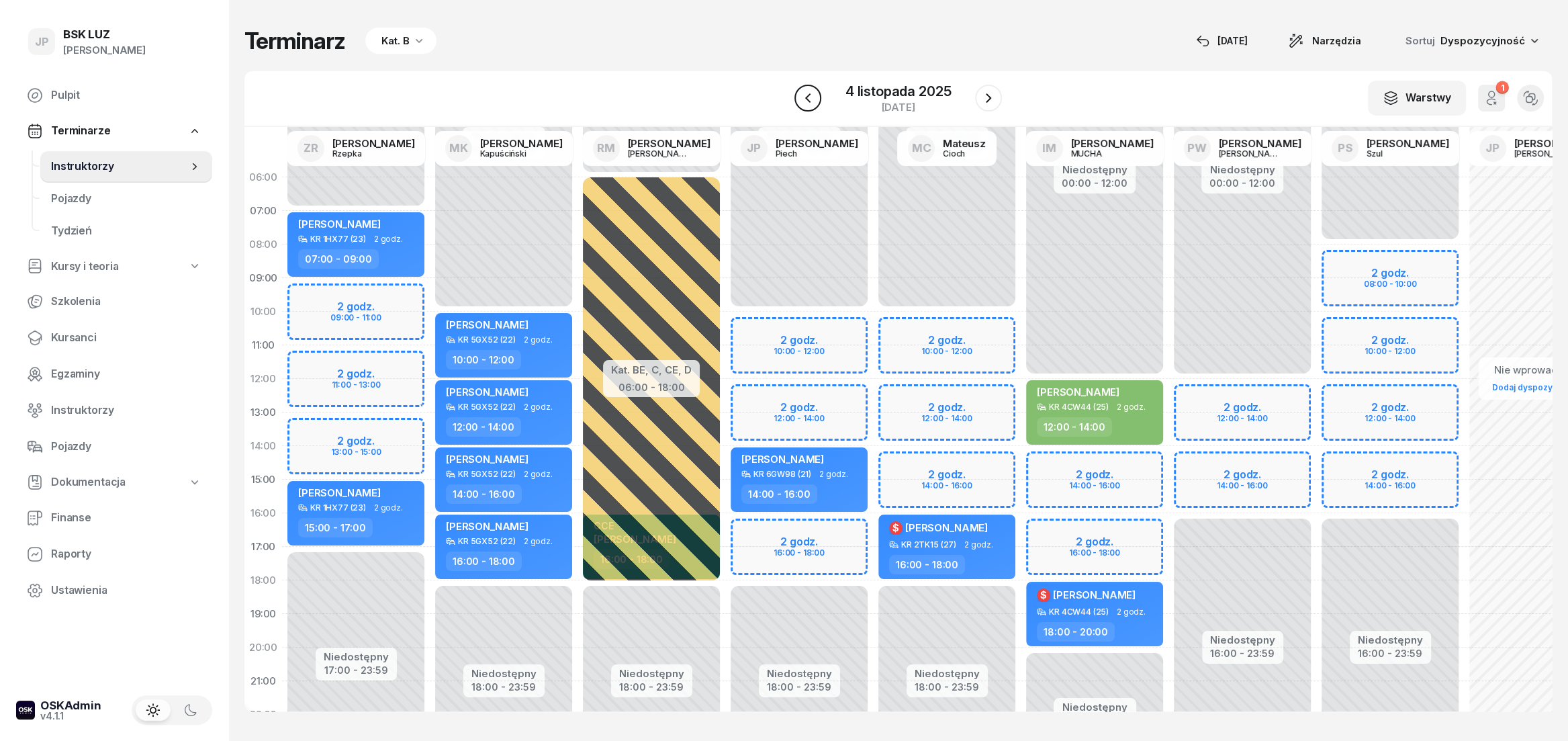
click at [813, 98] on icon "button" at bounding box center [808, 97] width 16 height 16
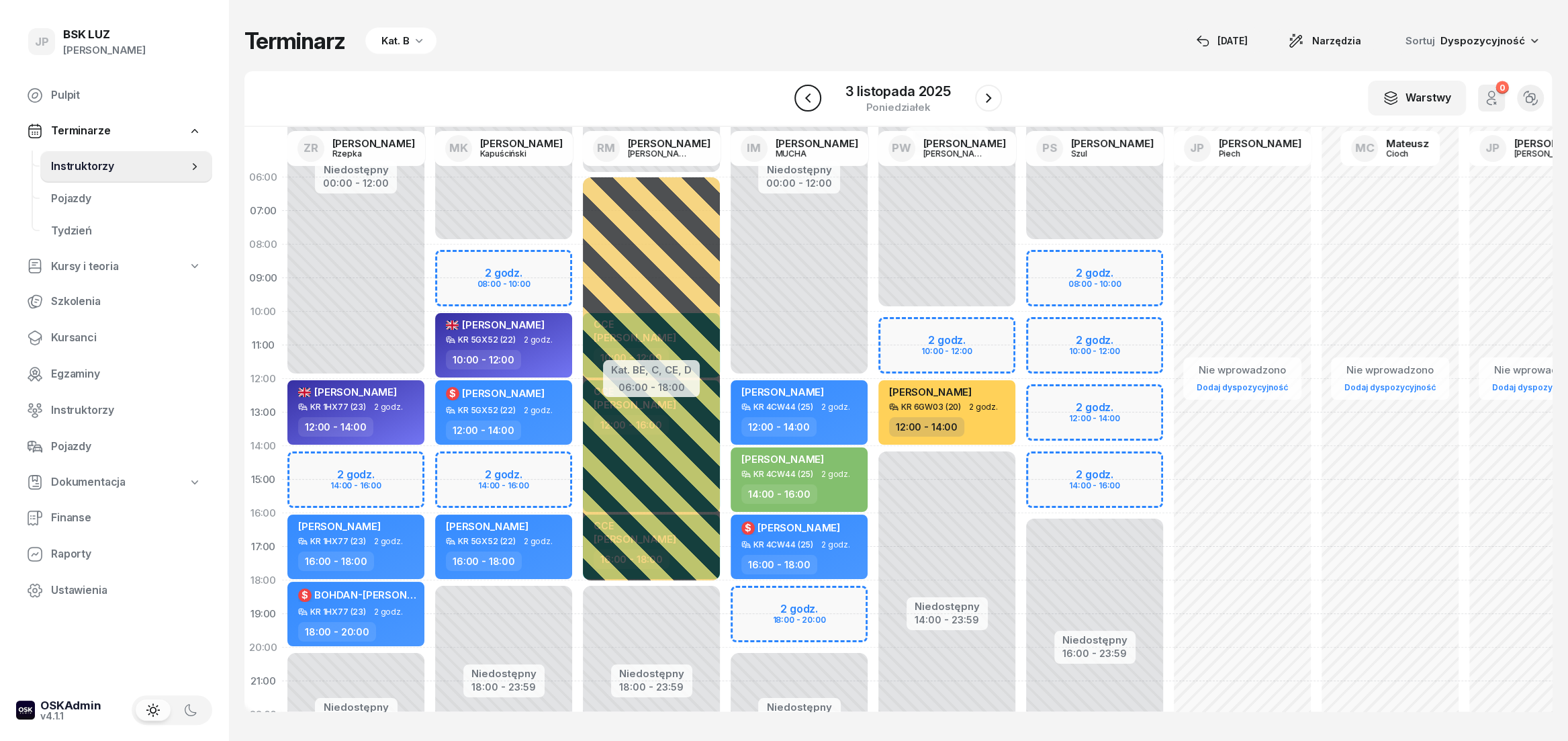
click at [813, 98] on icon "button" at bounding box center [808, 97] width 16 height 16
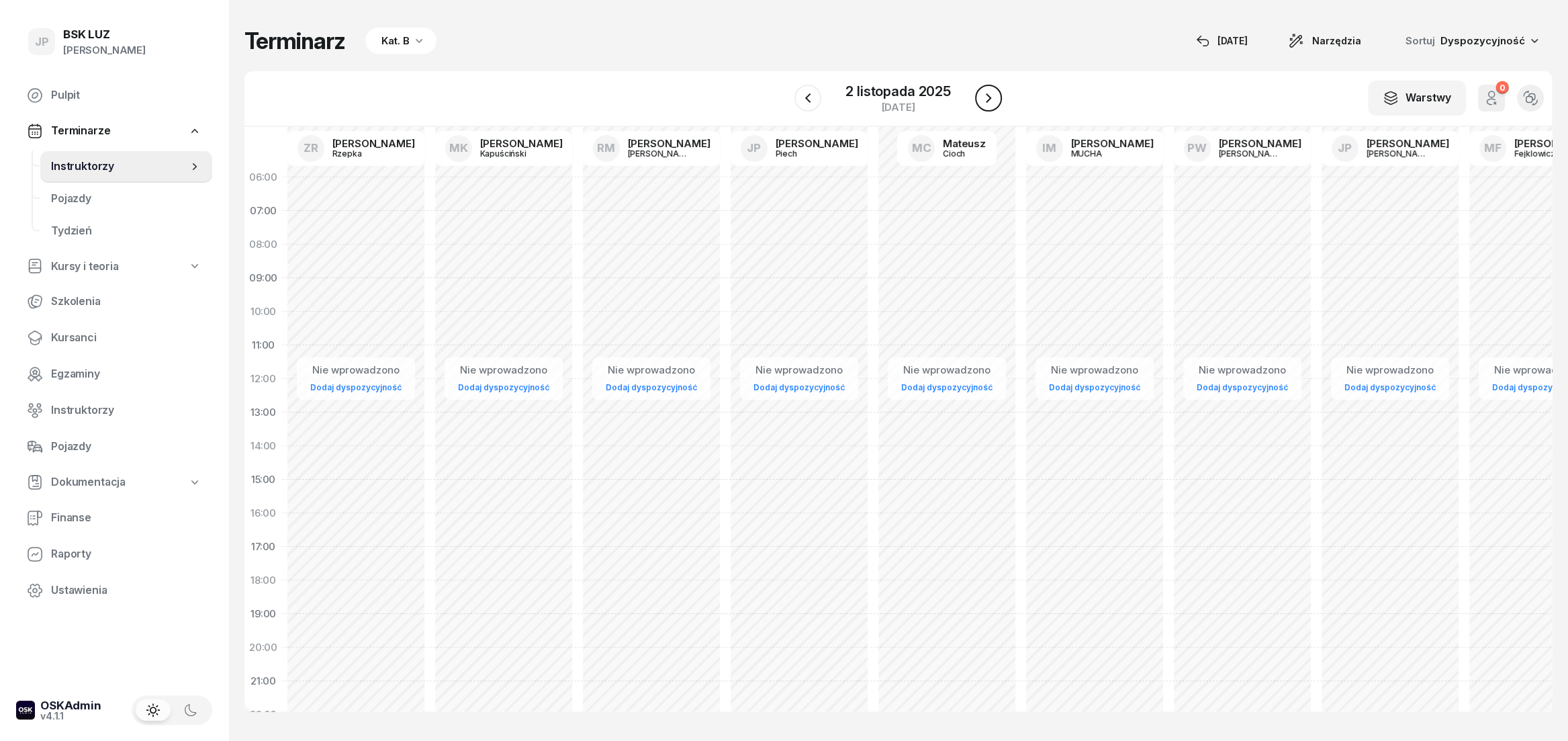
click at [980, 93] on button "button" at bounding box center [989, 98] width 27 height 27
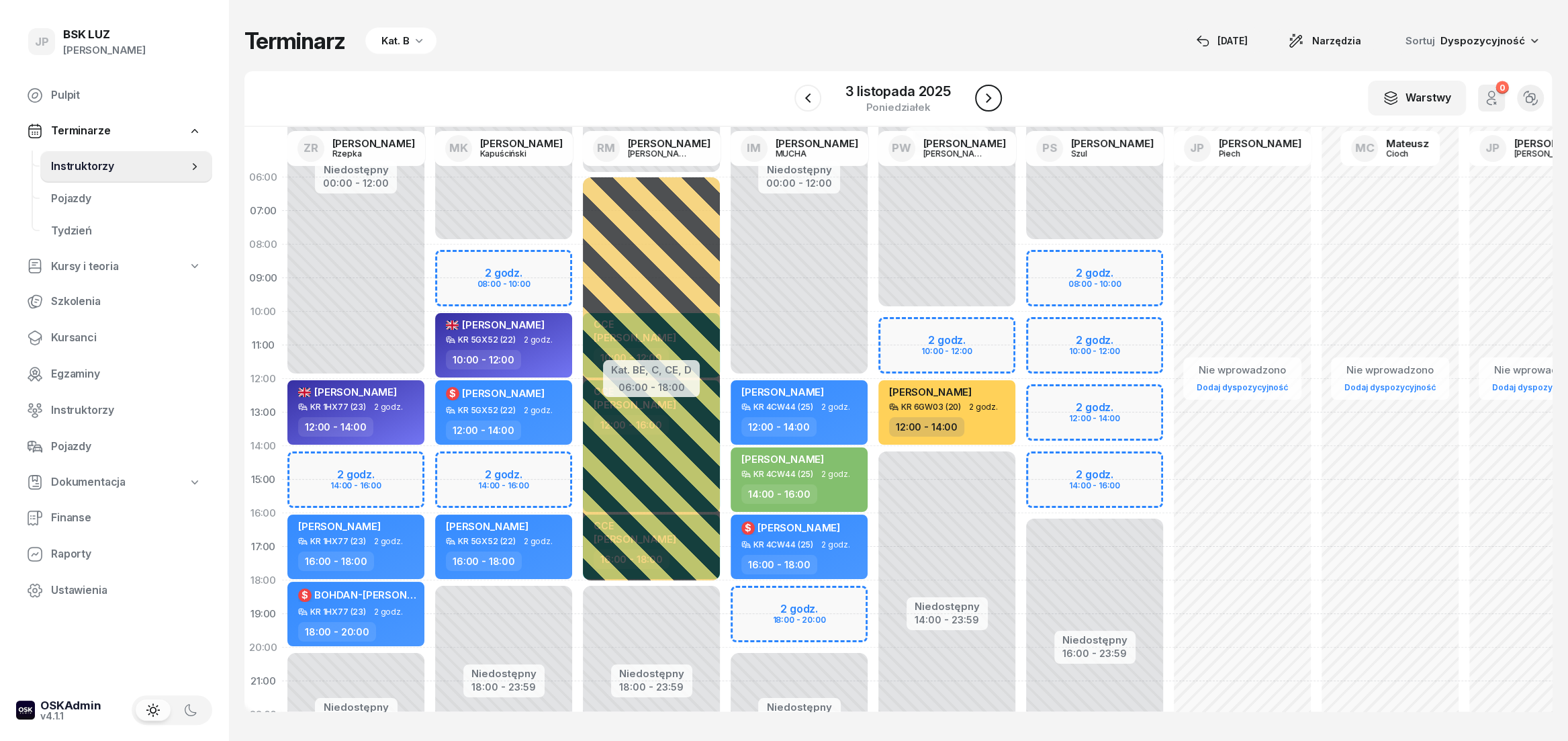
click at [998, 106] on button "button" at bounding box center [989, 98] width 27 height 27
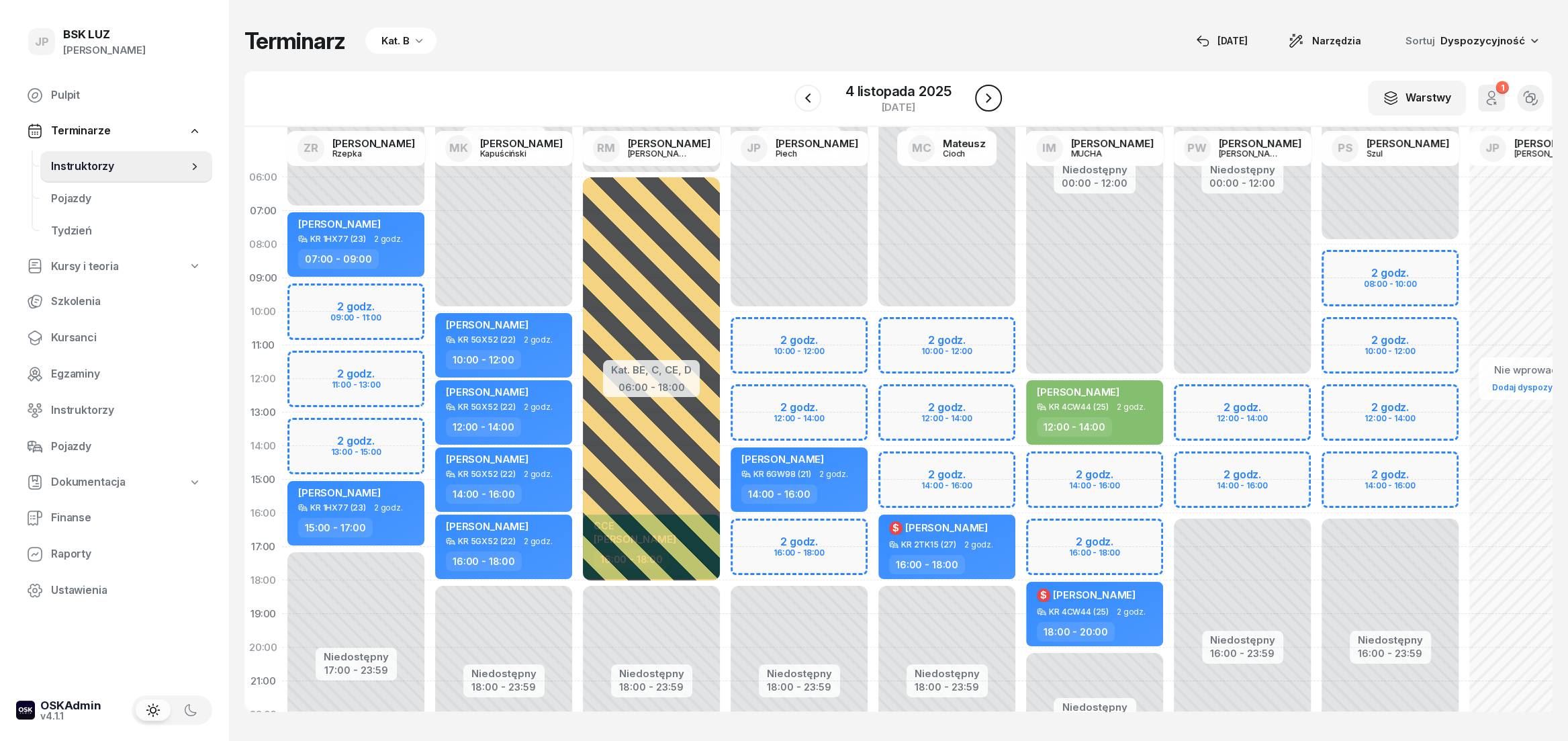
click at [998, 106] on button "button" at bounding box center [989, 98] width 27 height 27
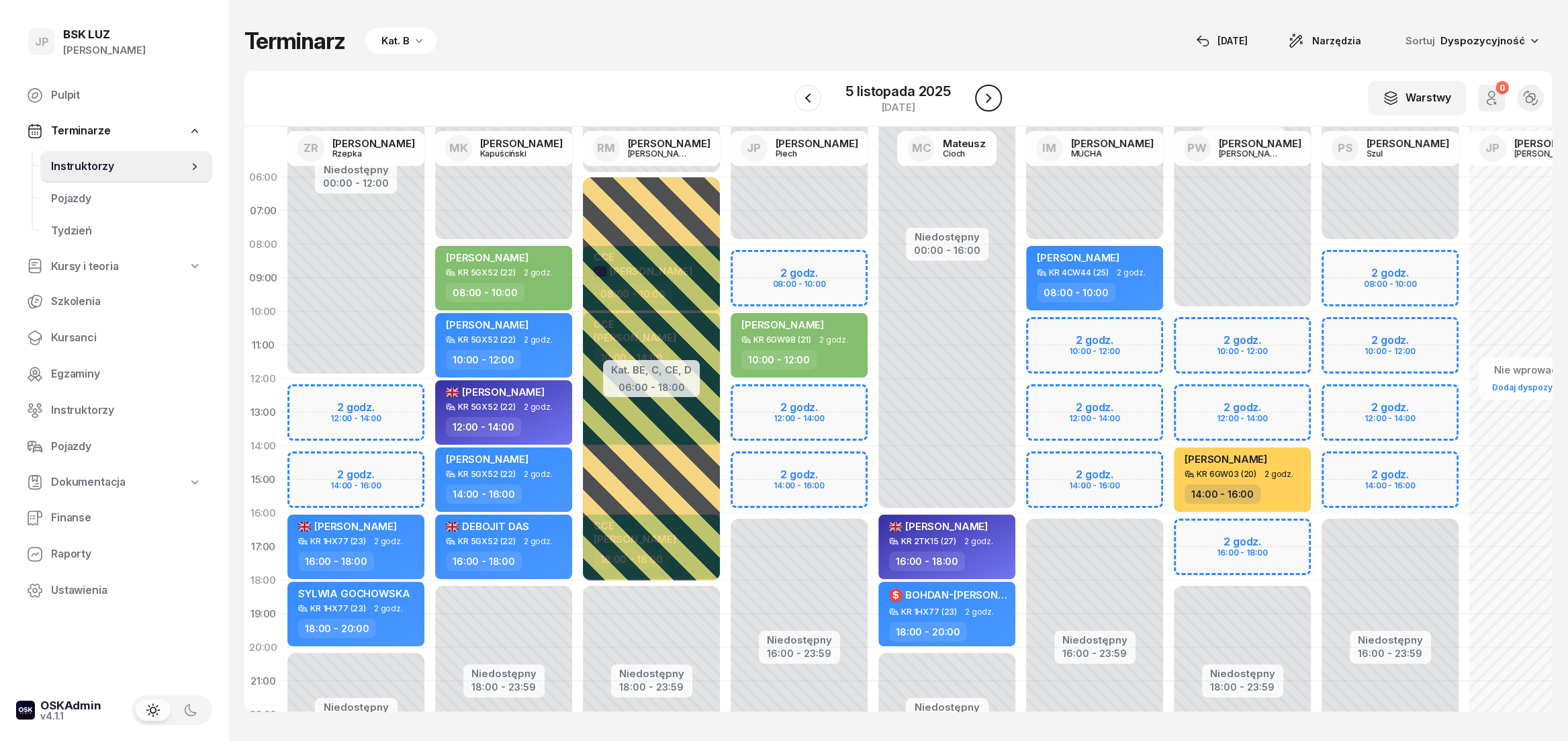
click at [998, 106] on button "button" at bounding box center [989, 98] width 27 height 27
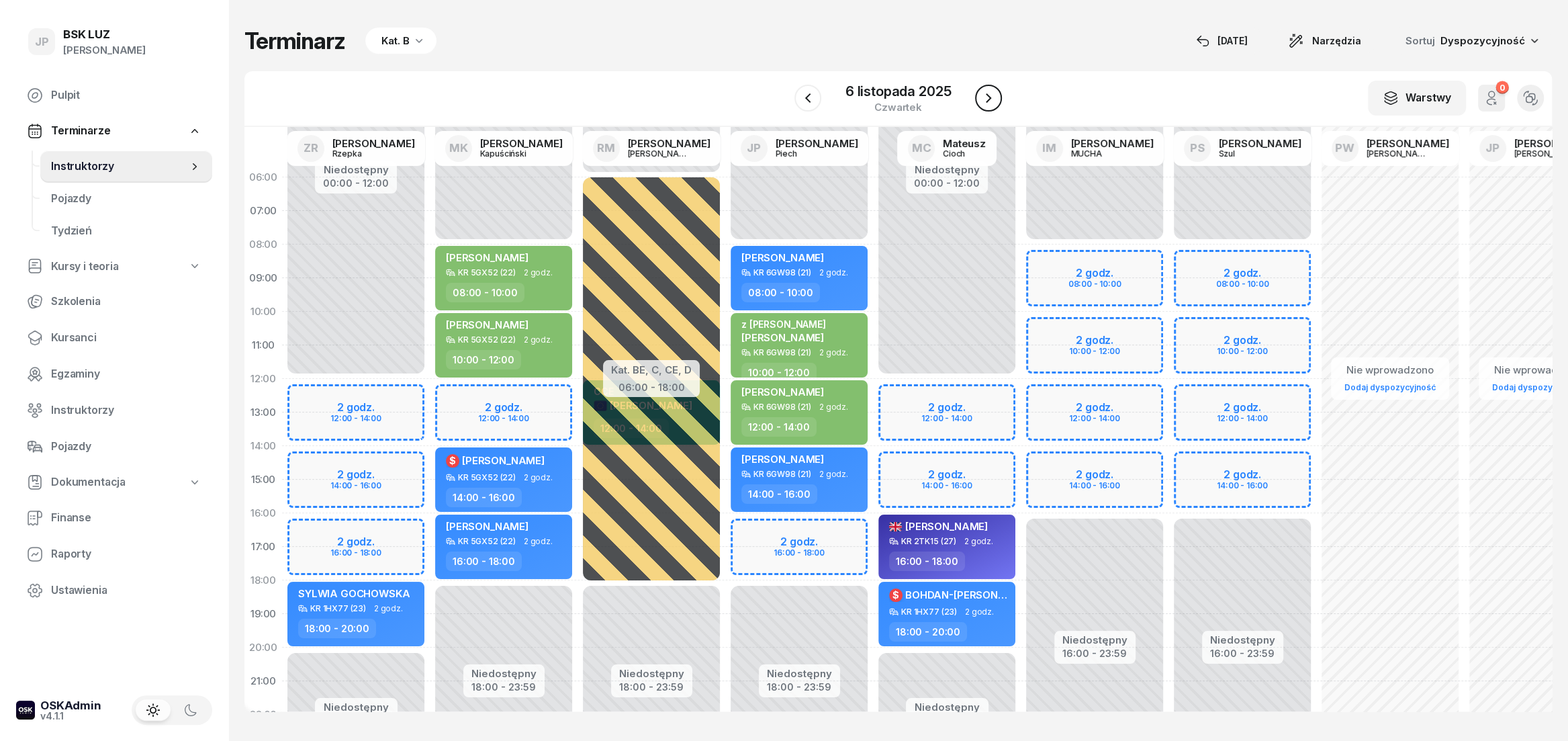
click at [998, 106] on button "button" at bounding box center [989, 98] width 27 height 27
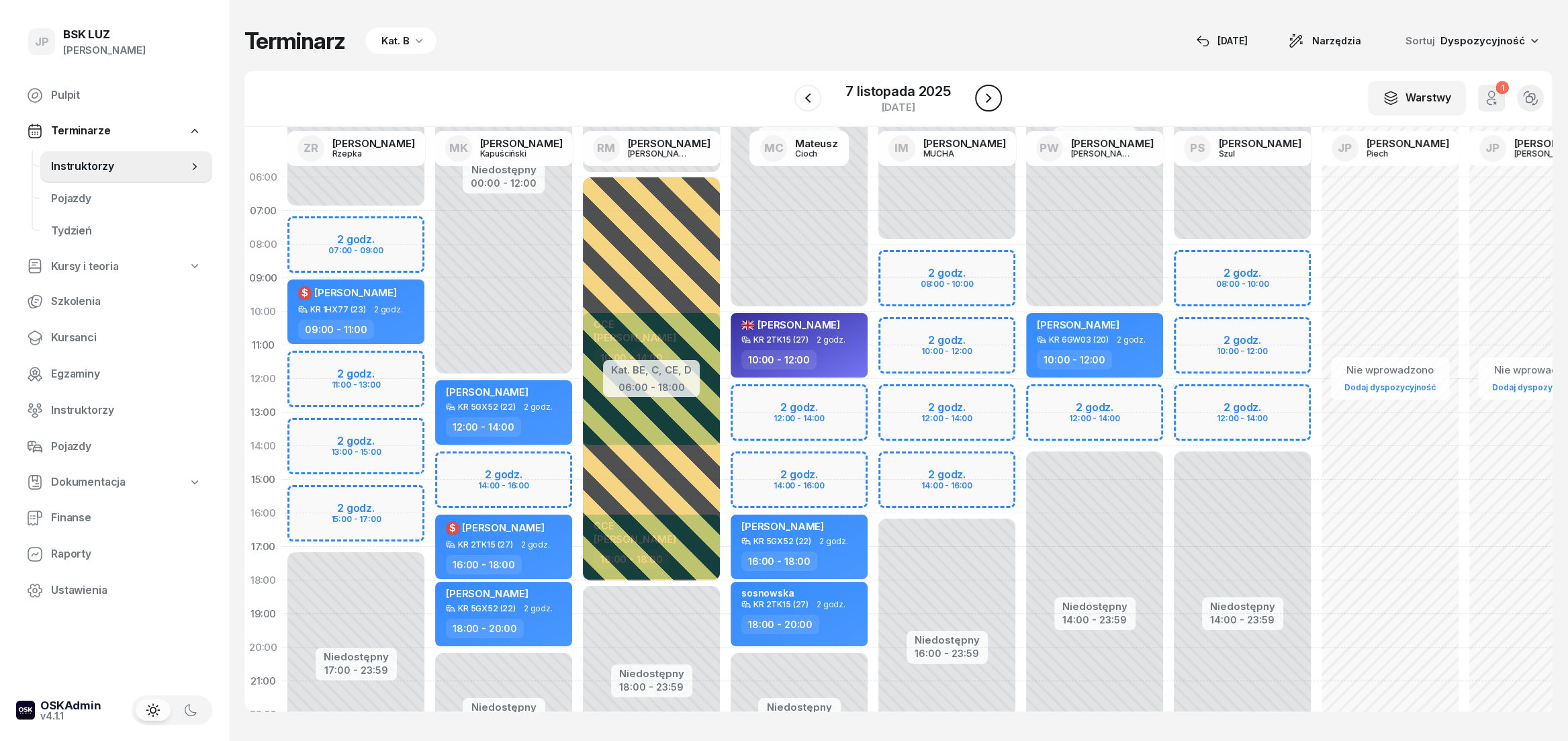
click at [998, 106] on button "button" at bounding box center [989, 98] width 27 height 27
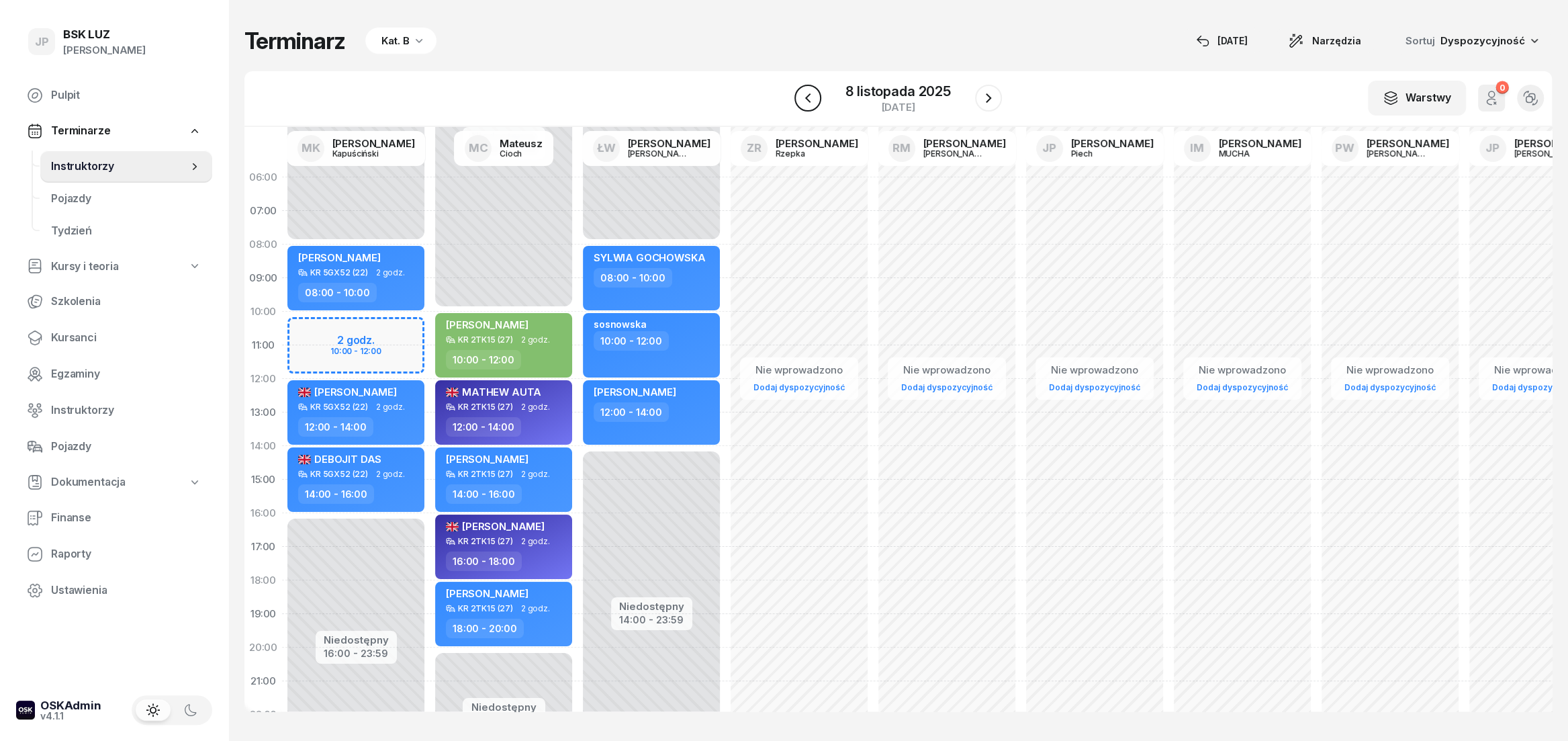
click at [820, 99] on button "button" at bounding box center [808, 98] width 27 height 27
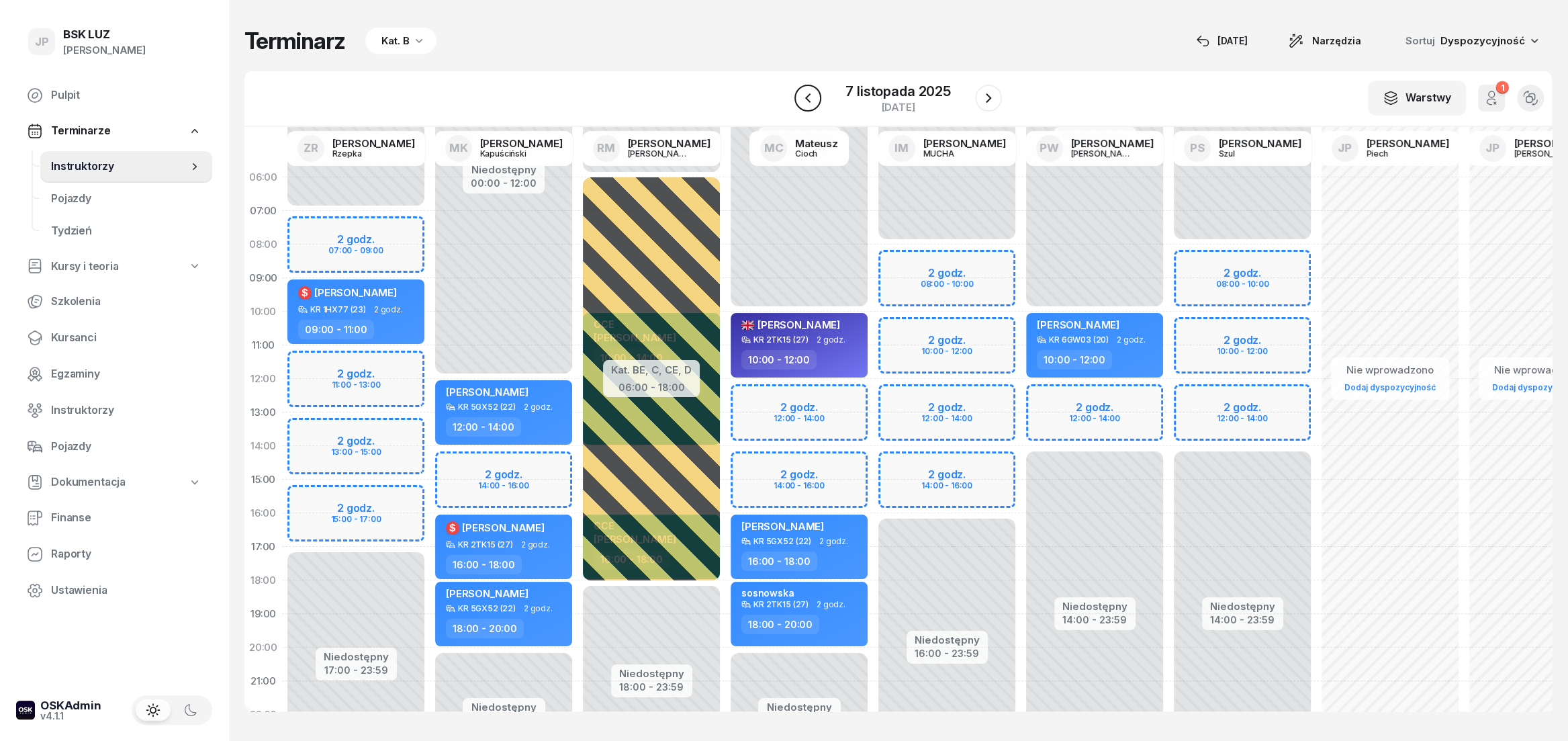
click at [820, 99] on button "button" at bounding box center [808, 98] width 27 height 27
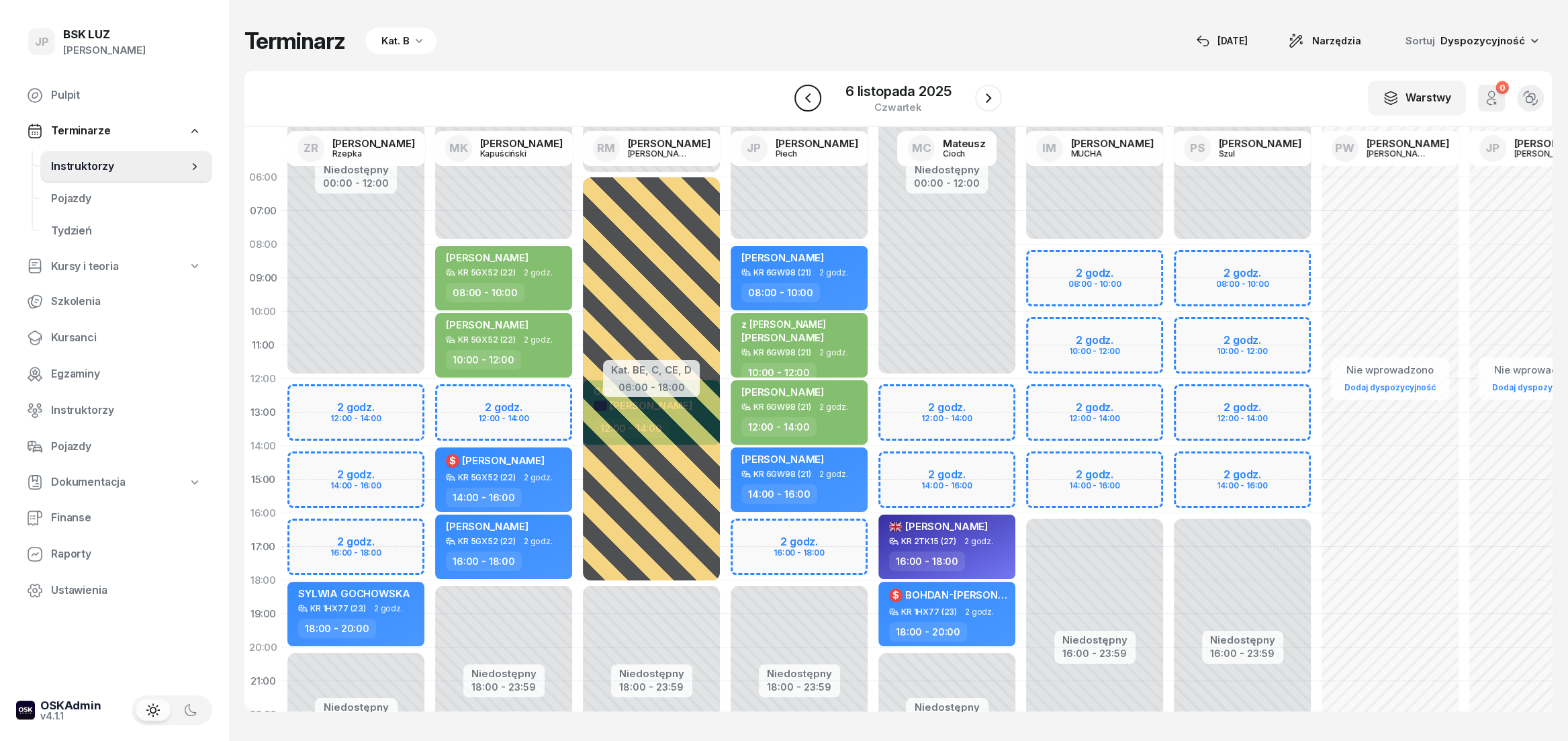
click at [805, 98] on icon "button" at bounding box center [808, 97] width 16 height 16
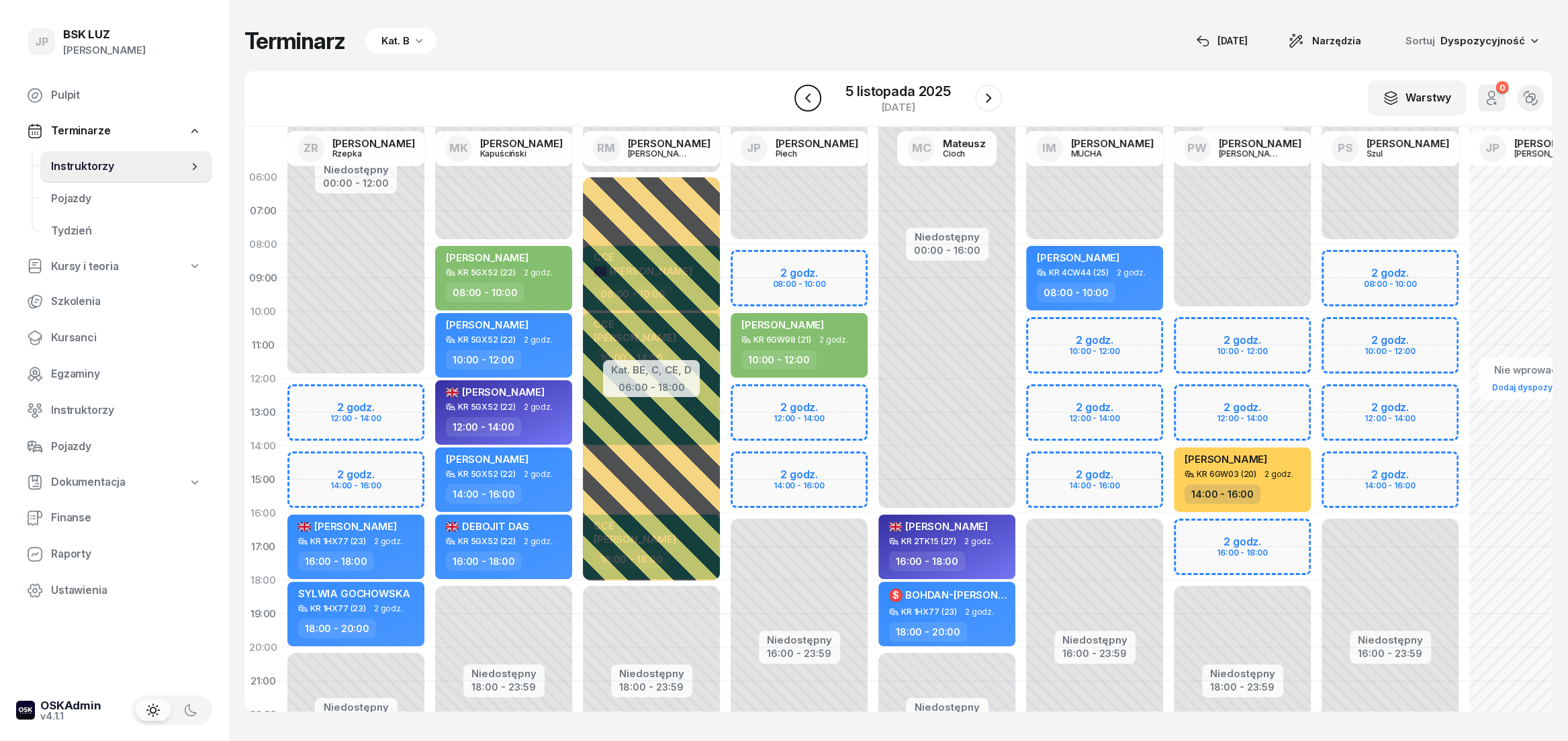
click at [800, 99] on icon "button" at bounding box center [808, 97] width 16 height 16
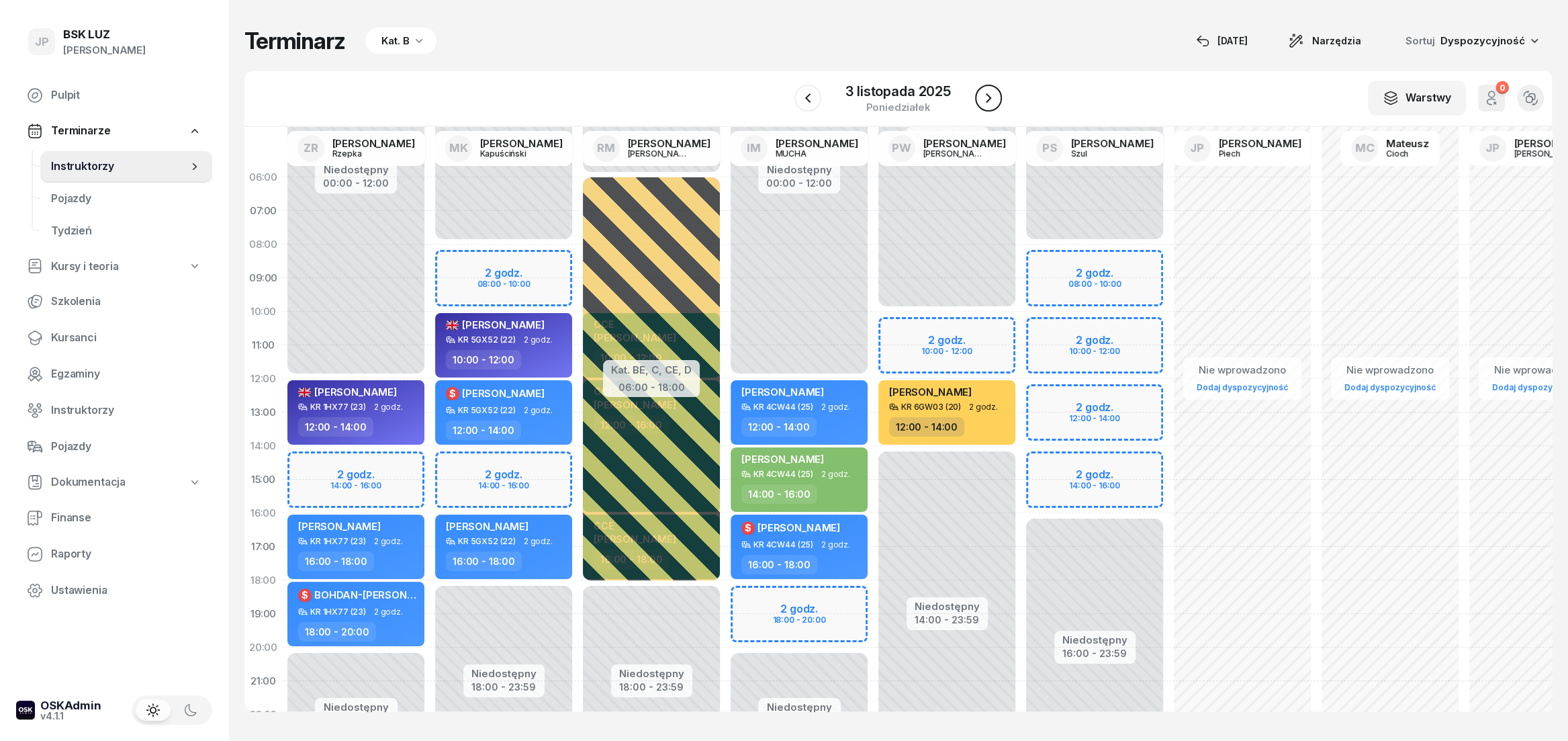
click at [986, 102] on icon "button" at bounding box center [989, 97] width 6 height 9
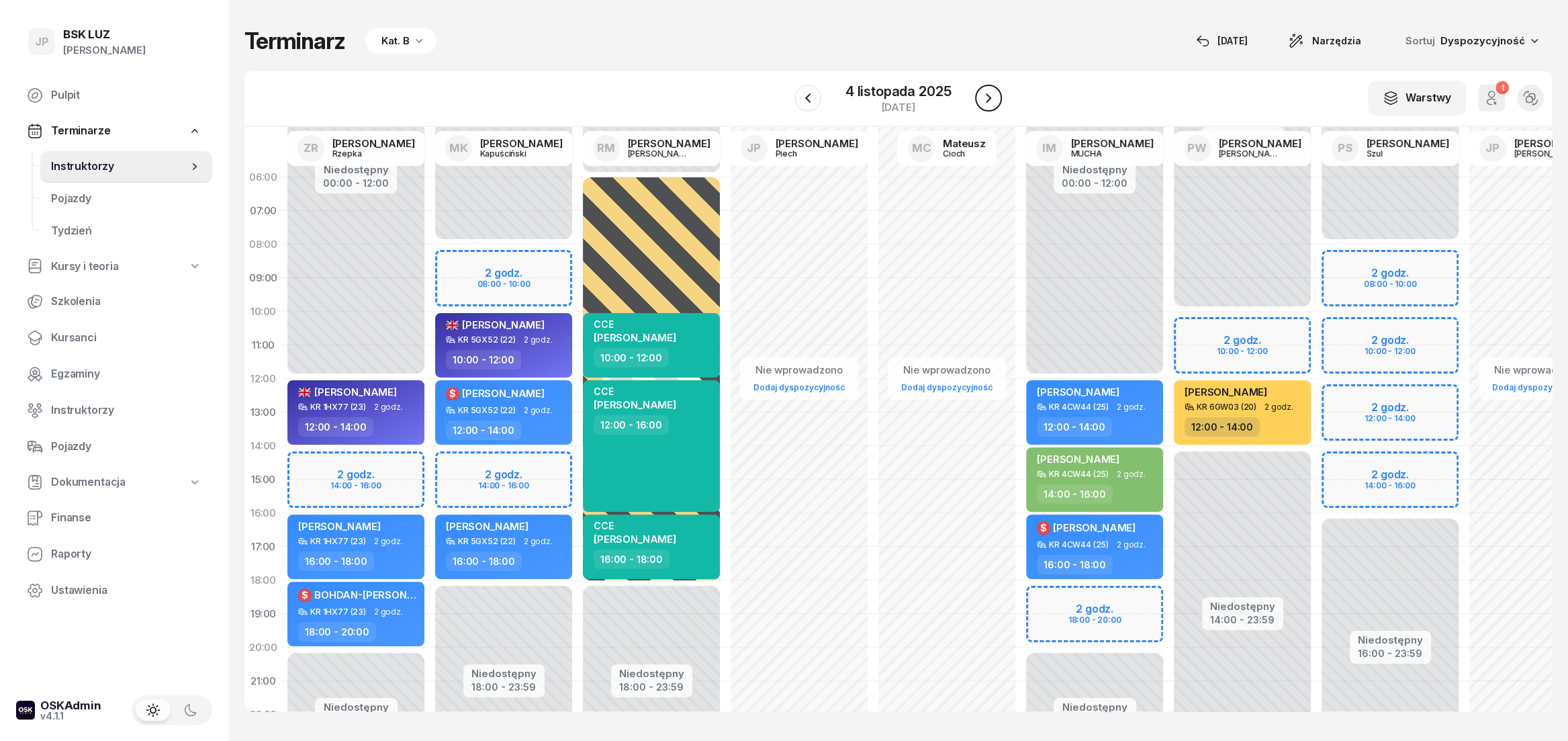
click at [986, 102] on icon "button" at bounding box center [989, 97] width 16 height 16
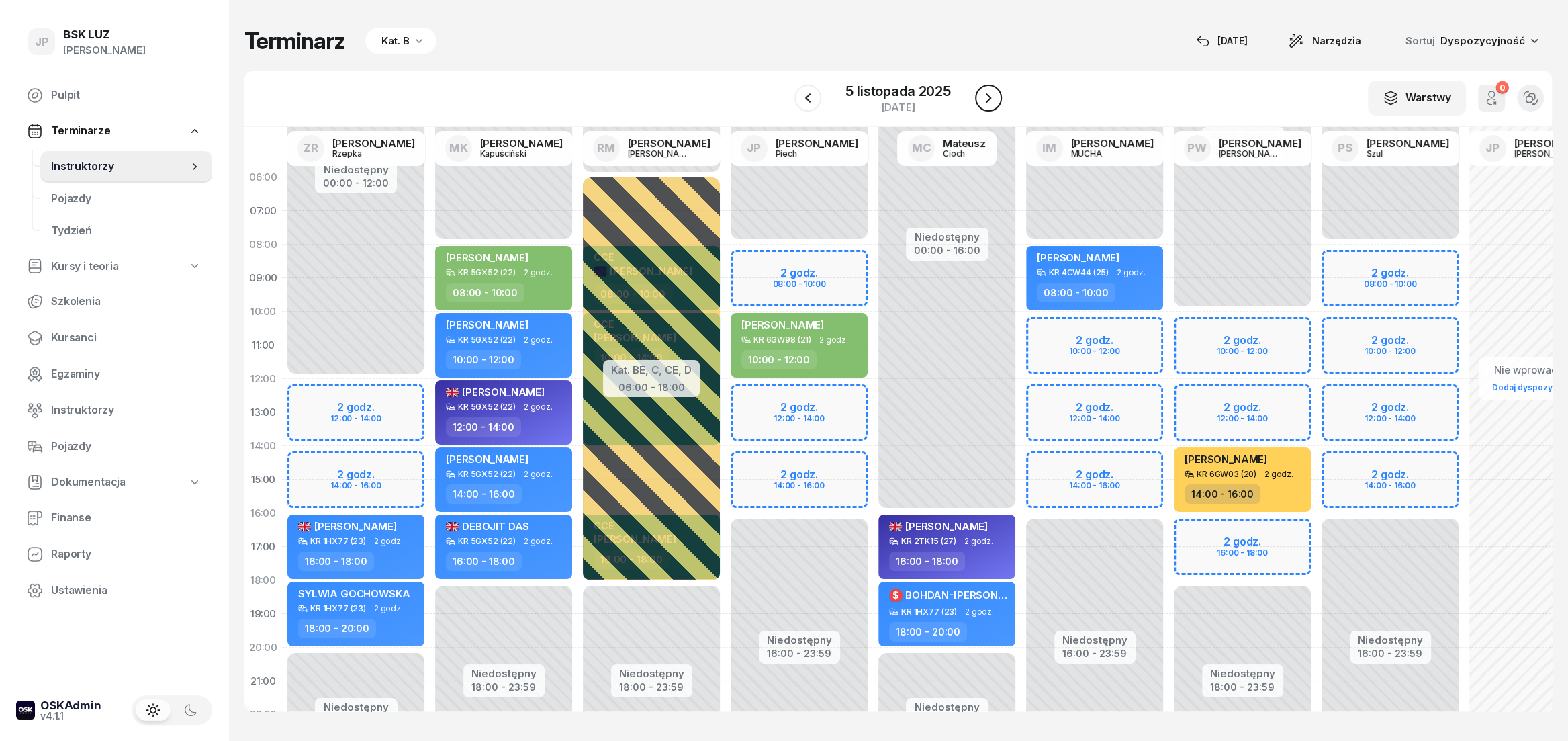
click at [986, 102] on icon "button" at bounding box center [989, 97] width 6 height 9
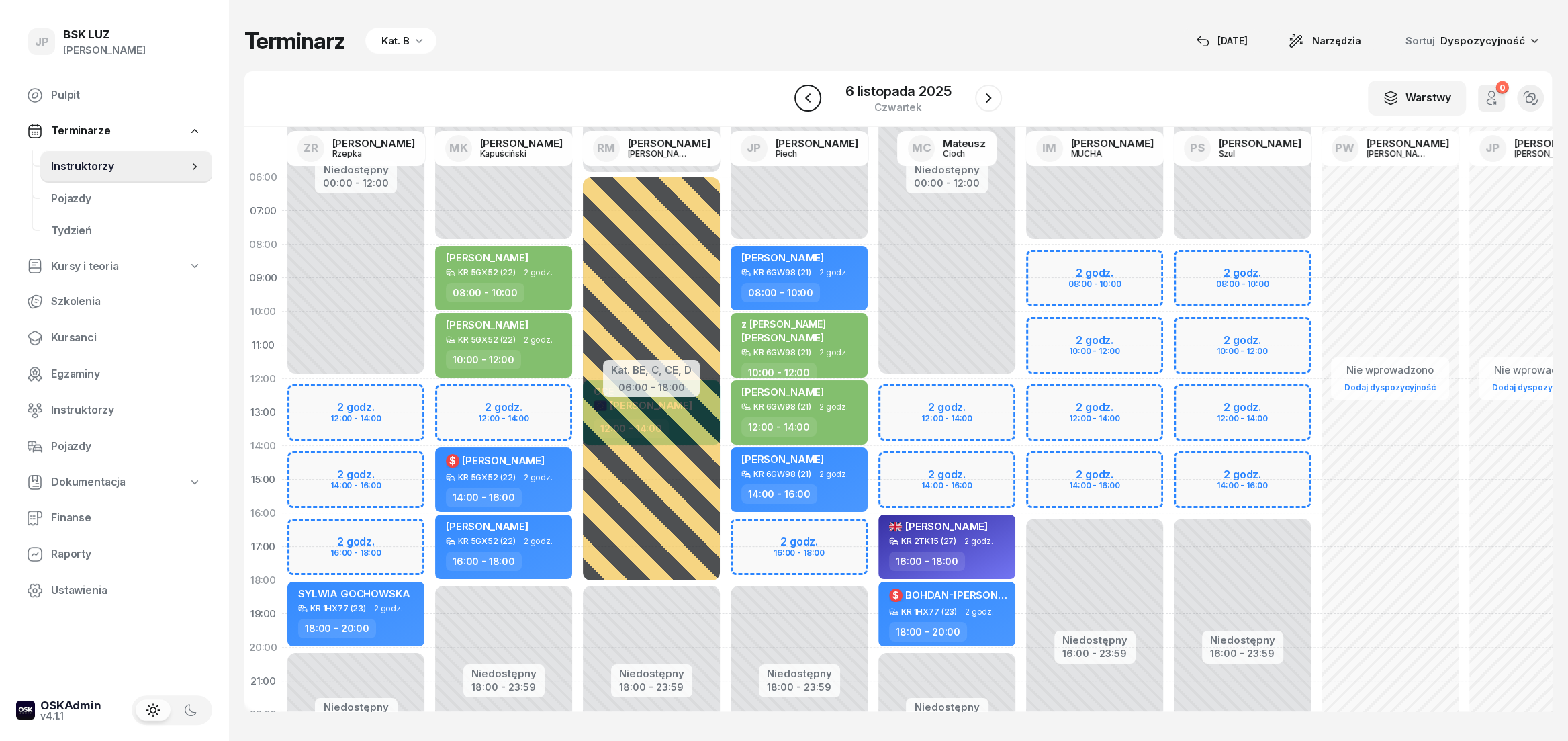
click at [819, 96] on button "button" at bounding box center [808, 98] width 27 height 27
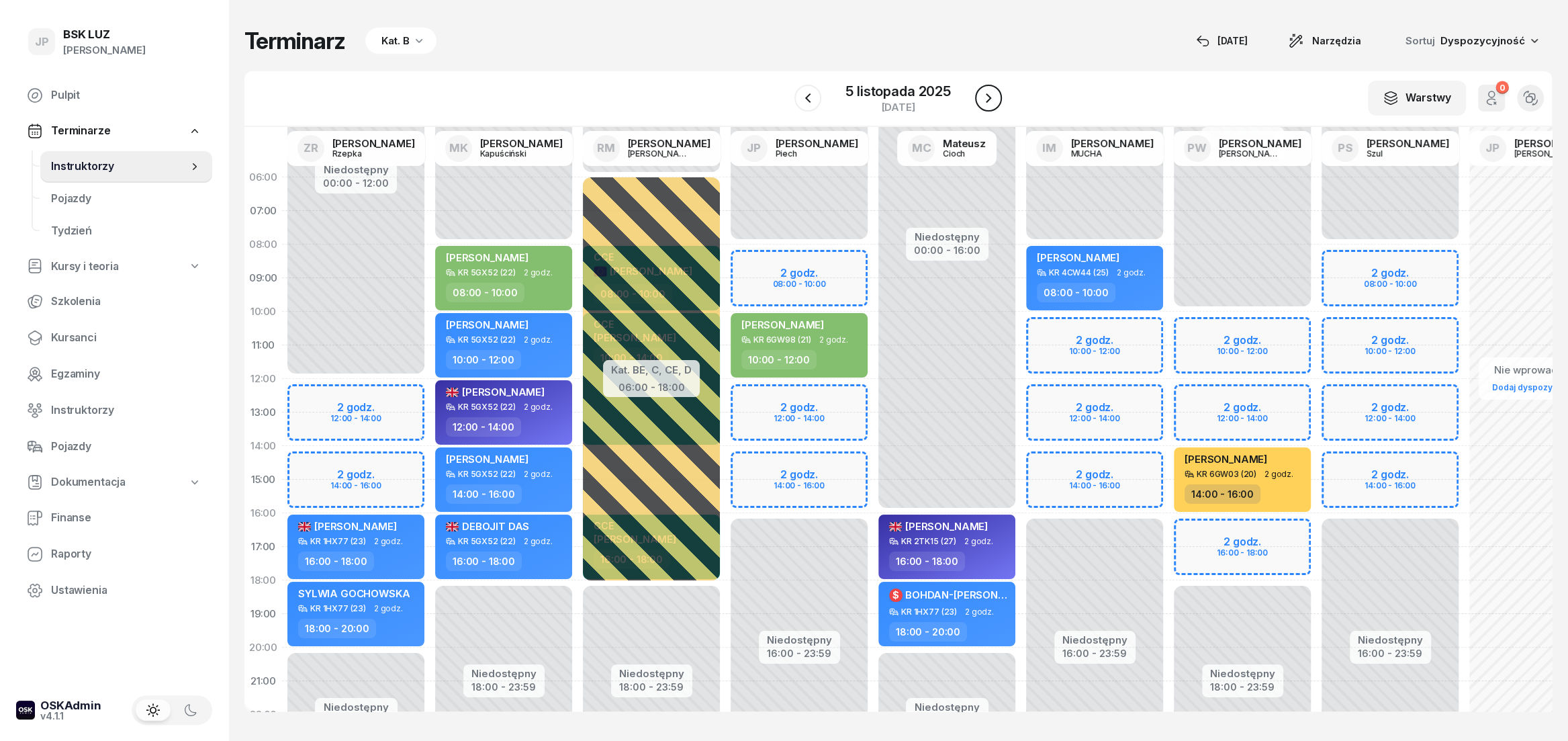
click at [993, 103] on icon "button" at bounding box center [989, 97] width 16 height 16
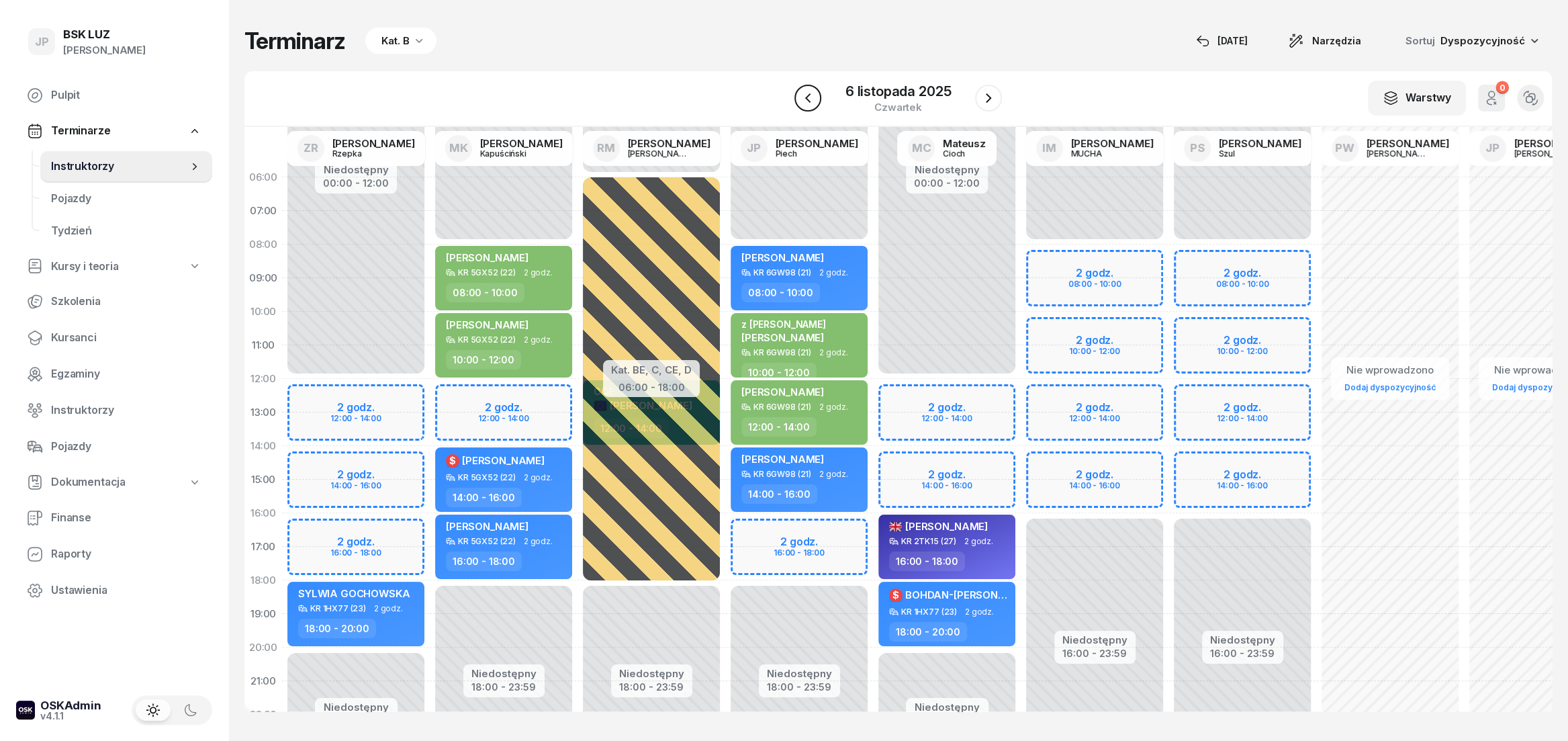
click at [811, 103] on icon "button" at bounding box center [808, 97] width 16 height 16
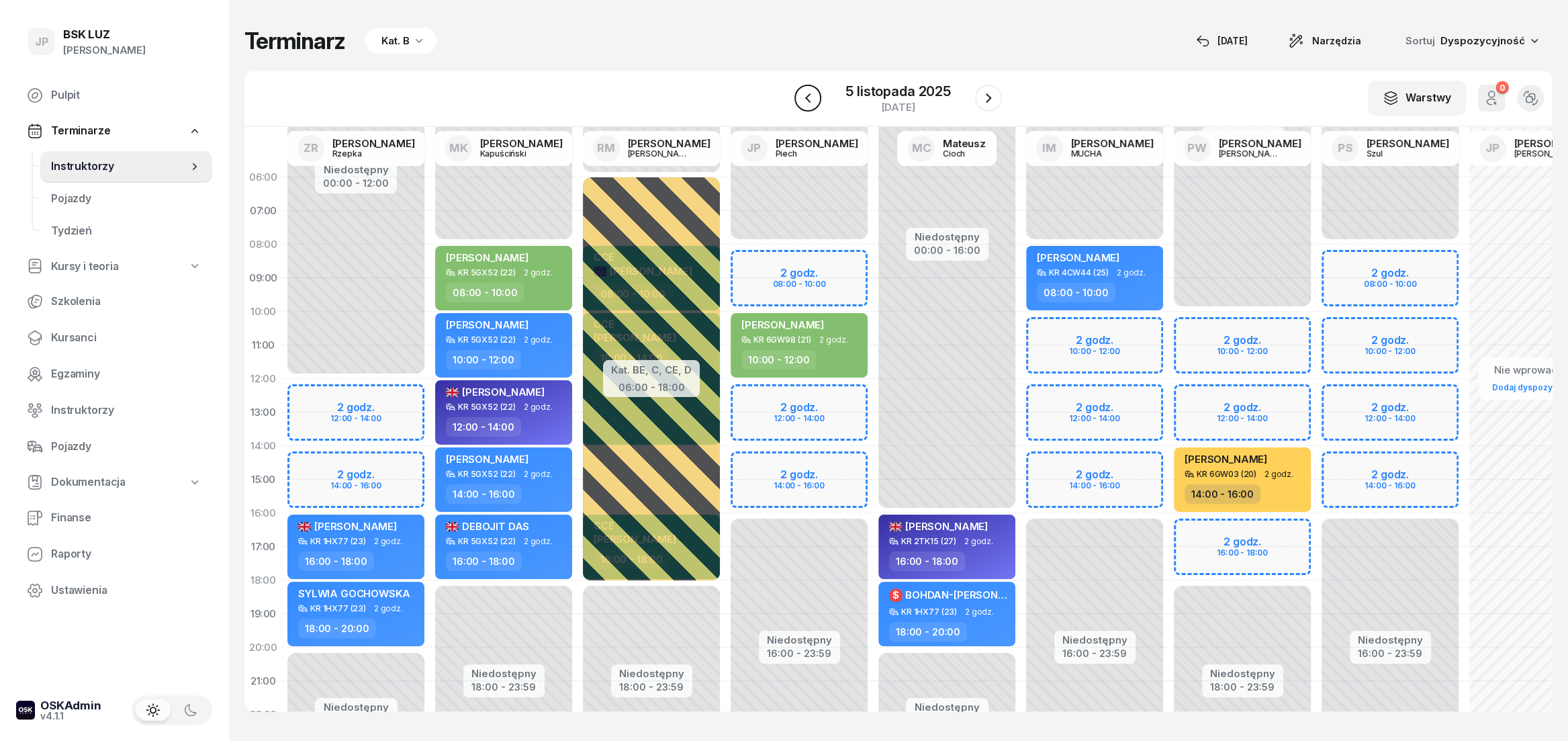
click at [809, 90] on icon "button" at bounding box center [808, 97] width 16 height 16
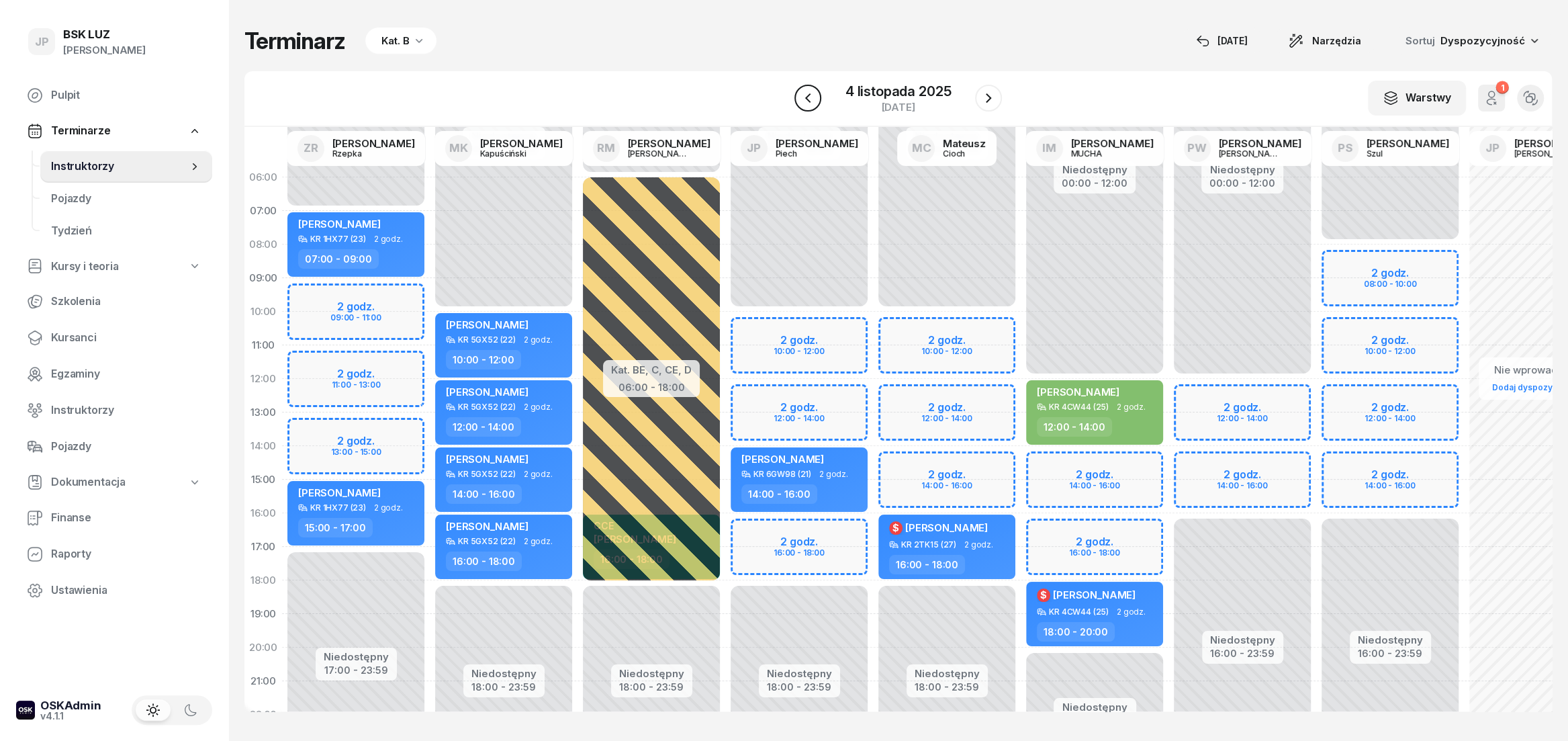
click at [809, 90] on icon "button" at bounding box center [808, 97] width 16 height 16
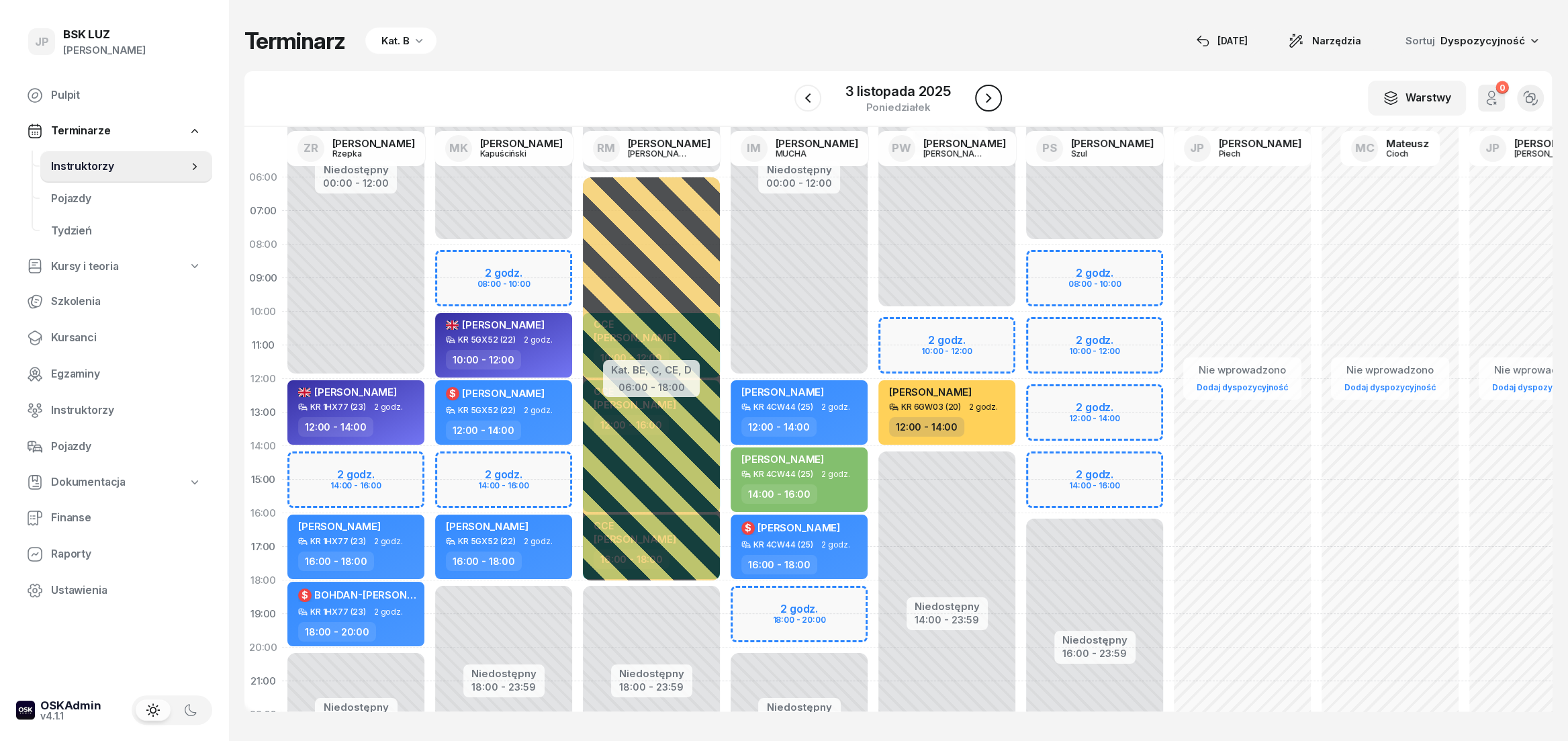
click at [984, 99] on icon "button" at bounding box center [989, 97] width 16 height 16
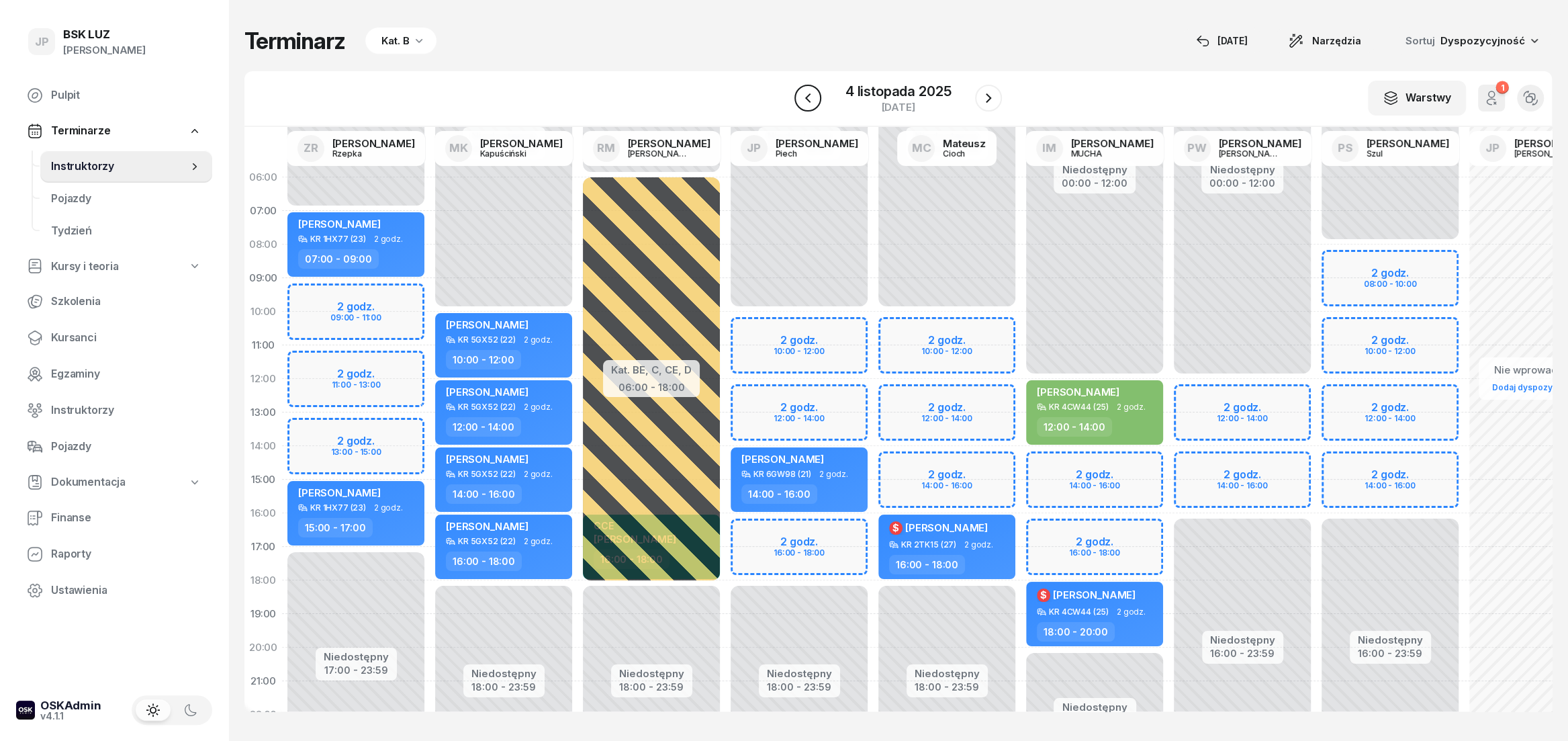
click at [812, 95] on icon "button" at bounding box center [808, 97] width 16 height 16
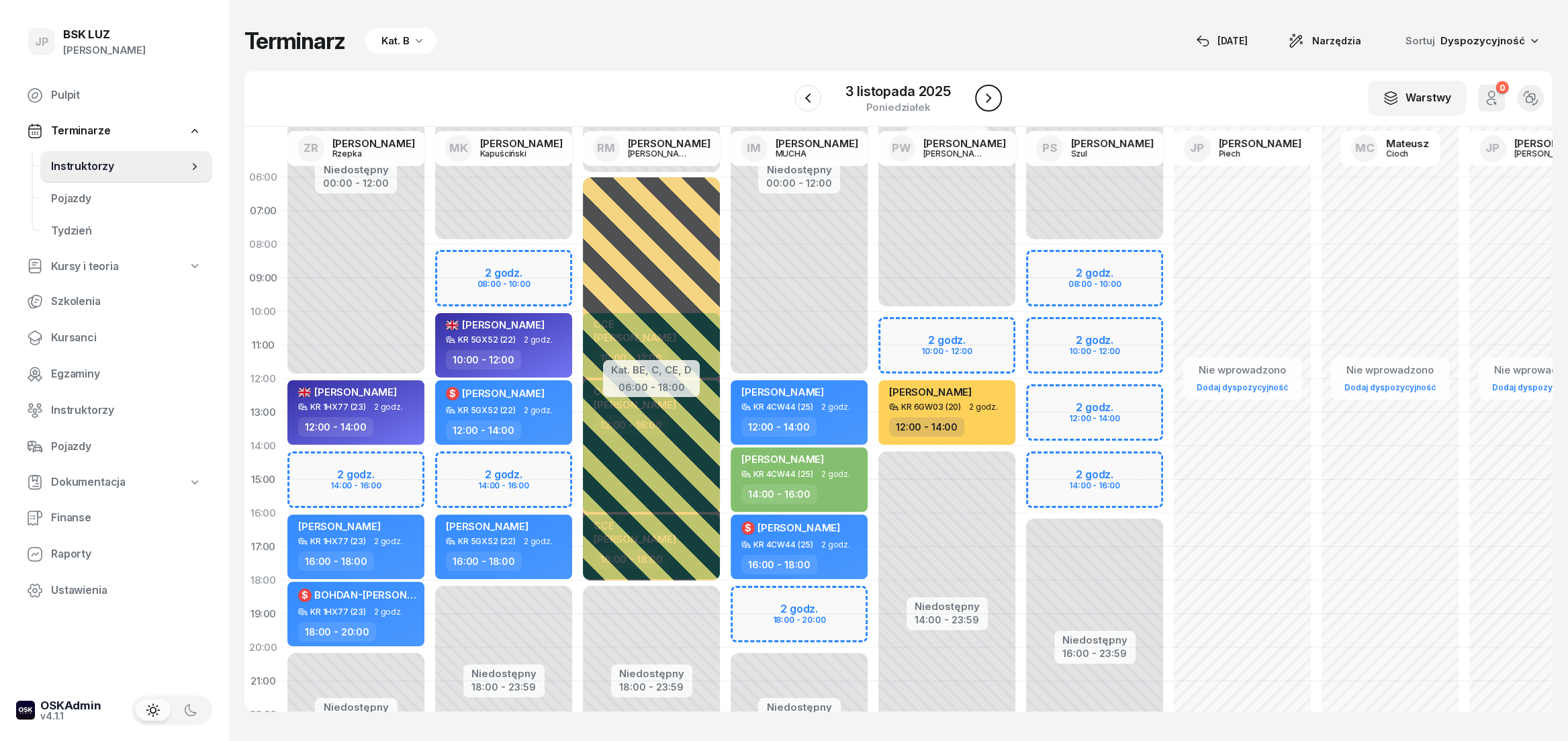
click at [1000, 97] on button "button" at bounding box center [989, 98] width 27 height 27
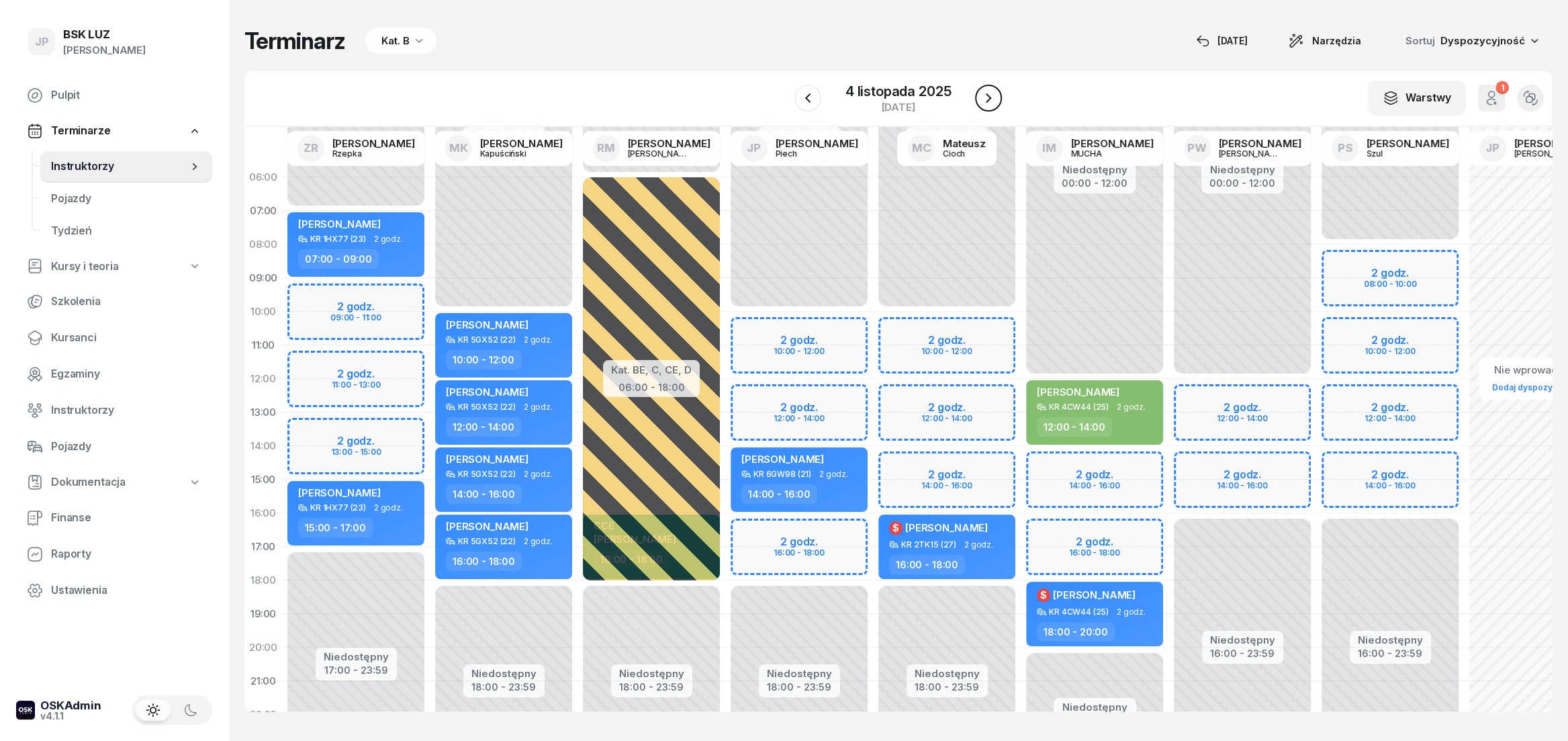
click at [1000, 97] on button "button" at bounding box center [989, 98] width 27 height 27
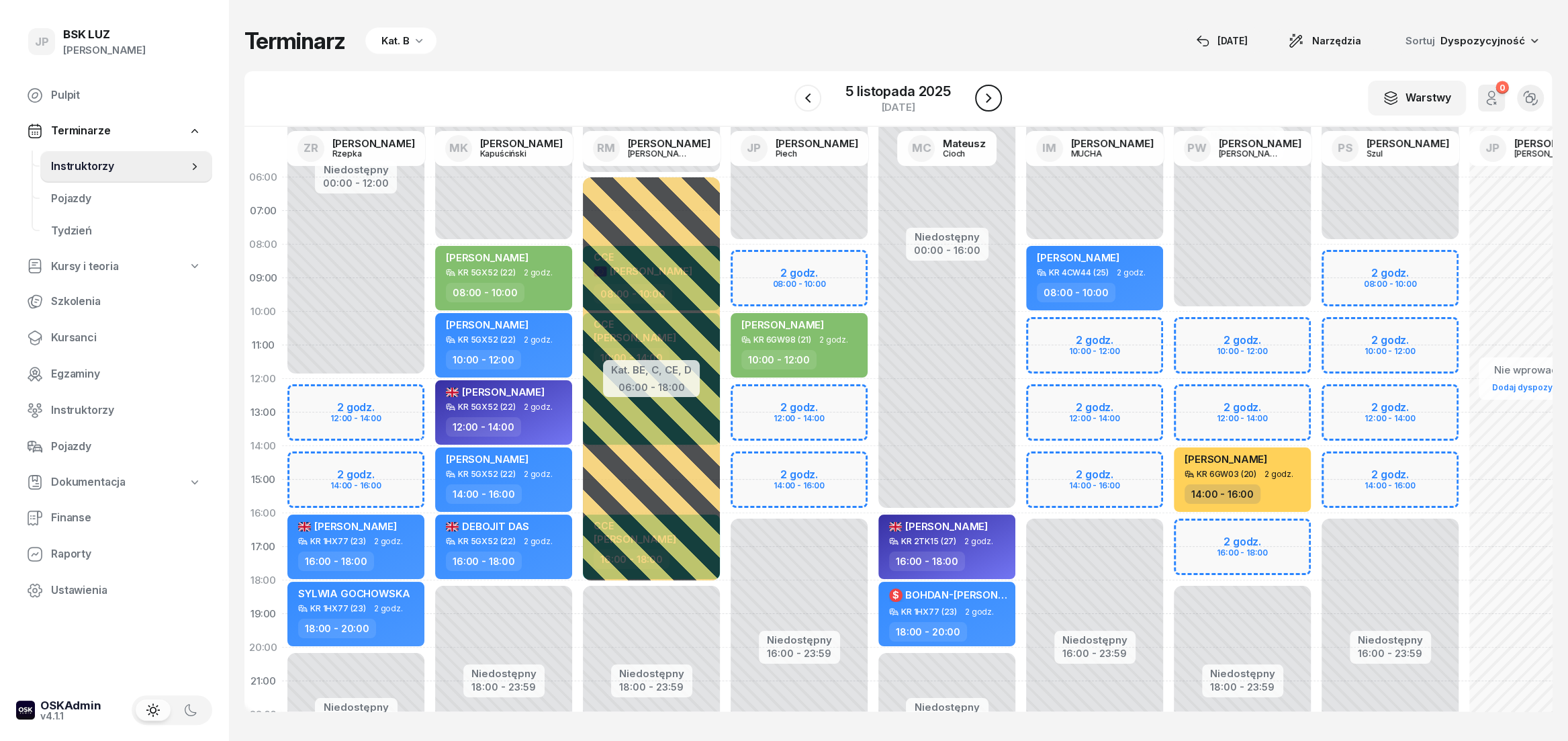
click at [1000, 97] on button "button" at bounding box center [989, 98] width 27 height 27
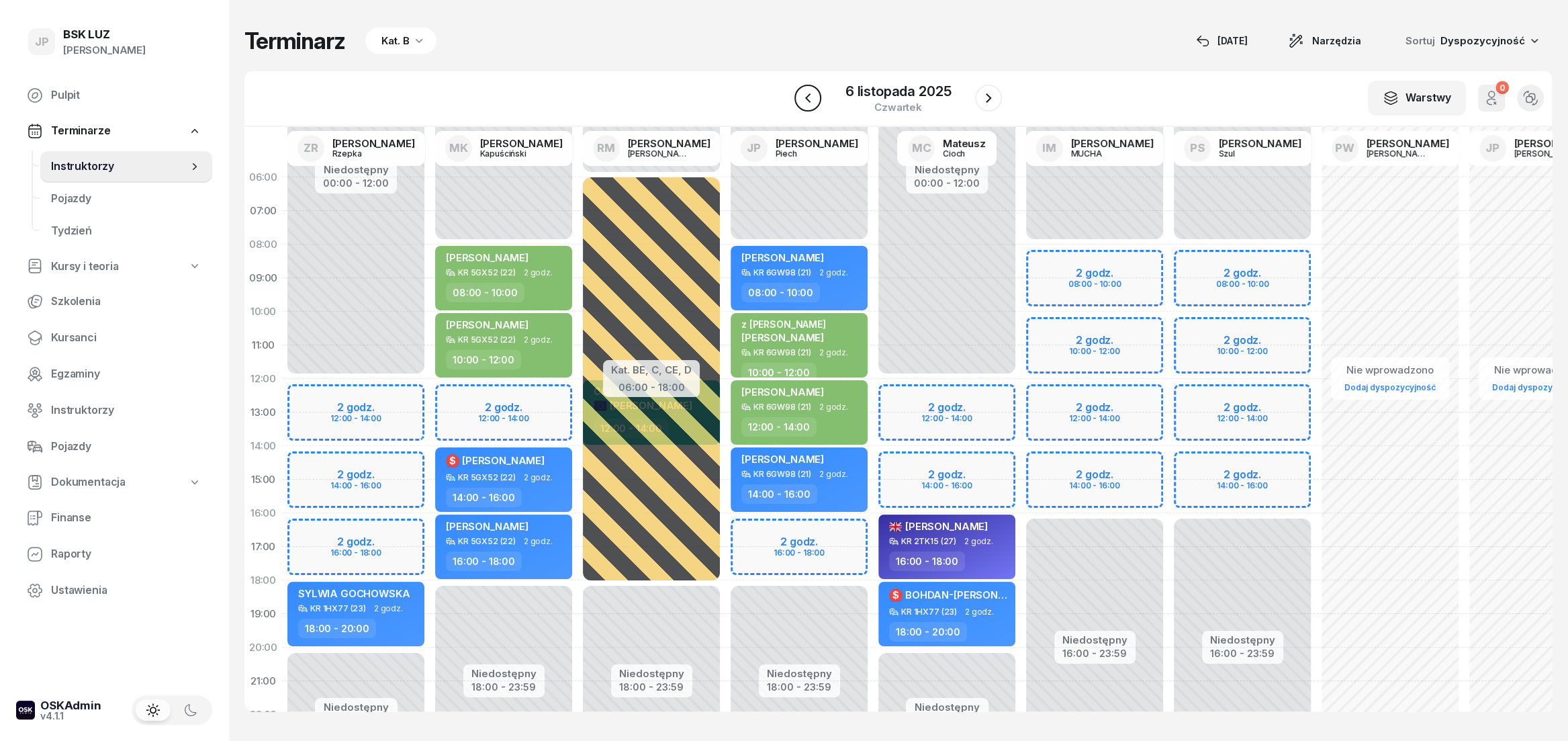
click at [816, 102] on icon "button" at bounding box center [808, 97] width 16 height 16
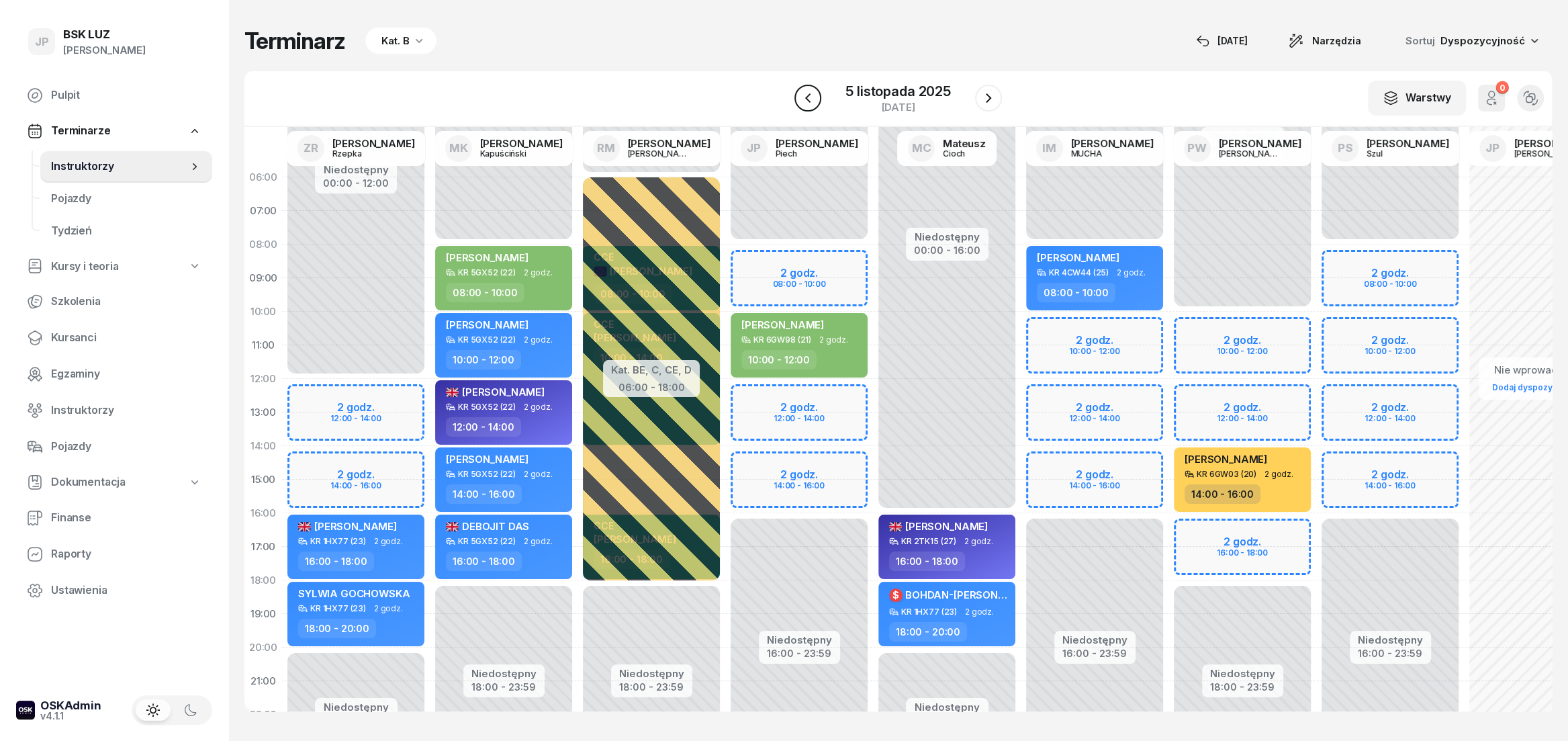
click at [816, 102] on icon "button" at bounding box center [808, 97] width 16 height 16
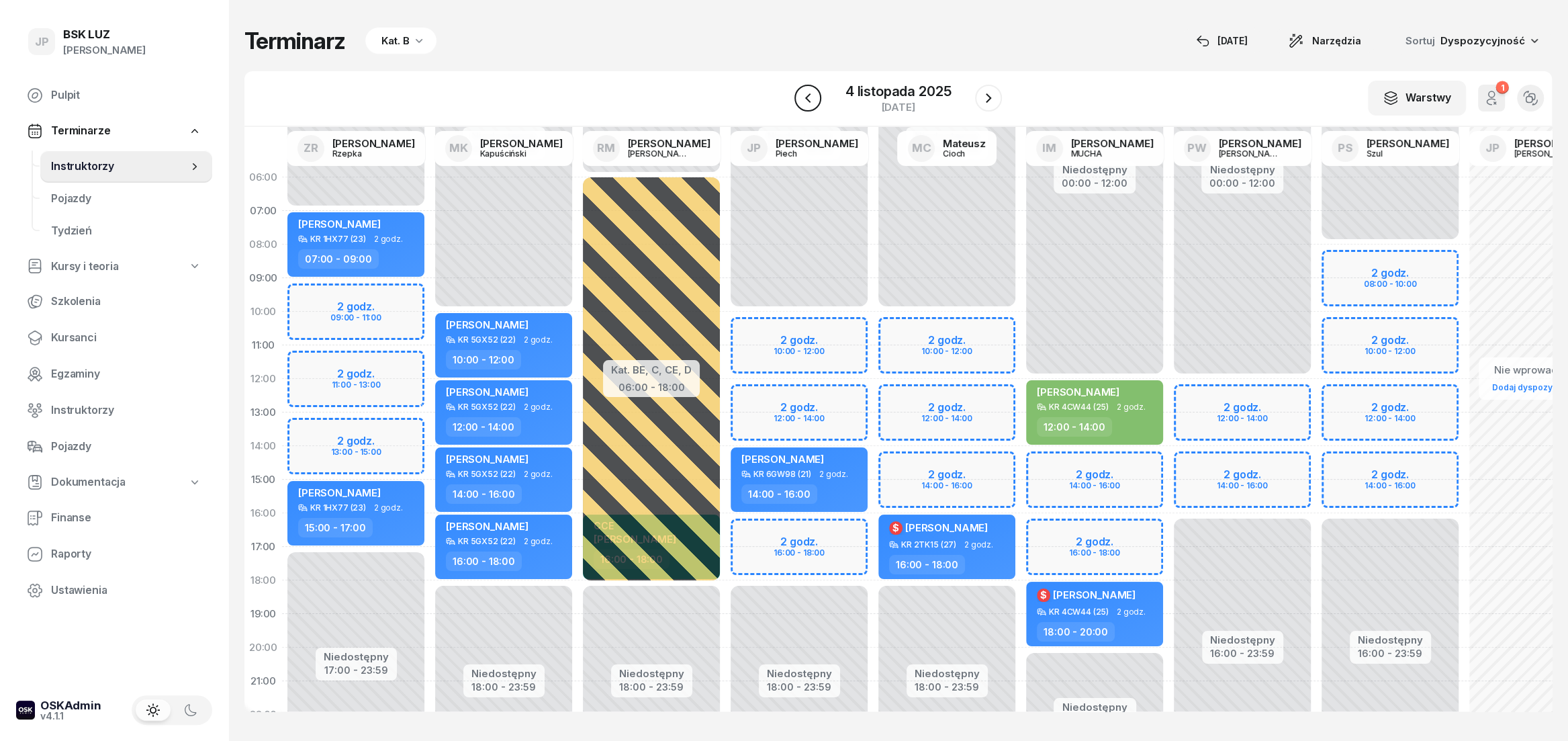
click at [816, 102] on icon "button" at bounding box center [808, 97] width 16 height 16
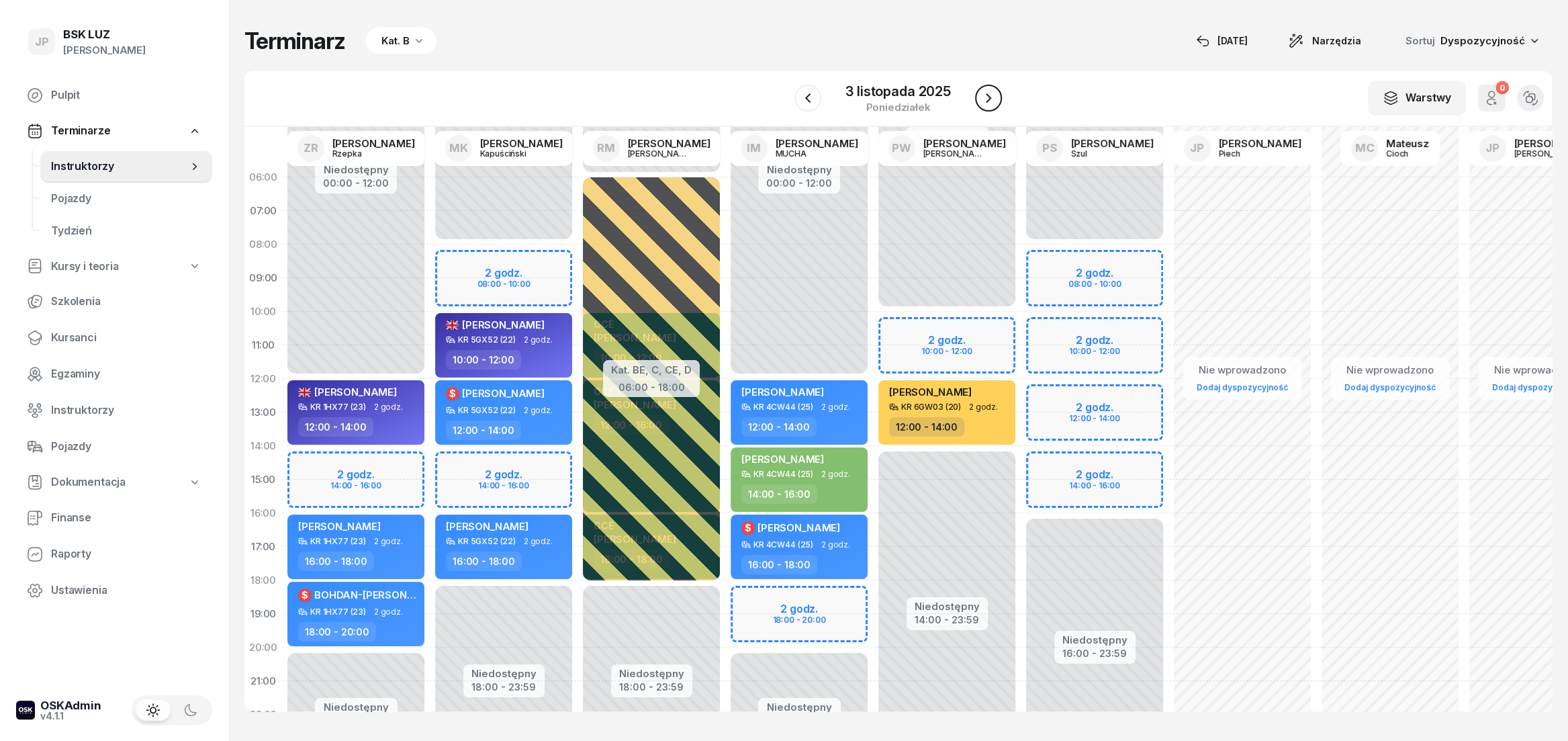
click at [986, 100] on icon "button" at bounding box center [989, 97] width 16 height 16
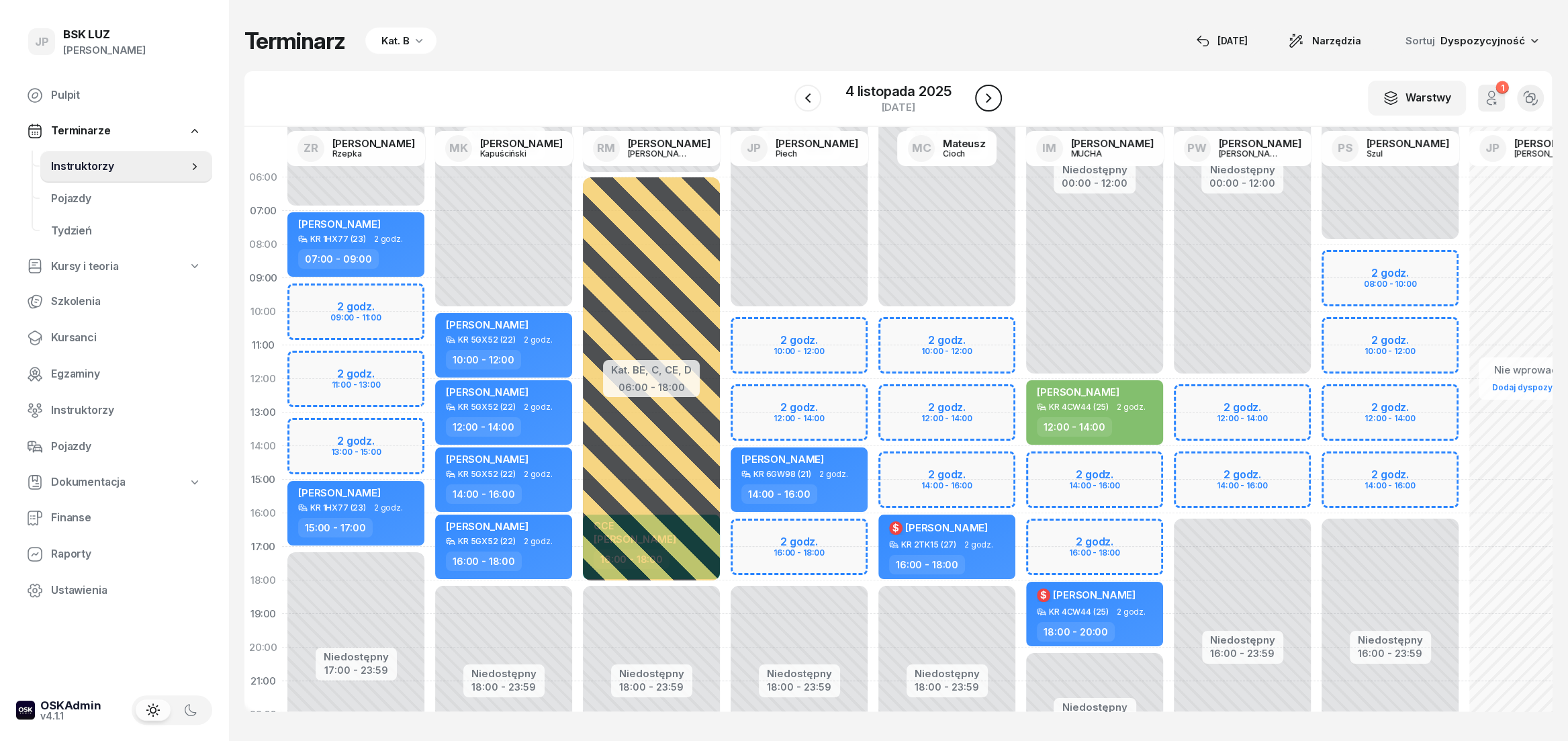
click at [987, 99] on icon "button" at bounding box center [989, 97] width 16 height 16
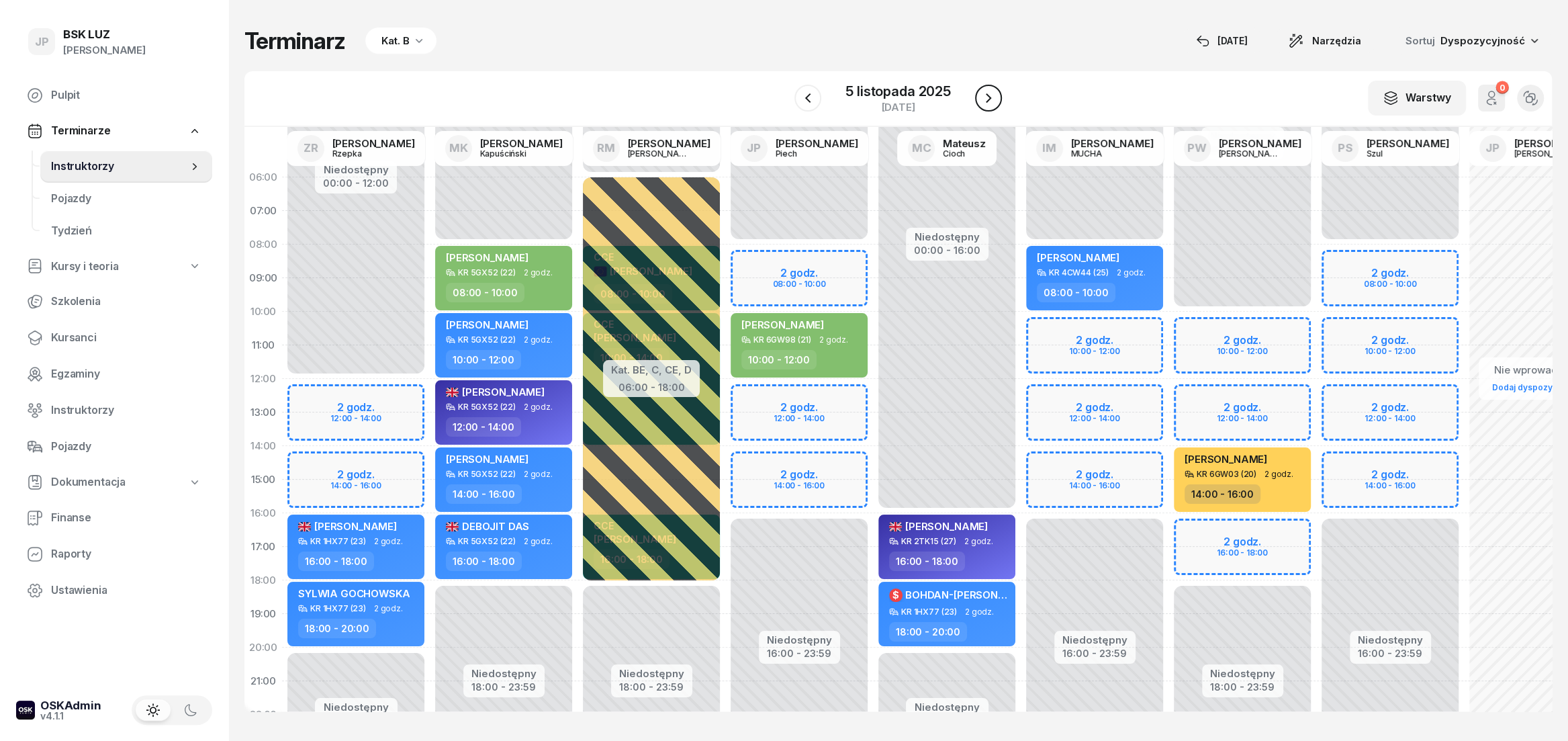
click at [993, 98] on icon "button" at bounding box center [989, 97] width 16 height 16
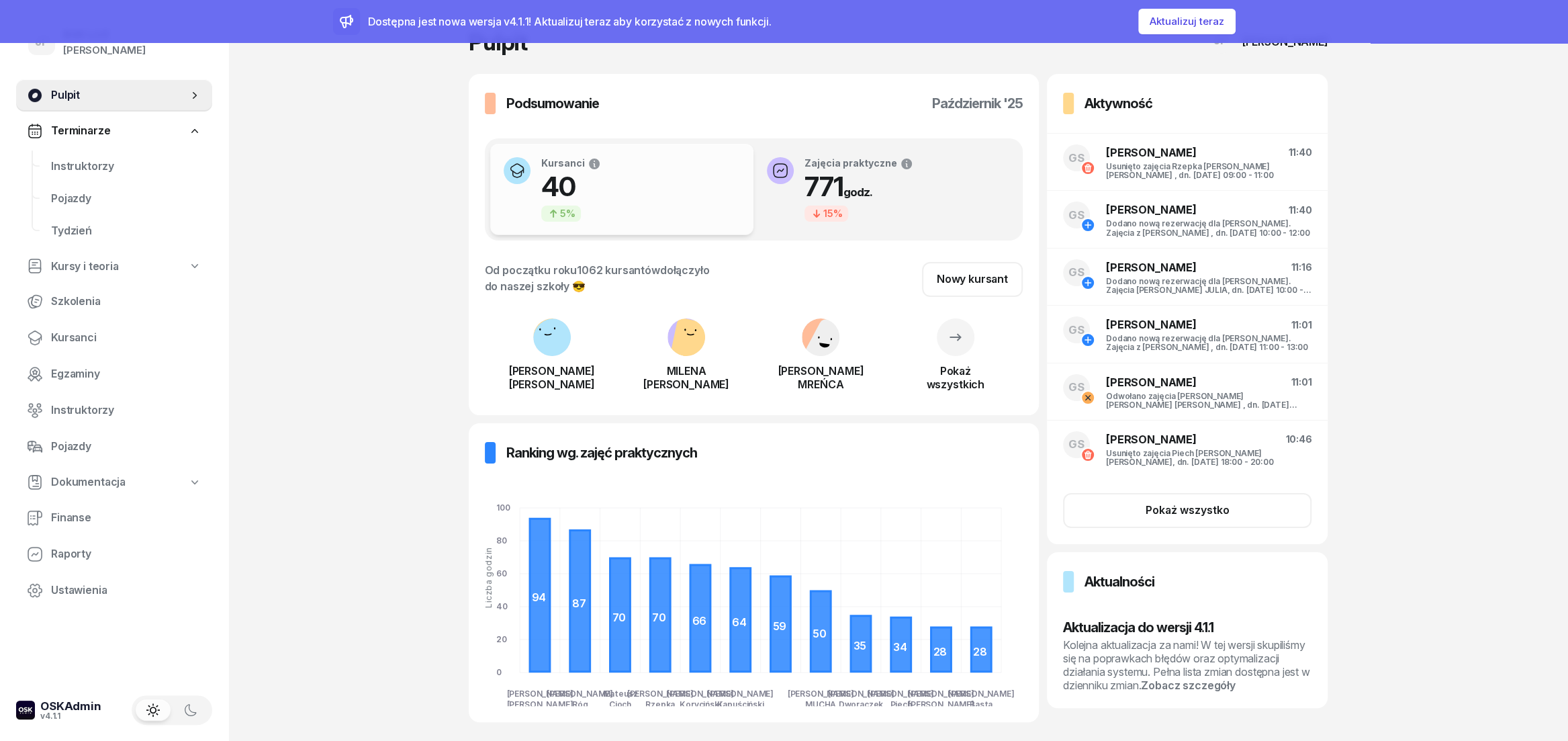
click at [103, 92] on span "Pulpit" at bounding box center [120, 95] width 137 height 18
click at [61, 334] on span "Kursanci" at bounding box center [126, 338] width 151 height 18
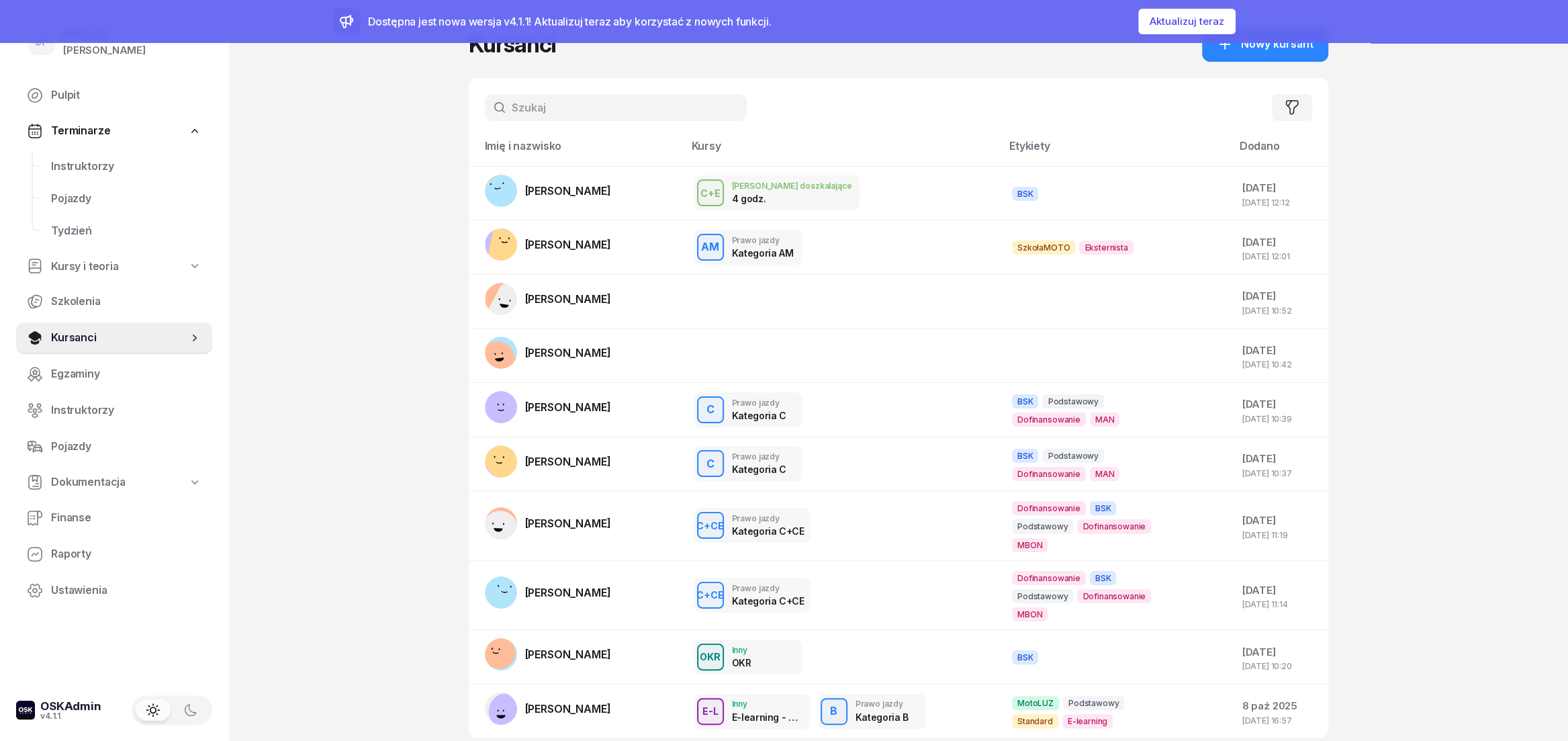
click at [593, 109] on input "text" at bounding box center [616, 107] width 262 height 27
click at [585, 113] on input "text" at bounding box center [616, 107] width 262 height 27
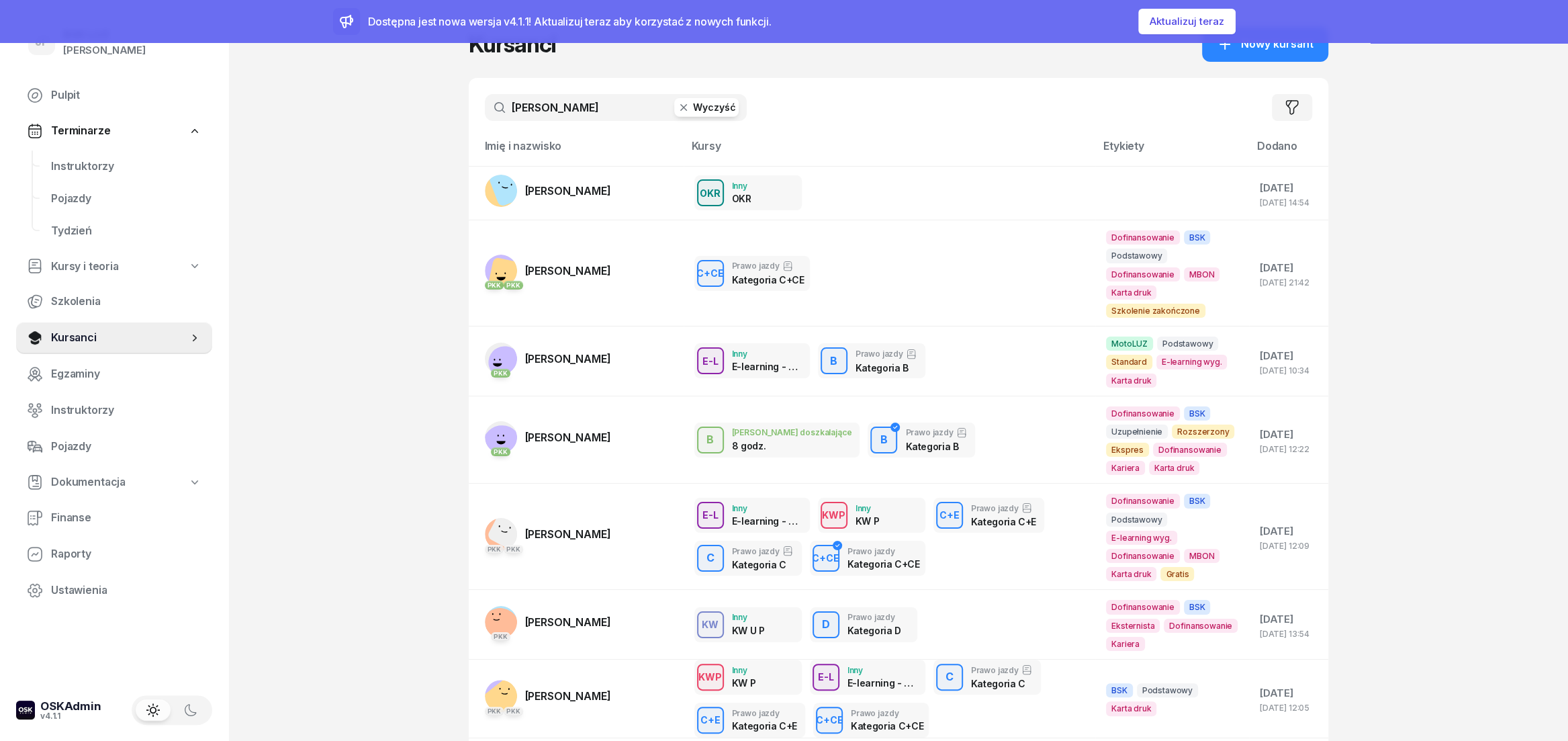
drag, startPoint x: 565, startPoint y: 107, endPoint x: 498, endPoint y: 117, distance: 67.7
click at [498, 117] on input "sebastian lepiarz" at bounding box center [616, 107] width 262 height 27
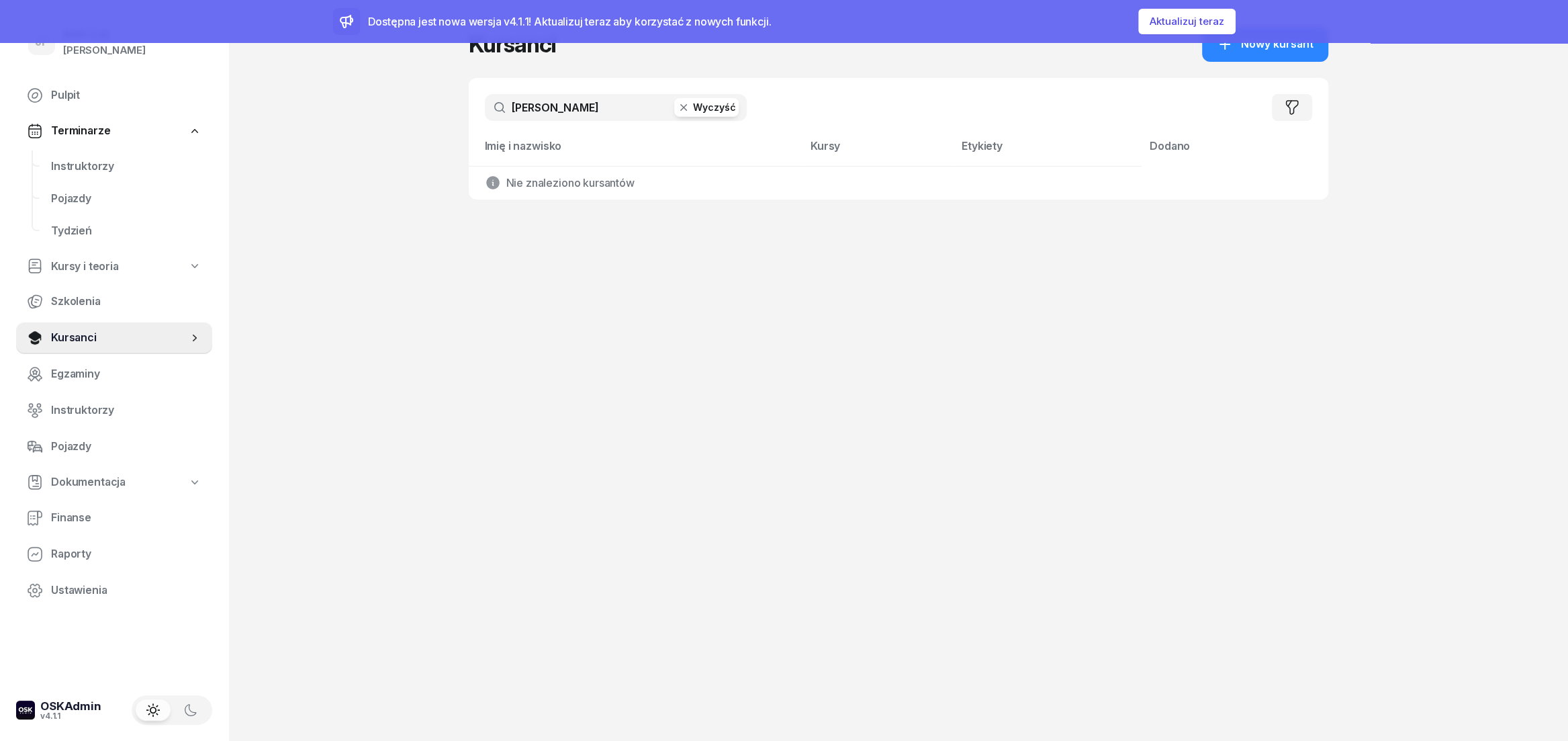
type input "lepiarz"
click at [720, 113] on button "Wyczyść" at bounding box center [706, 107] width 64 height 19
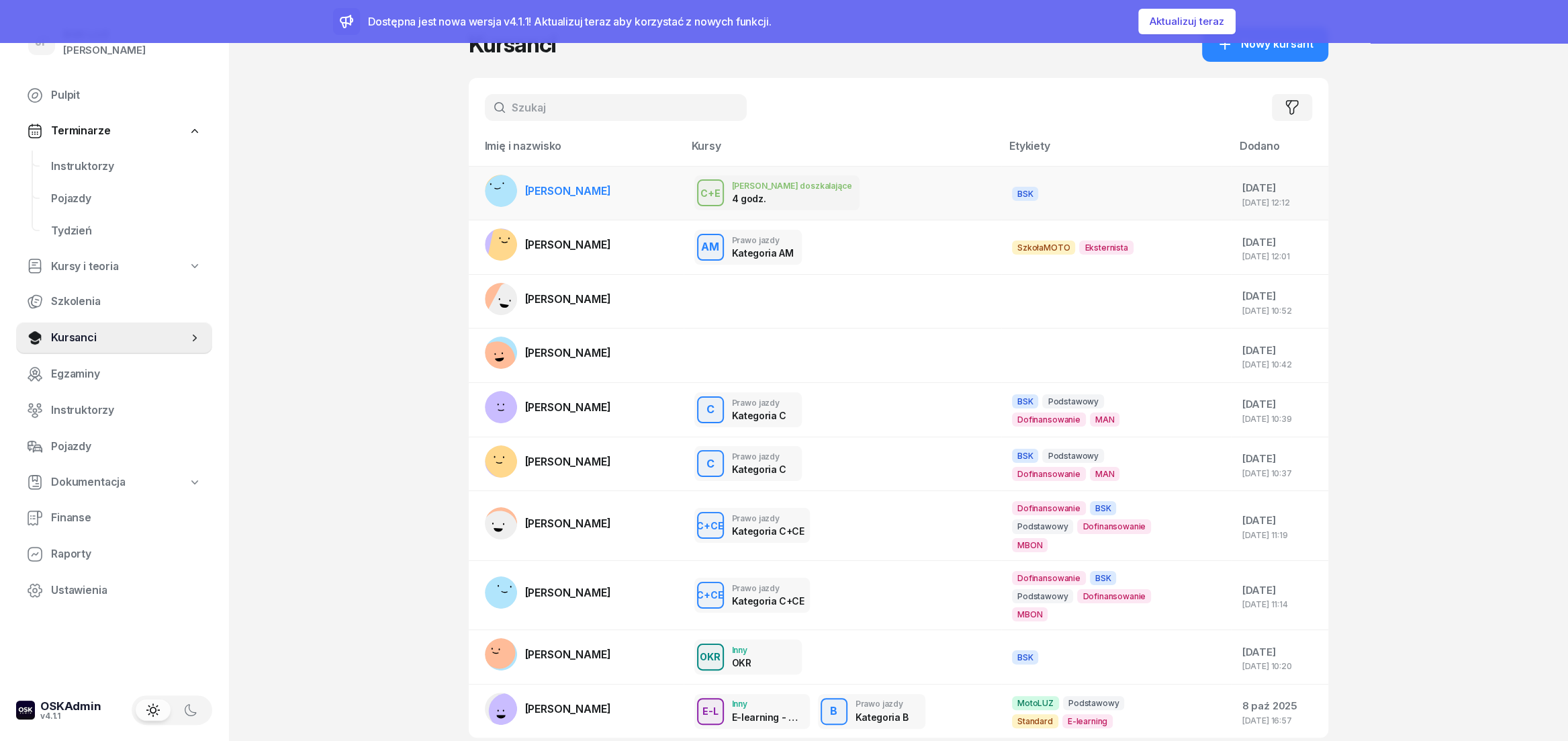
click at [604, 184] on link "[PERSON_NAME]" at bounding box center [548, 191] width 126 height 32
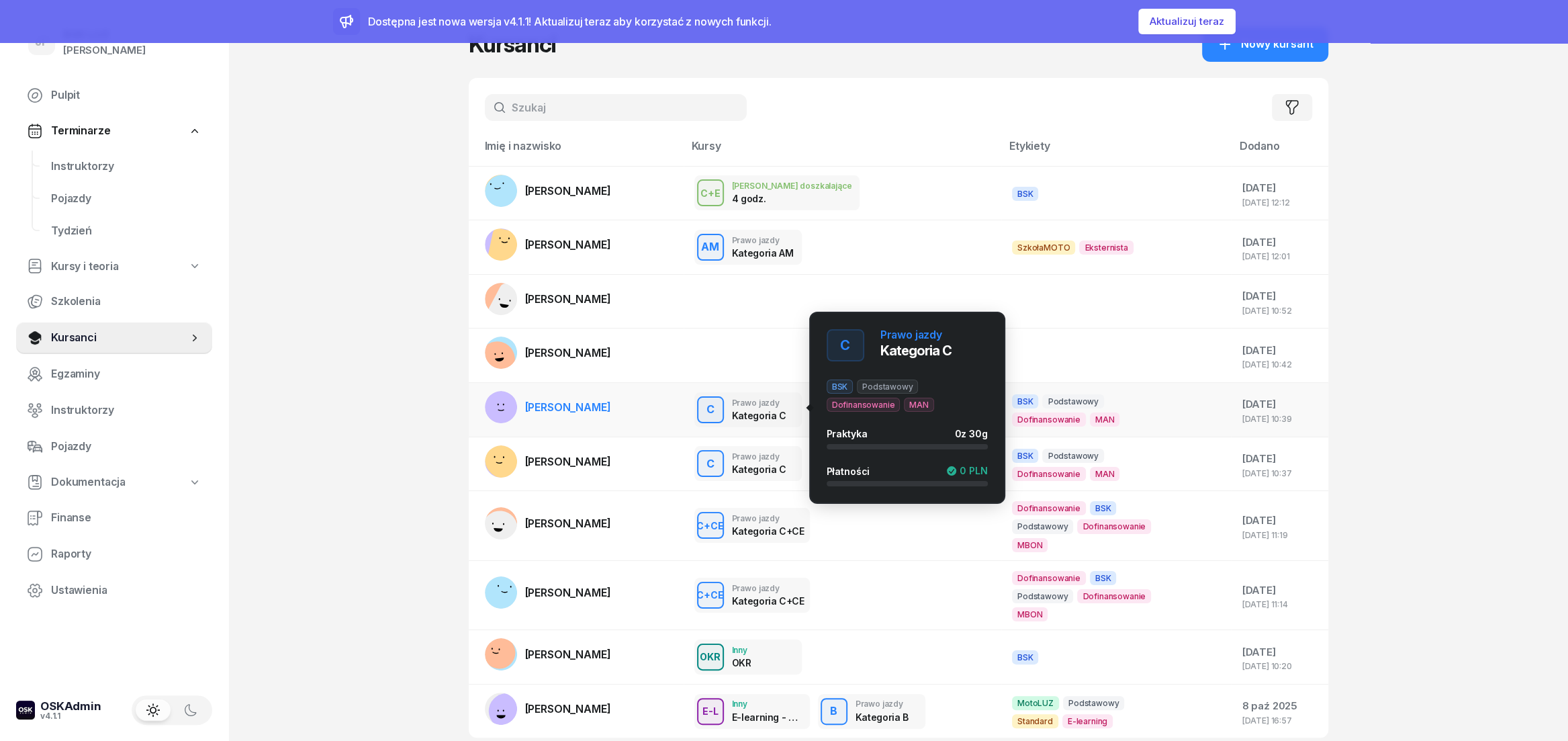
scroll to position [94, 0]
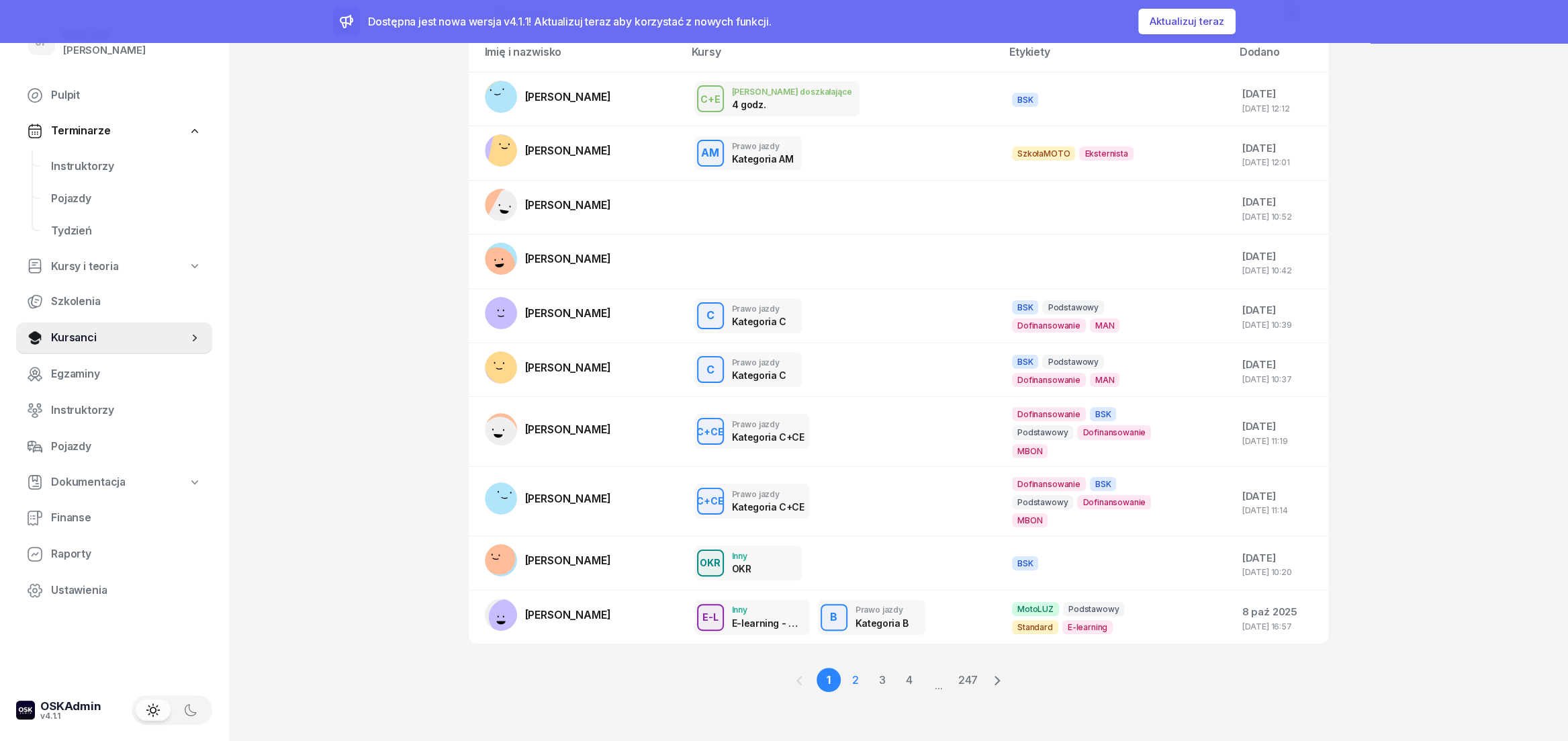
click at [852, 679] on link "2" at bounding box center [855, 680] width 25 height 25
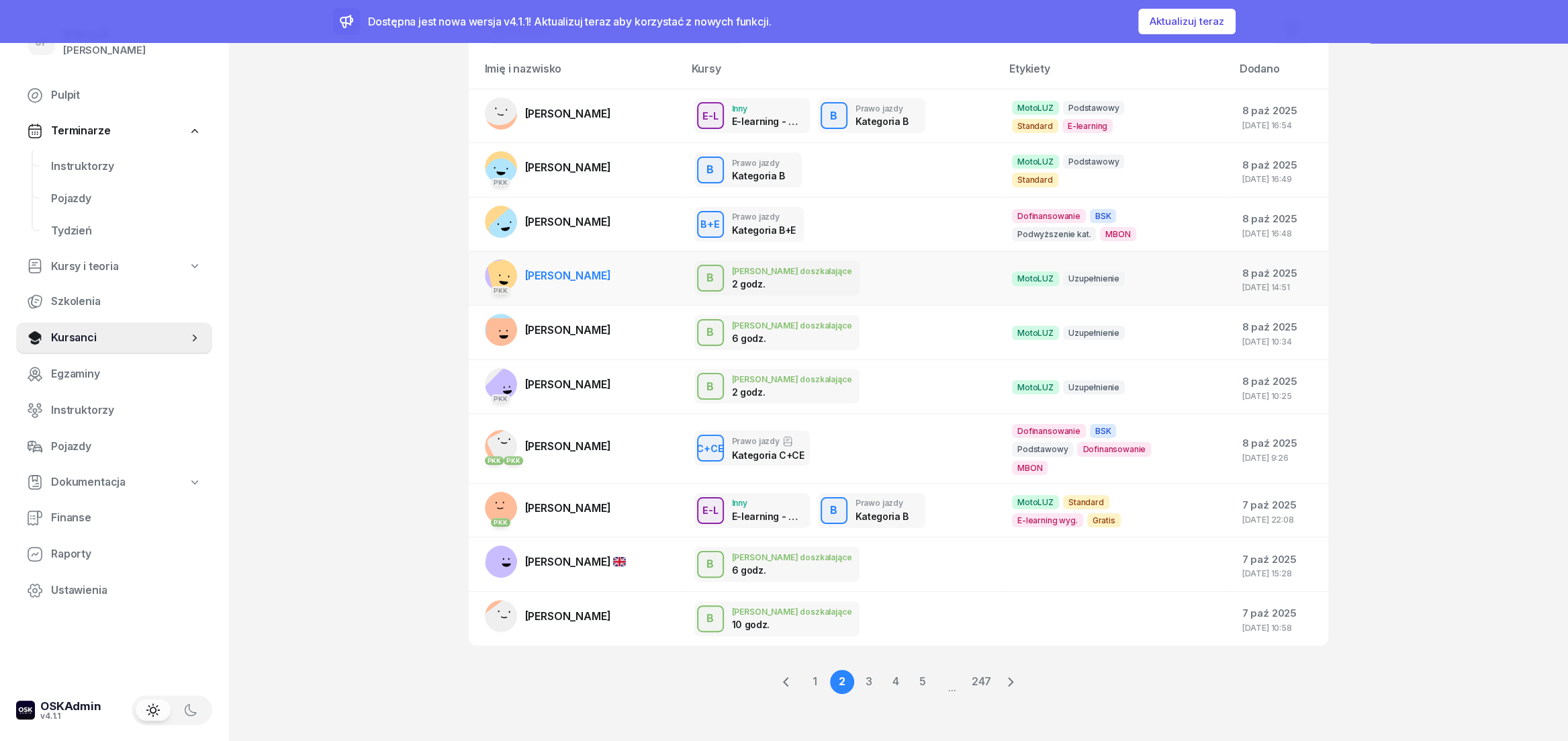
click at [881, 282] on div "B J. doszkalające 2 godz." at bounding box center [842, 278] width 296 height 35
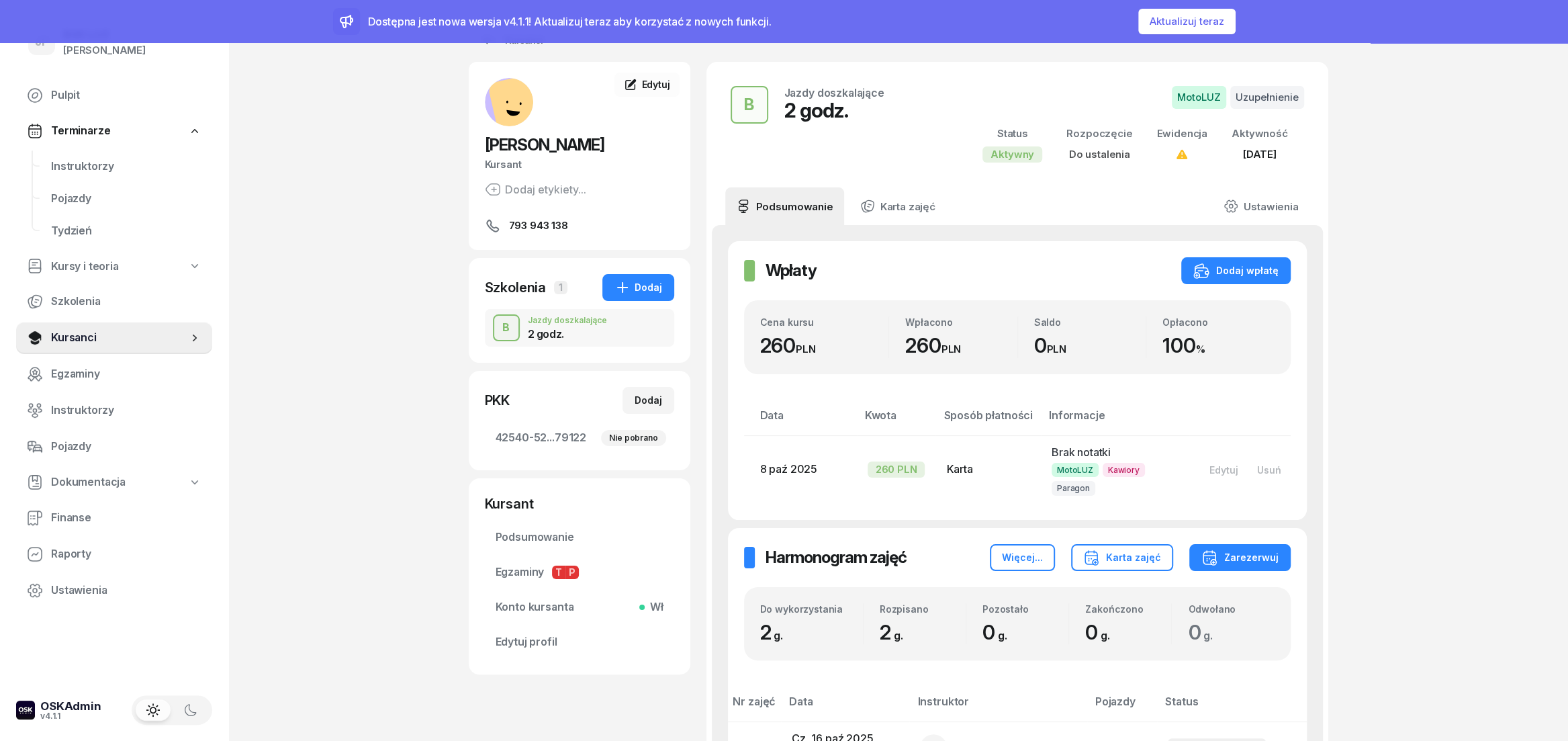
click at [1164, 22] on button "Aktualizuj teraz" at bounding box center [1187, 21] width 97 height 25
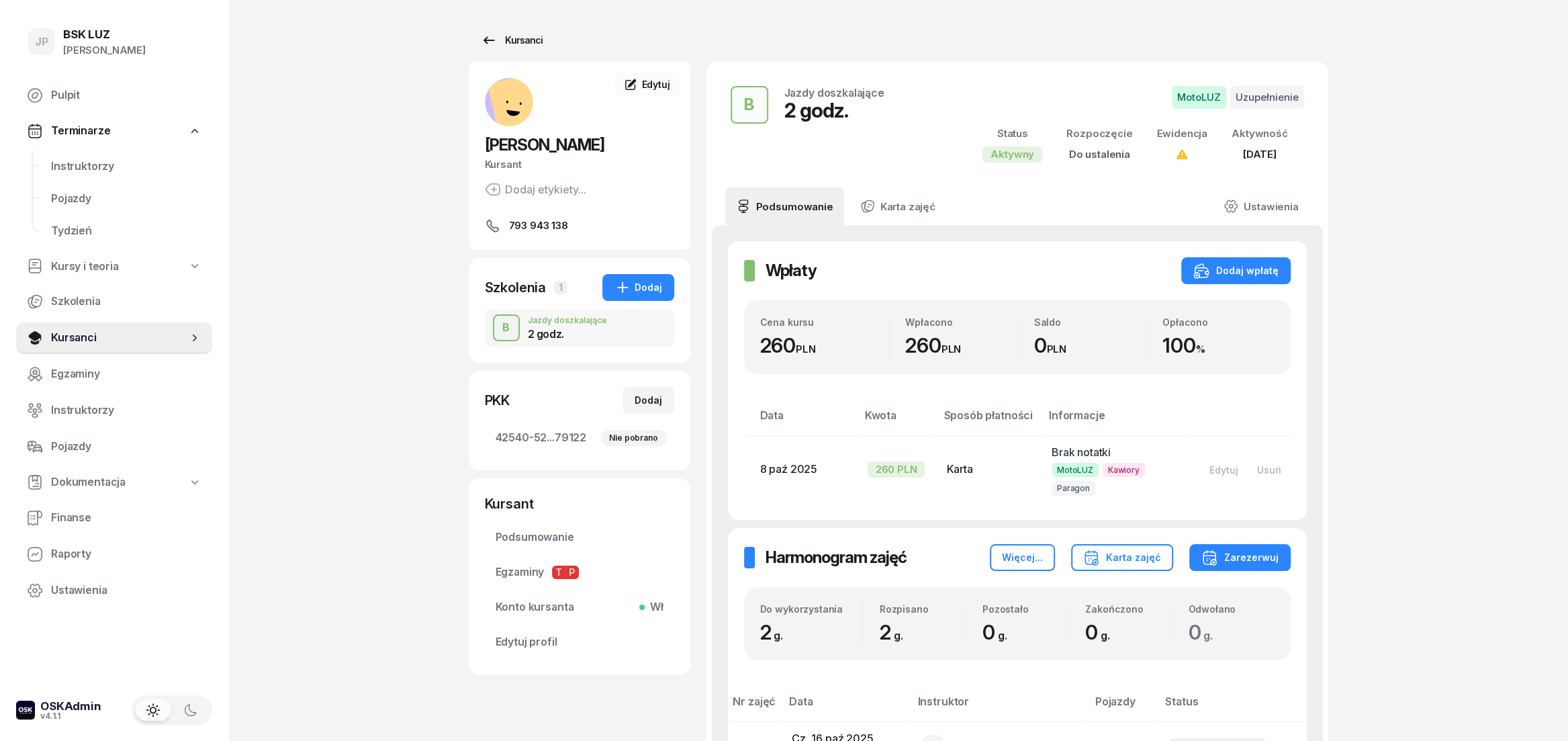
click at [488, 42] on icon at bounding box center [488, 40] width 16 height 16
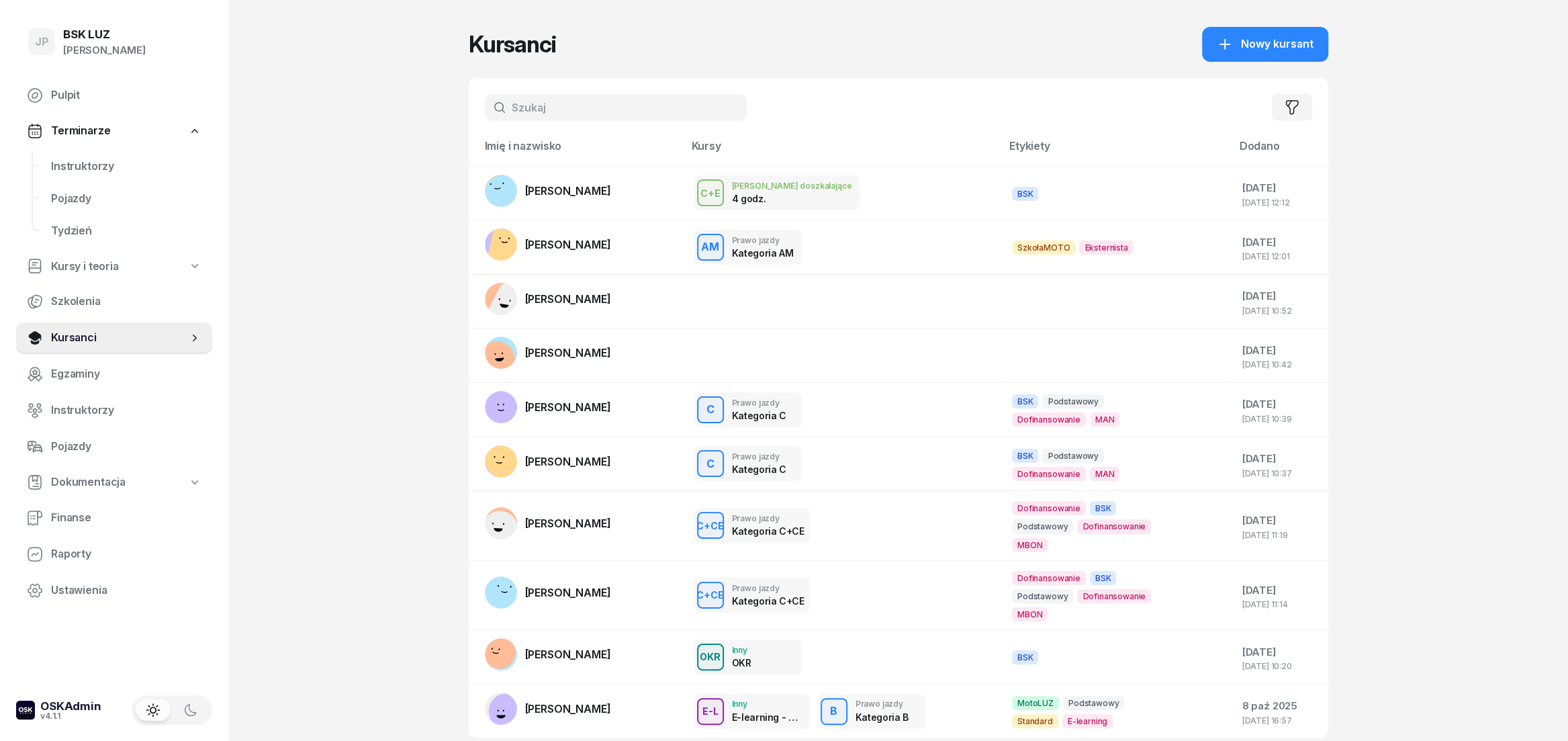
click at [561, 107] on input "text" at bounding box center [616, 107] width 262 height 27
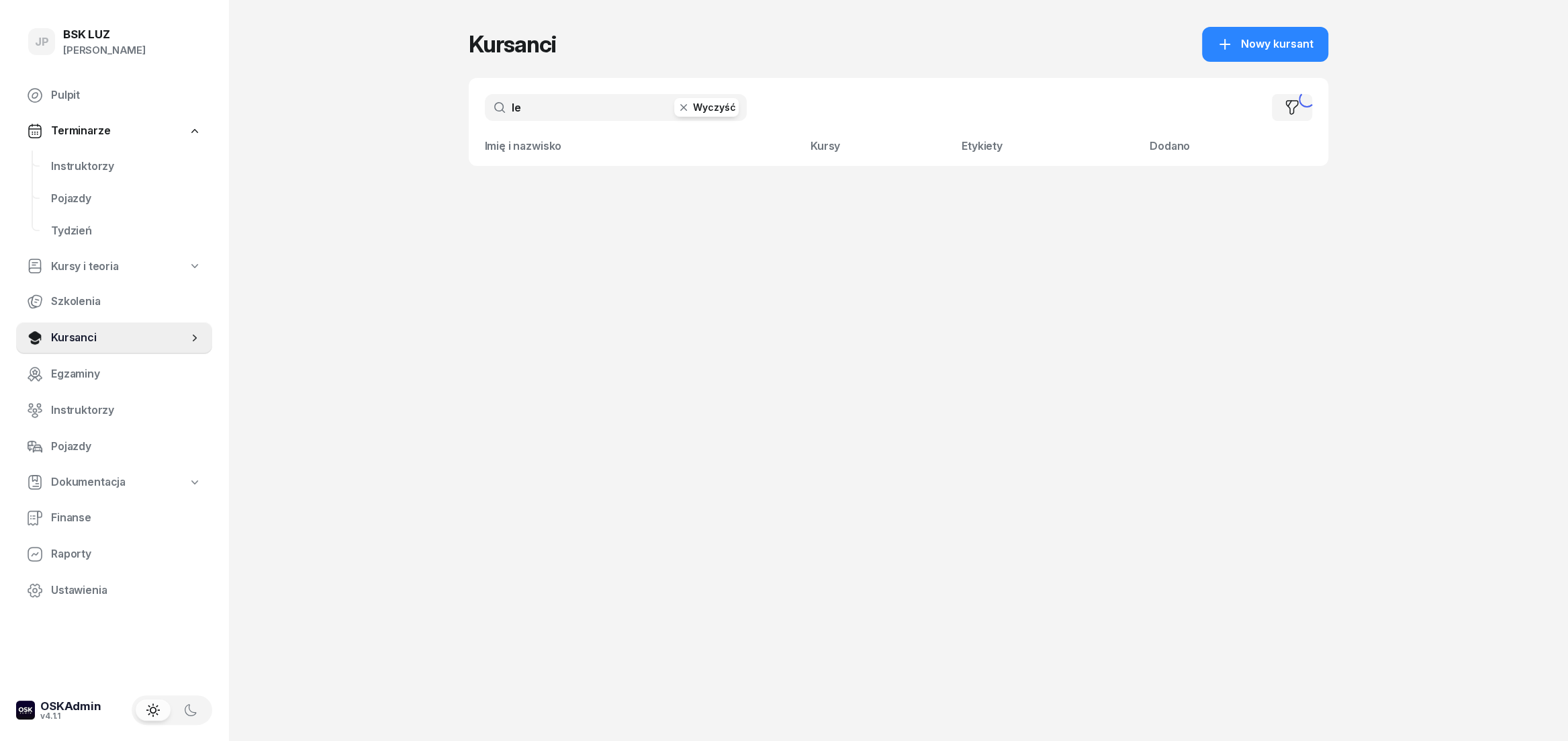
type input "l"
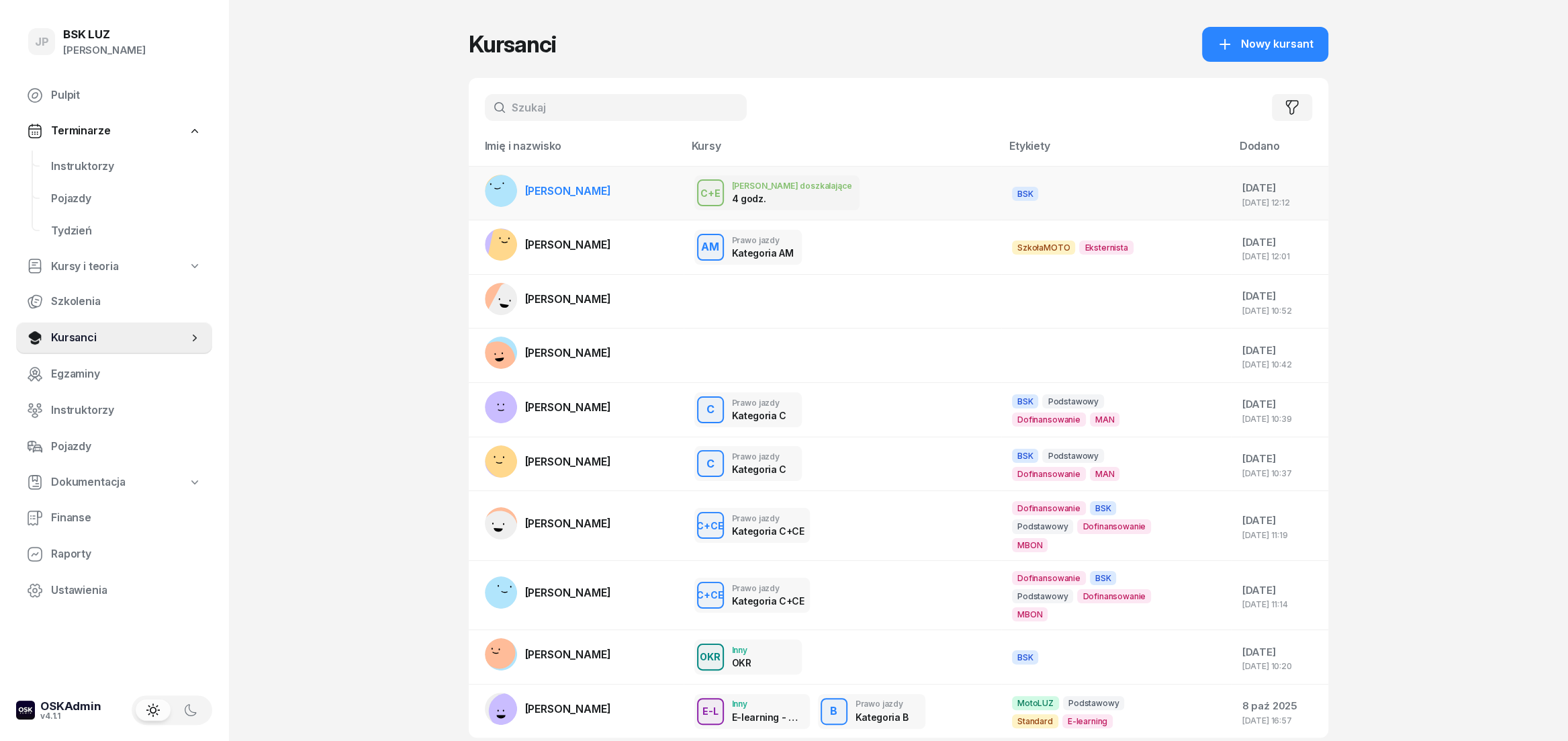
click at [850, 193] on div "C+E J. doszkalające 4 godz. C+E Jazdy doszkalające 4 godz. BSK Jazdy doszkal. 0…" at bounding box center [842, 193] width 296 height 35
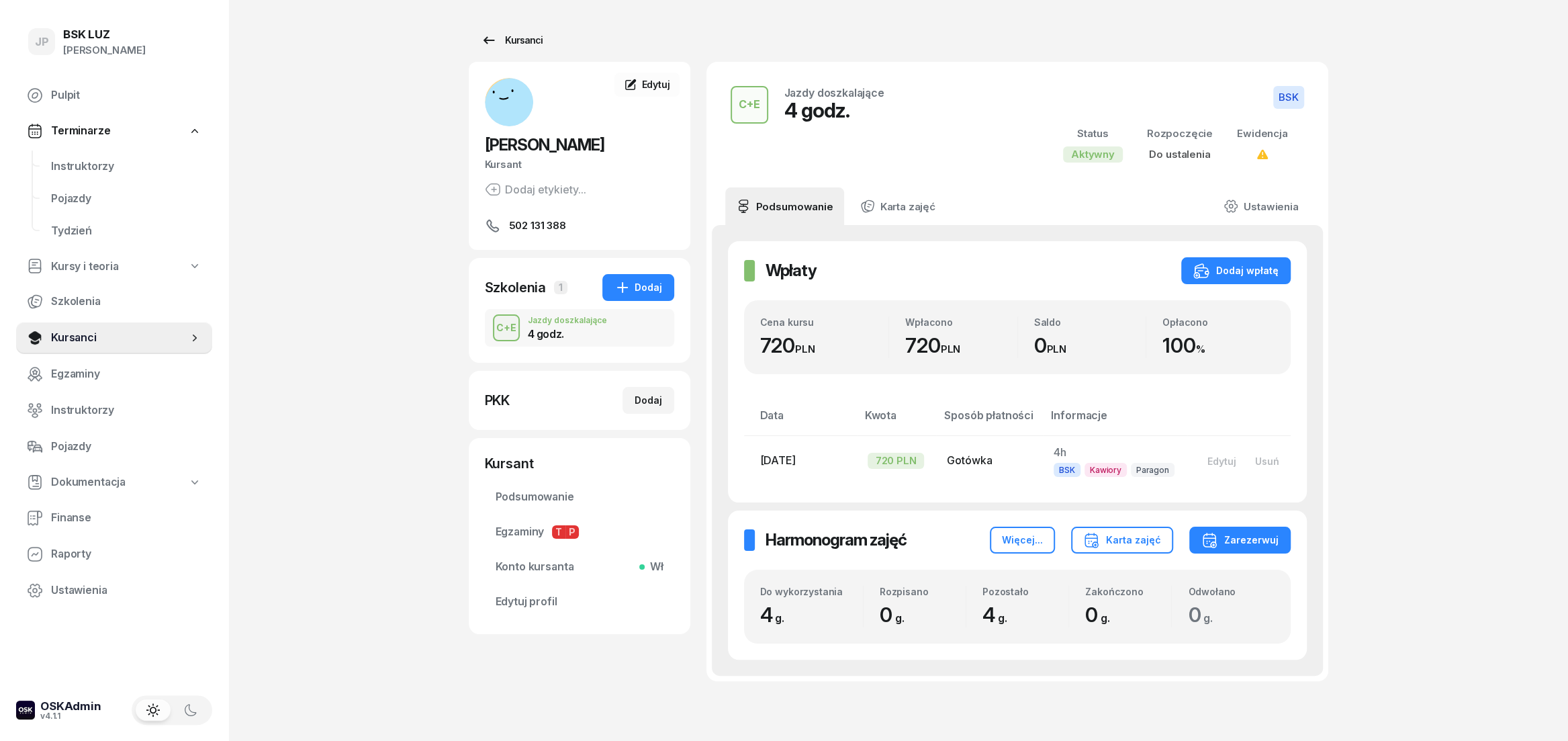
click at [523, 36] on div "Kursanci" at bounding box center [511, 40] width 62 height 16
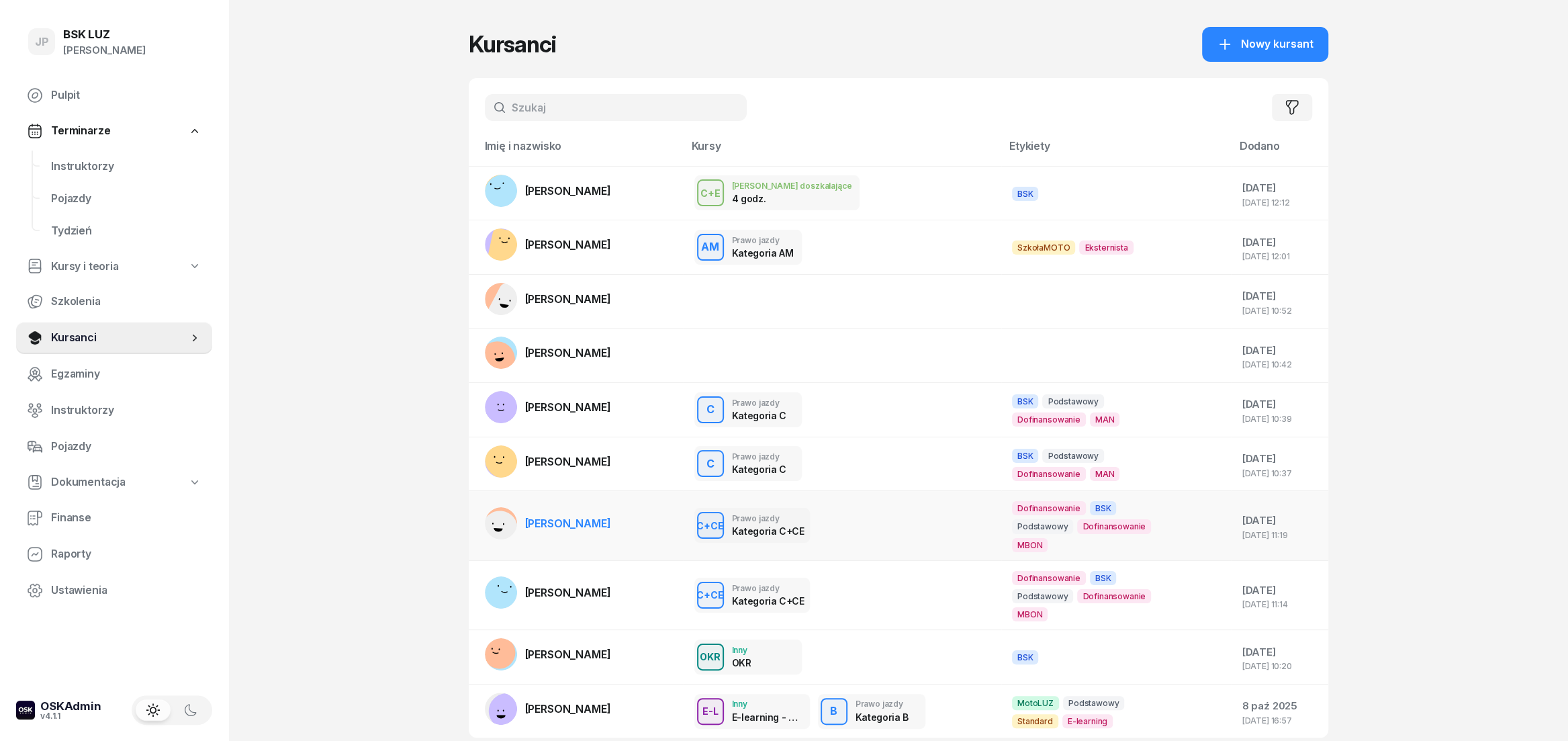
scroll to position [94, 0]
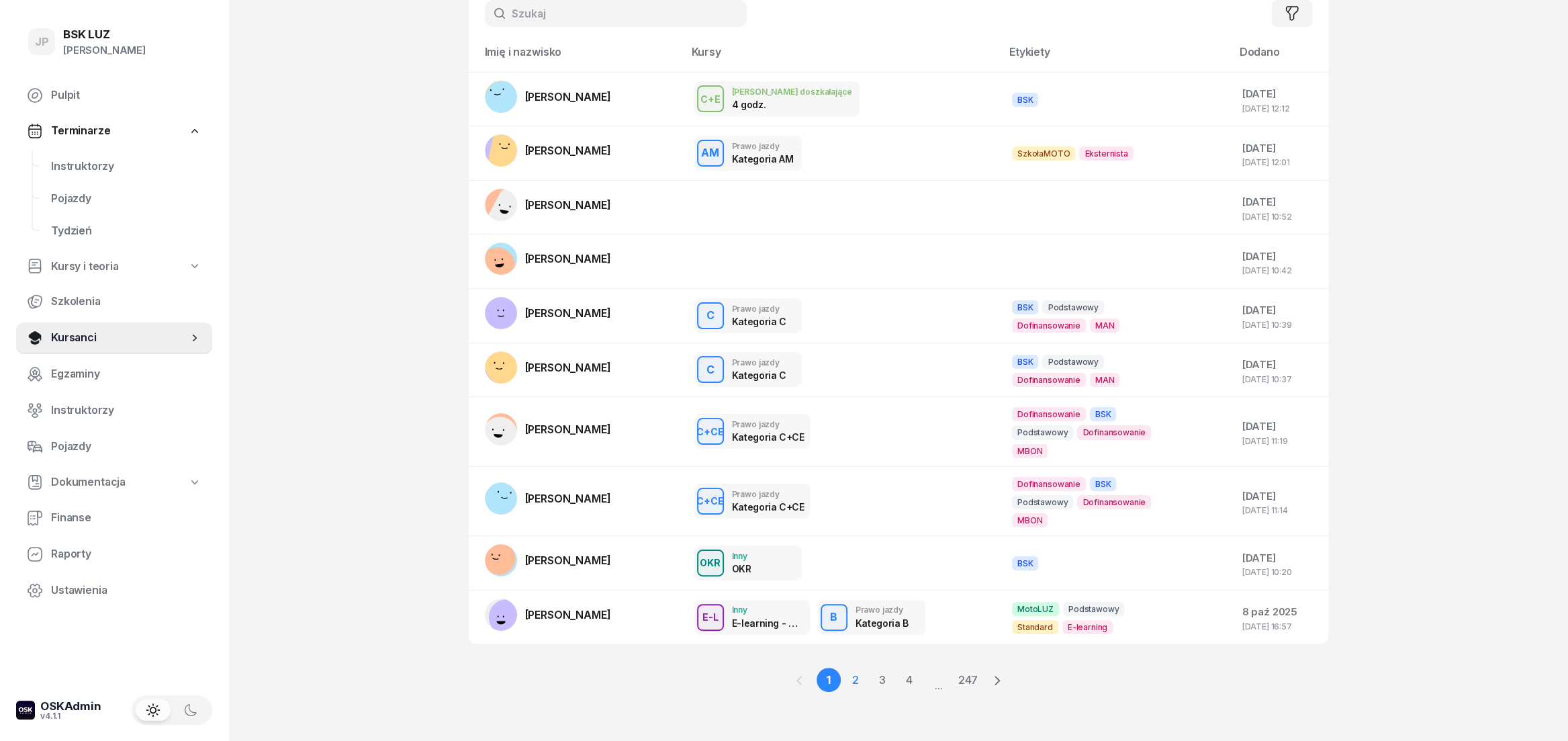
click at [858, 679] on link "2" at bounding box center [855, 680] width 25 height 25
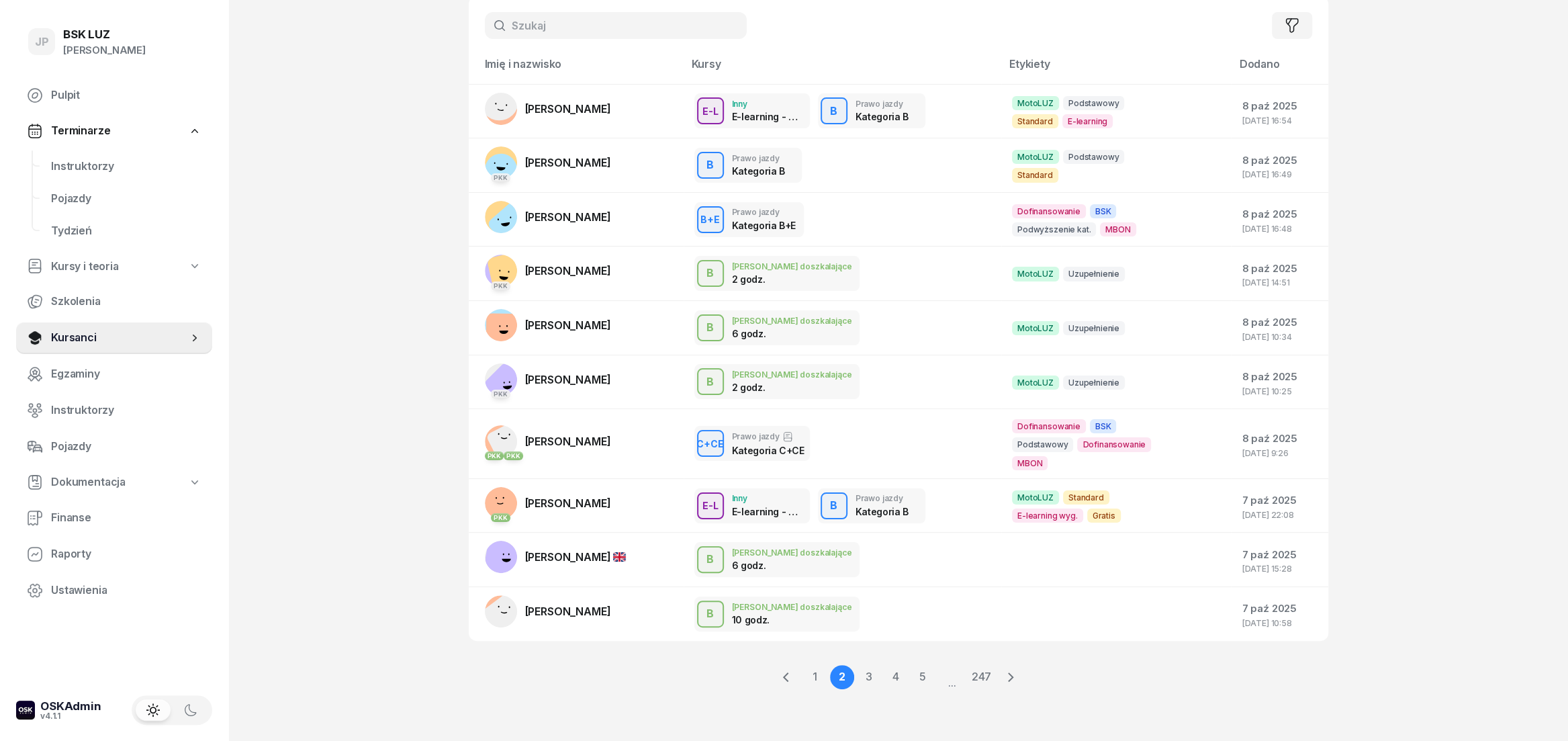
scroll to position [77, 0]
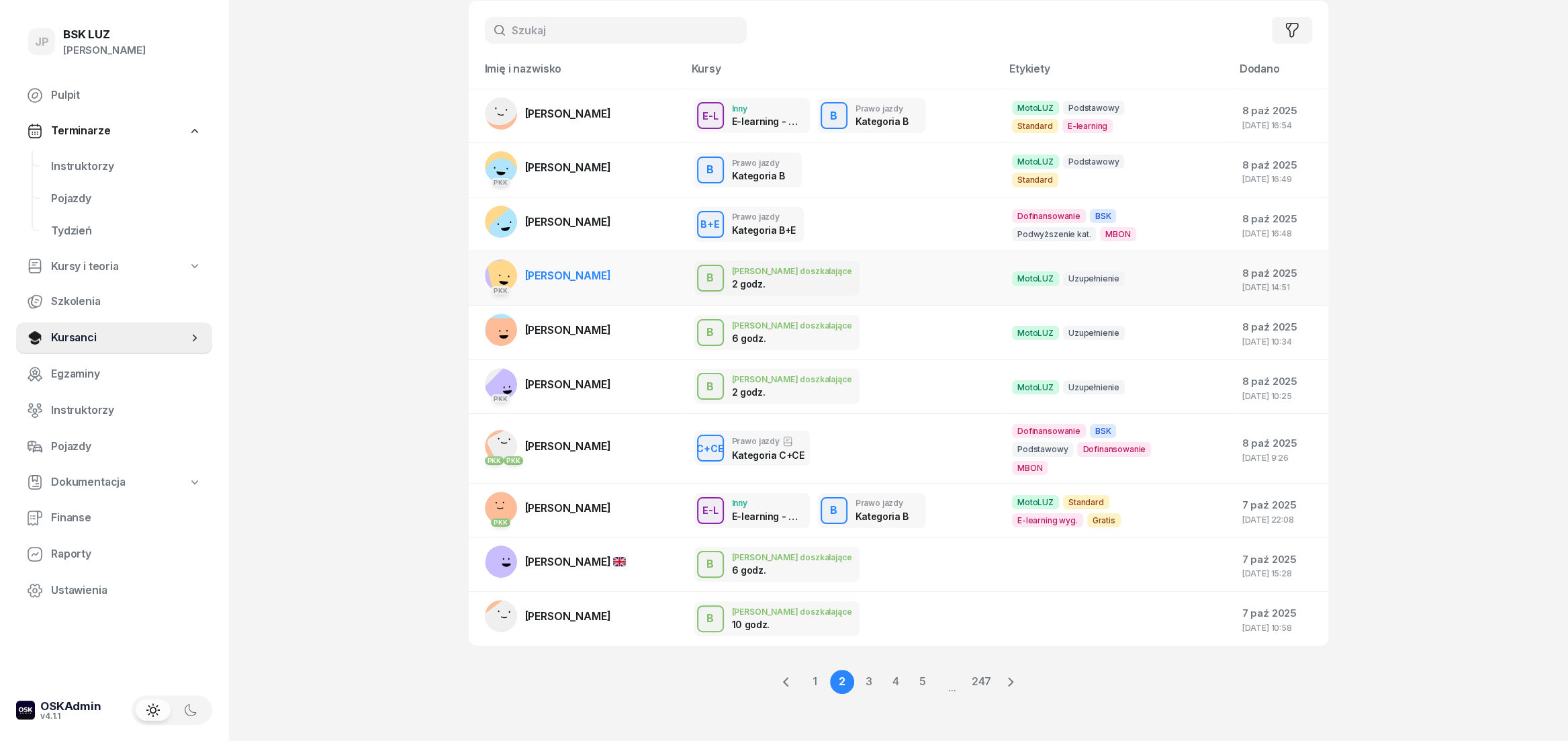
click at [891, 278] on div "B J. doszkalające 2 godz." at bounding box center [842, 278] width 296 height 35
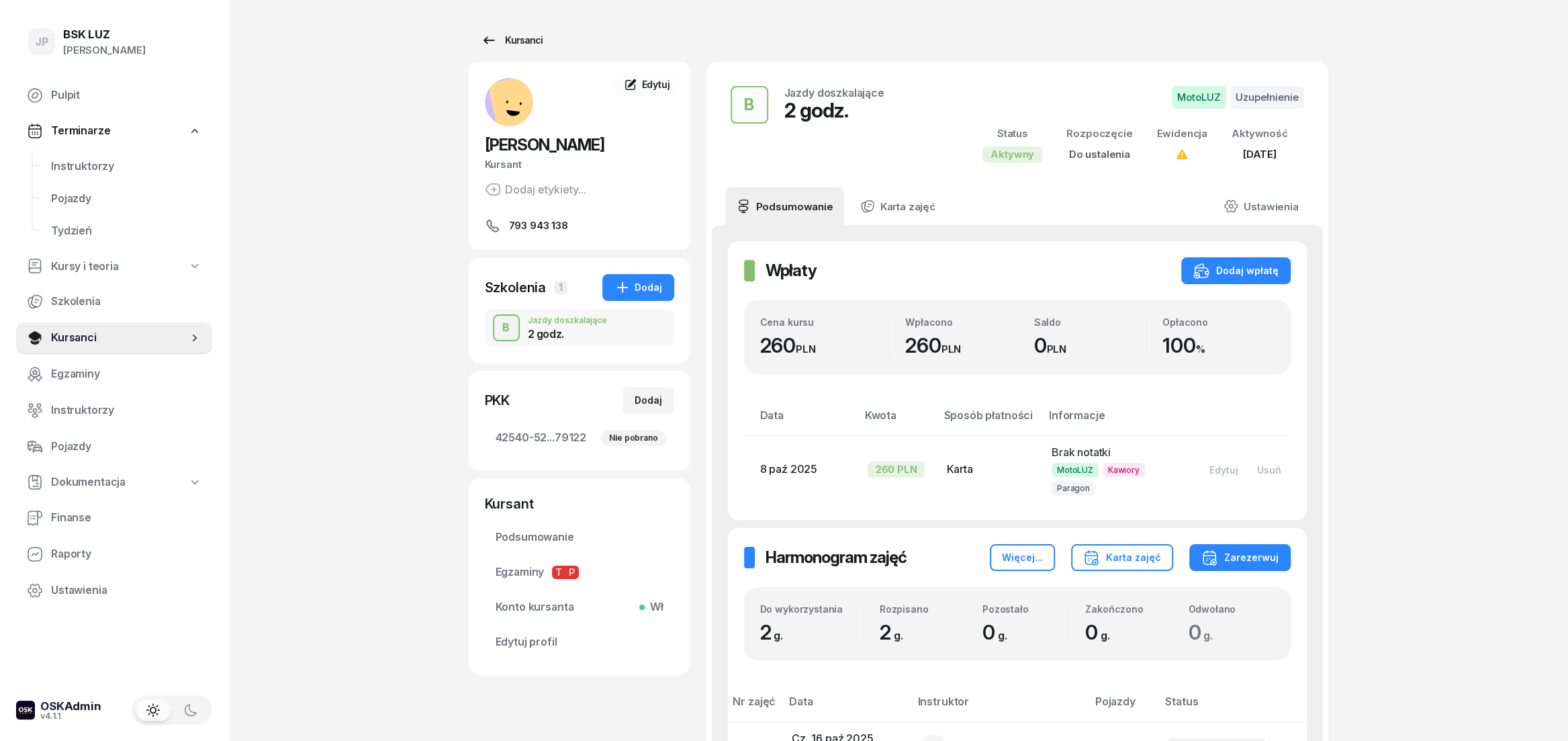
click at [511, 39] on div "Kursanci" at bounding box center [511, 40] width 62 height 16
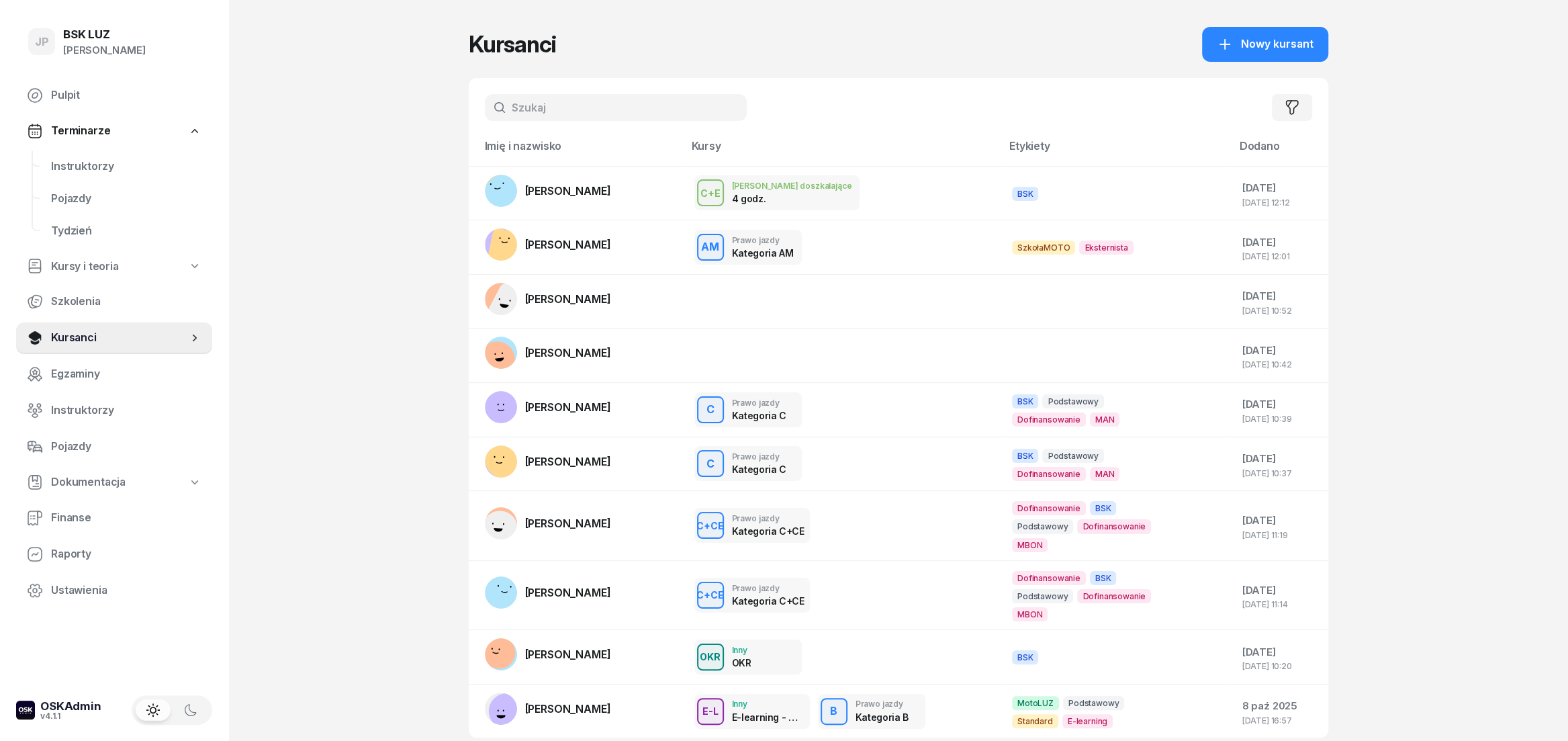
click at [619, 109] on input "text" at bounding box center [616, 107] width 262 height 27
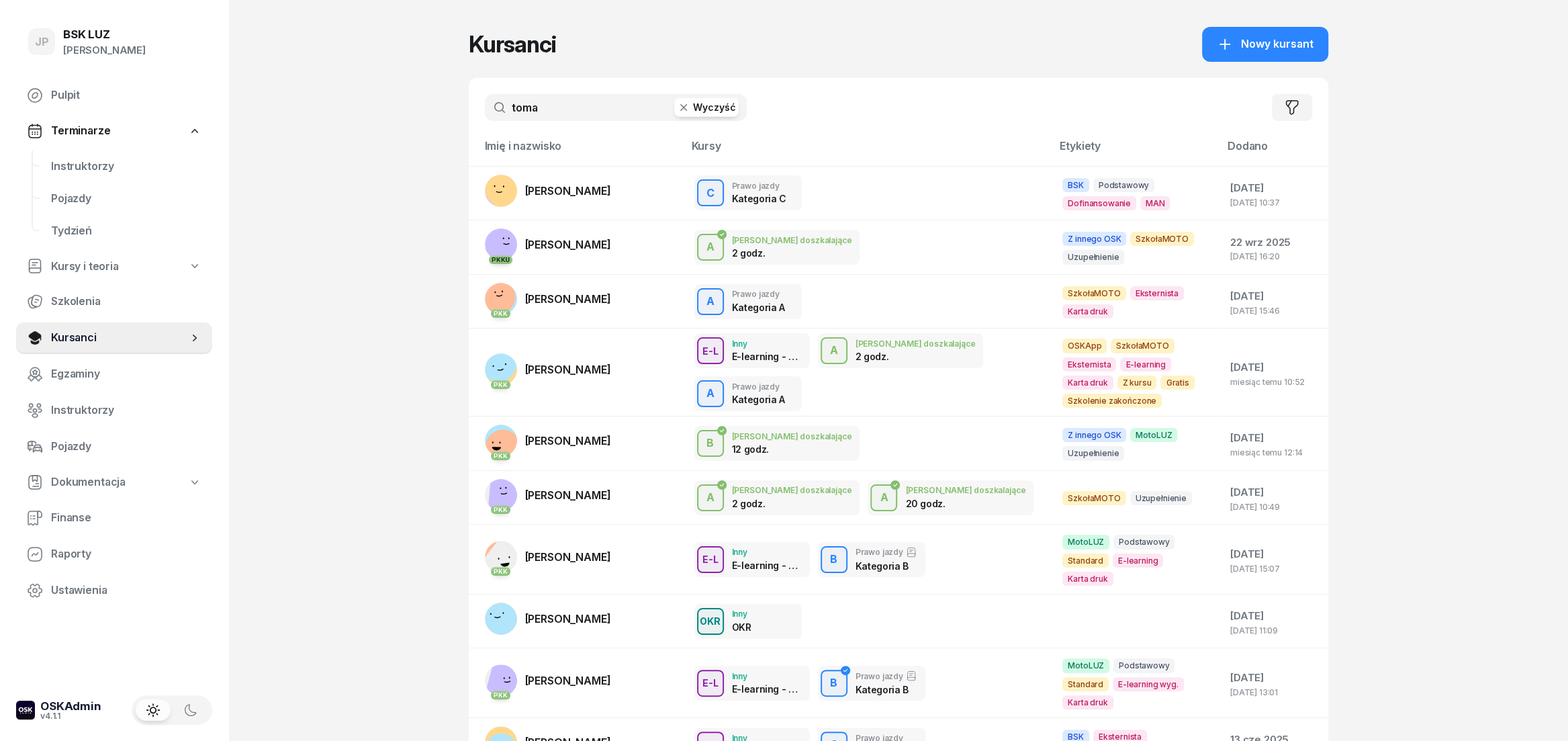
type input "toma"
